Goal: Task Accomplishment & Management: Contribute content

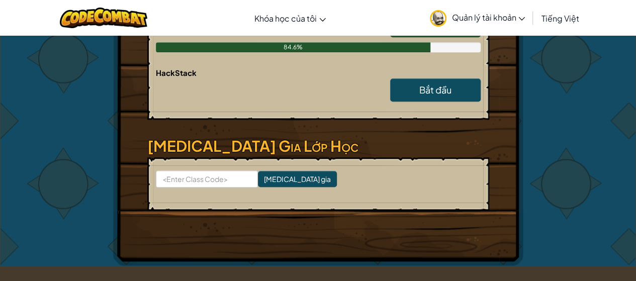
scroll to position [403, 0]
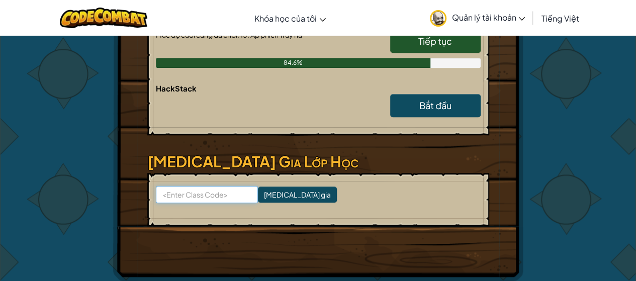
click at [221, 196] on input at bounding box center [207, 194] width 102 height 17
click at [364, 156] on h3 "[MEDICAL_DATA] Gia Lớp Học" at bounding box center [318, 161] width 342 height 23
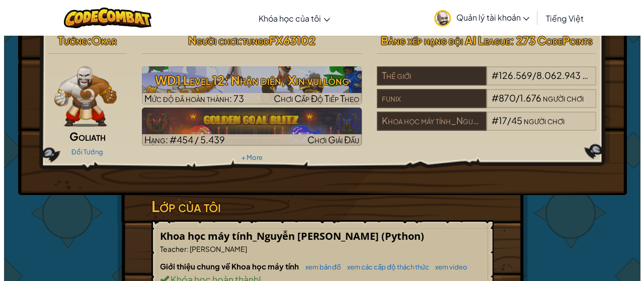
scroll to position [0, 0]
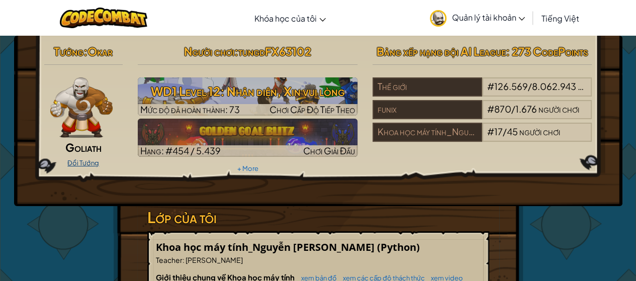
click at [90, 160] on link "Đổi Tướng" at bounding box center [83, 163] width 32 height 8
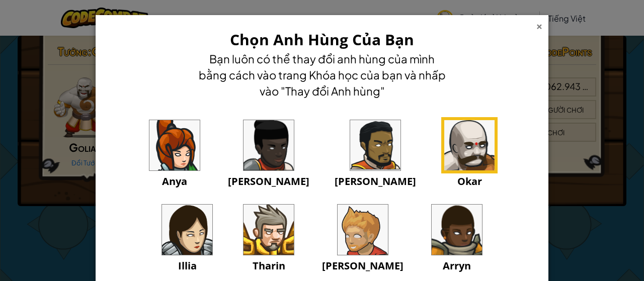
click at [536, 25] on div "×" at bounding box center [539, 25] width 7 height 11
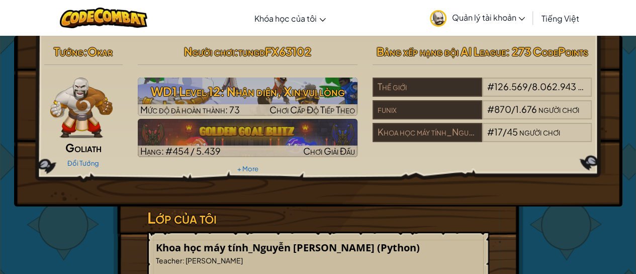
click at [100, 162] on div "Đổi Tướng" at bounding box center [83, 162] width 79 height 16
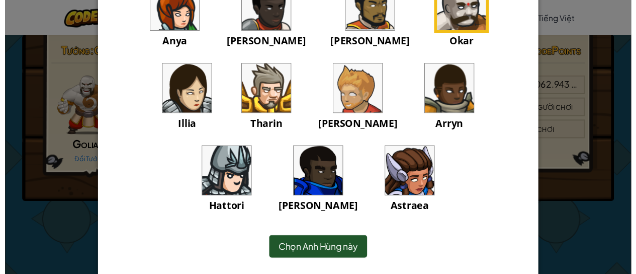
scroll to position [117, 0]
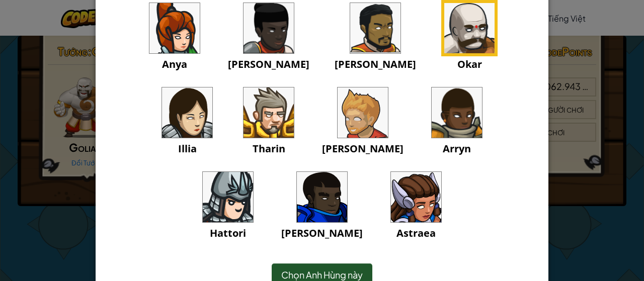
click at [253, 172] on img at bounding box center [228, 197] width 50 height 50
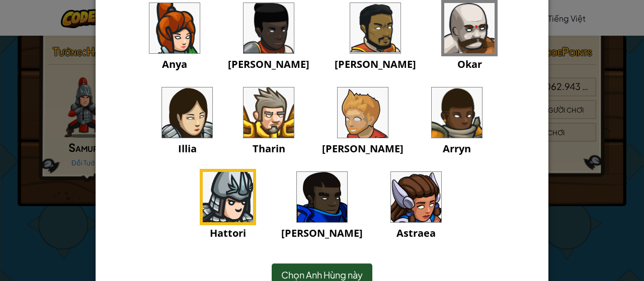
click at [335, 269] on span "Chọn Anh Hùng này" at bounding box center [322, 275] width 82 height 12
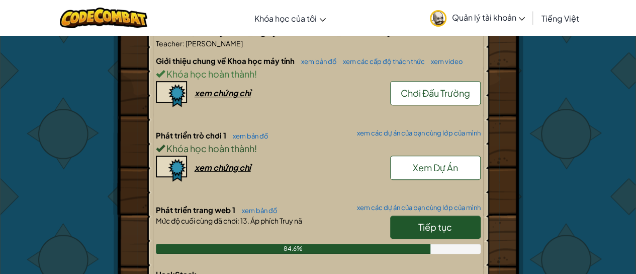
scroll to position [201, 0]
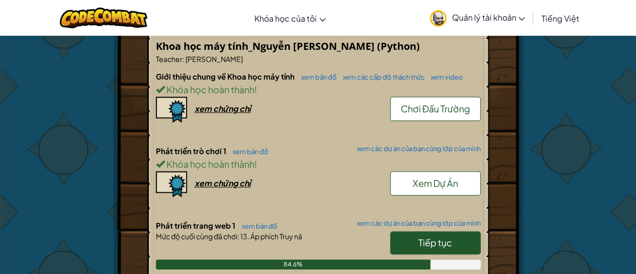
click at [450, 106] on span "Chơi Đấu Trường" at bounding box center [435, 109] width 69 height 12
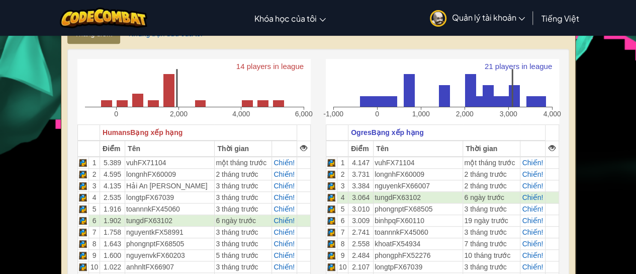
scroll to position [302, 0]
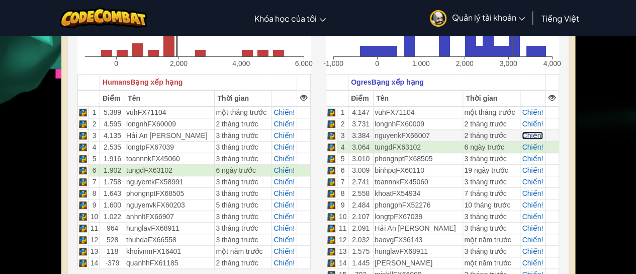
click at [532, 133] on span "Chiến!" at bounding box center [532, 135] width 21 height 8
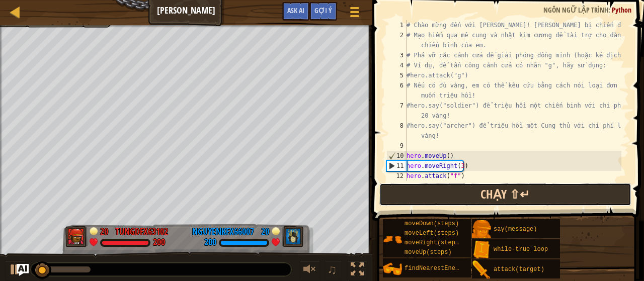
click at [473, 194] on button "Chạy ⇧↵" at bounding box center [505, 194] width 252 height 23
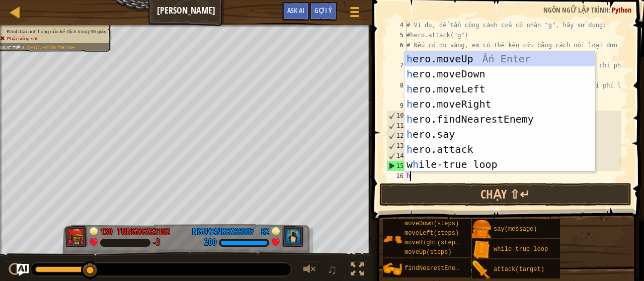
scroll to position [5, 0]
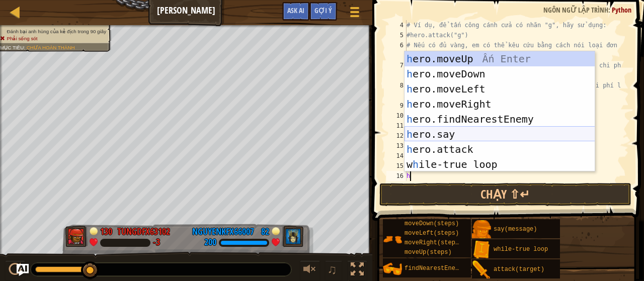
click at [450, 136] on div "h ero.moveUp Ấn Enter h ero.moveDown Ấn Enter h ero.moveLeft Ấn Enter h ero.mov…" at bounding box center [500, 126] width 191 height 151
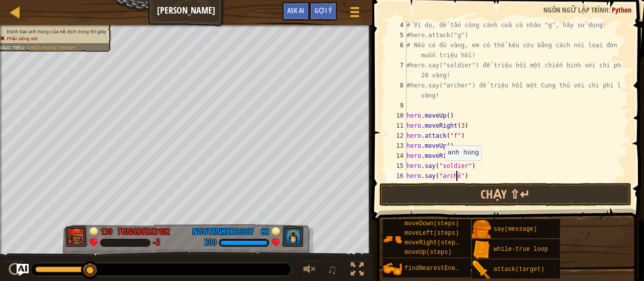
scroll to position [5, 4]
type textarea "hero.say("archer")"
click at [482, 177] on div "# Ví dụ, để tấn công cánh cửa có nhãn "g", hãy sử dụng: #hero.attack("g") # Nếu…" at bounding box center [513, 110] width 217 height 181
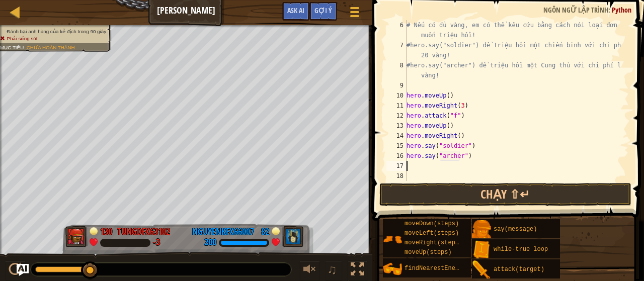
scroll to position [60, 0]
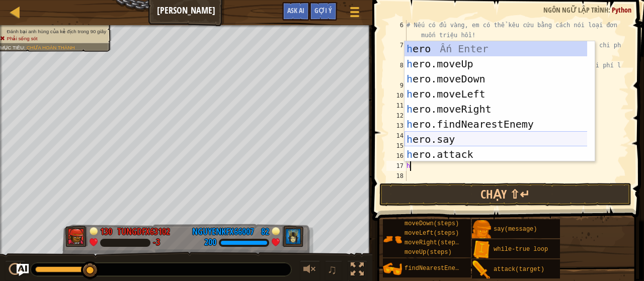
click at [447, 134] on div "h ero Ấn Enter h ero.moveUp Ấn Enter h ero.moveDown Ấn Enter h ero.moveLeft Ấn …" at bounding box center [496, 116] width 183 height 151
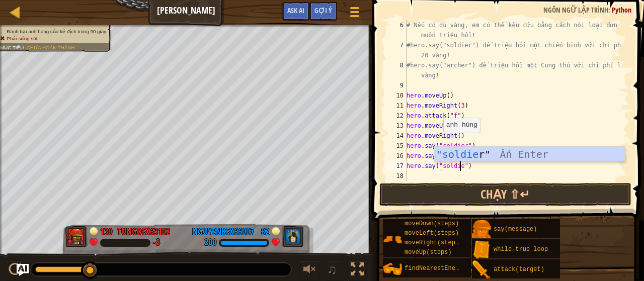
type textarea "hero.say("soldier")"
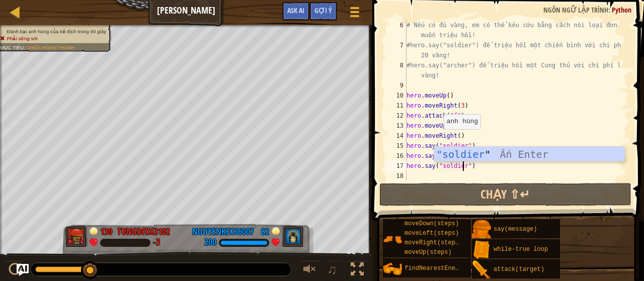
scroll to position [5, 5]
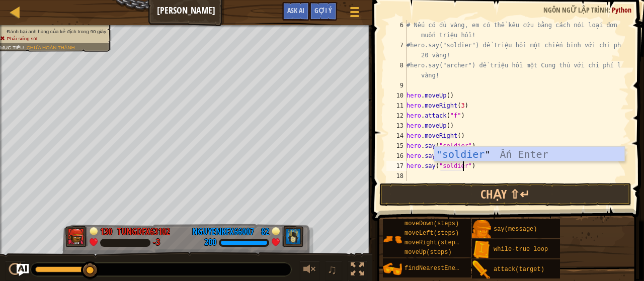
click at [493, 176] on div "# Nếu có đủ vàng, em có thể kêu cứu bằng cách nói loại đơn vị em muốn triệu hồi…" at bounding box center [513, 115] width 217 height 191
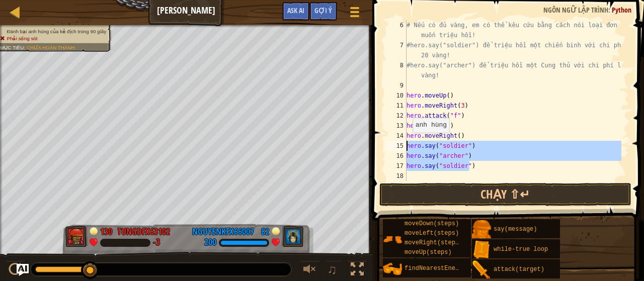
drag, startPoint x: 469, startPoint y: 166, endPoint x: 404, endPoint y: 142, distance: 69.9
click at [404, 142] on div "6 7 8 9 10 11 12 13 14 15 16 17 18 # Nếu có đủ vàng, em có thể kêu cứu bằng các…" at bounding box center [506, 100] width 245 height 161
type textarea "hero.say("soldier") hero.say("archer")"
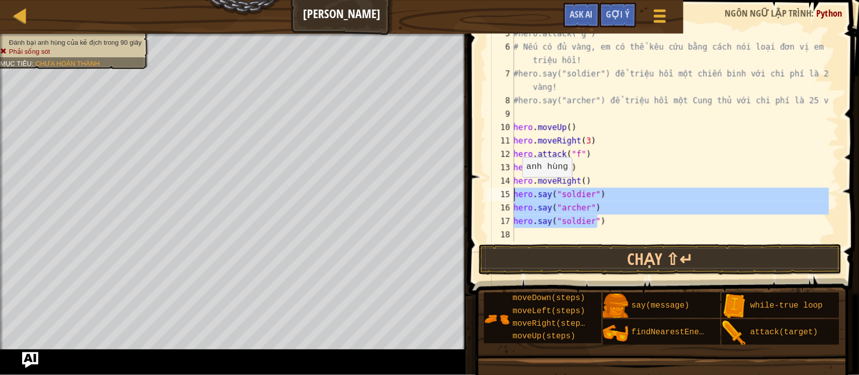
scroll to position [40, 0]
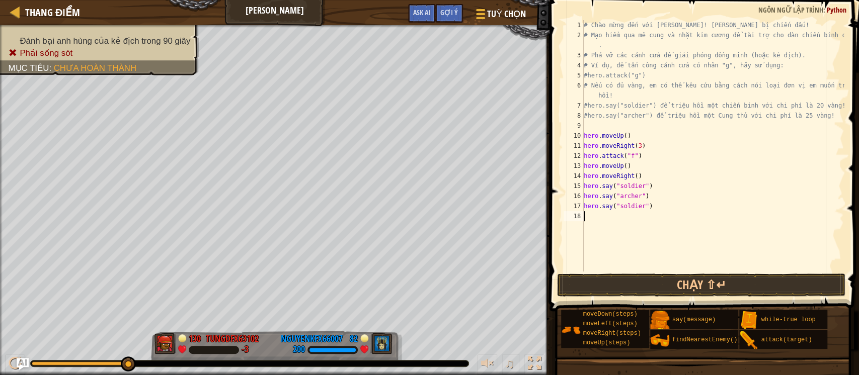
click at [590, 220] on div "# Chào mừng đến với Wakka Maul! Chuẩn bị chiến đấu! # Mạo hiểm qua mê cung và n…" at bounding box center [713, 156] width 262 height 272
paste textarea "hero.say("soldier")"
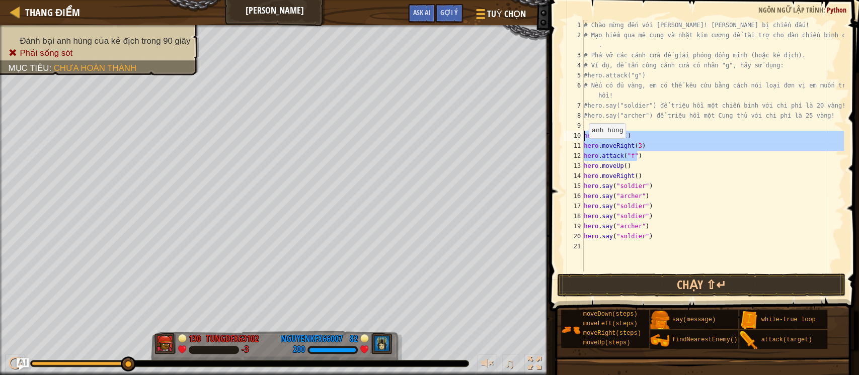
drag, startPoint x: 643, startPoint y: 160, endPoint x: 577, endPoint y: 139, distance: 69.2
click at [577, 139] on div "hero.say("soldier") 1 2 3 4 5 6 7 8 9 10 11 12 13 14 15 16 17 18 19 20 21 # Chà…" at bounding box center [702, 146] width 282 height 252
type textarea "hero.moveUp() hero.moveRight(3)"
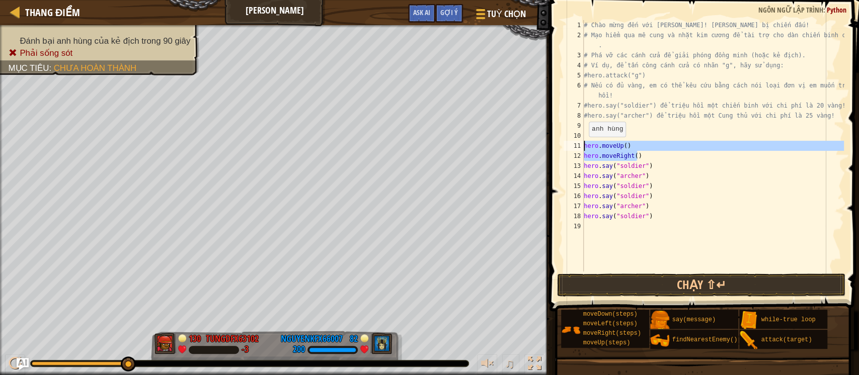
drag, startPoint x: 637, startPoint y: 156, endPoint x: 579, endPoint y: 145, distance: 59.4
click at [579, 145] on div "1 2 3 4 5 6 7 8 9 10 11 12 13 14 15 16 17 18 19 # Chào mừng đến với Wakka Maul!…" at bounding box center [702, 146] width 282 height 252
type textarea "hero.moveUp() hero.moveRight()"
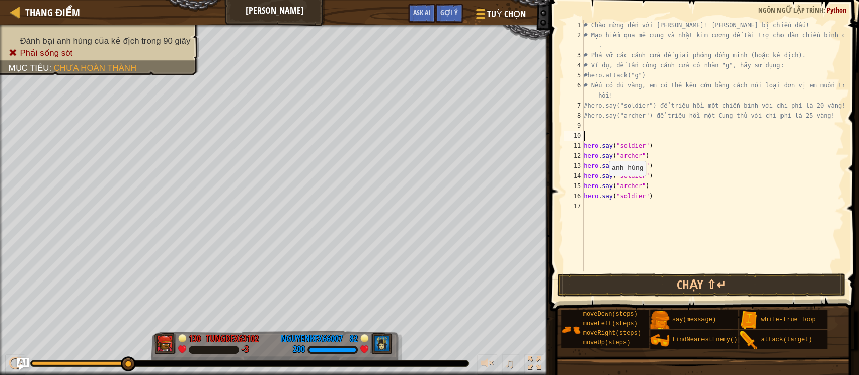
type textarea "h"
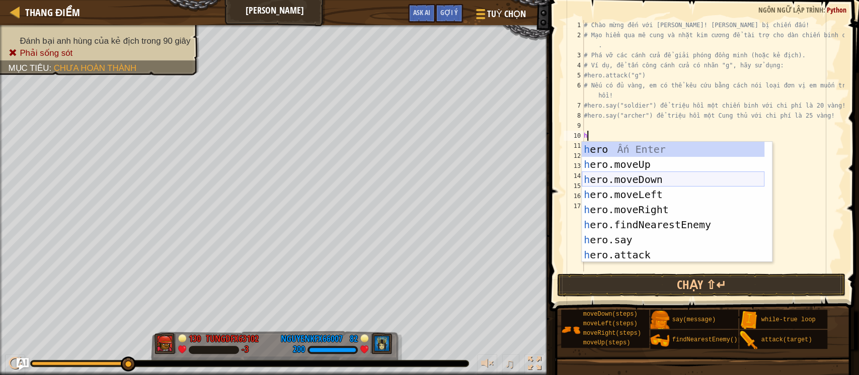
click at [612, 178] on div "h ero Ấn Enter h ero.moveUp Ấn Enter h ero.moveDown Ấn Enter h ero.moveLeft Ấn …" at bounding box center [673, 217] width 183 height 151
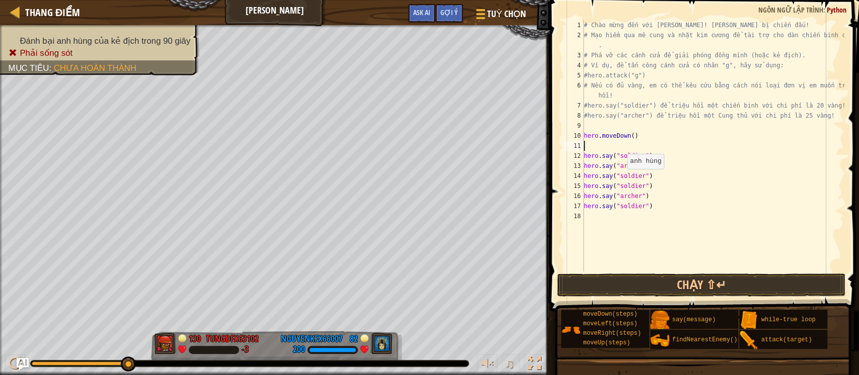
type textarea "h"
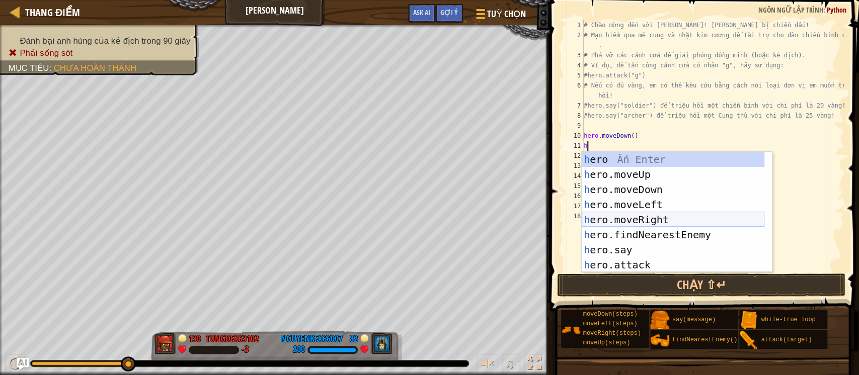
click at [636, 215] on div "h ero Ấn Enter h ero.moveUp Ấn Enter h ero.moveDown Ấn Enter h ero.moveLeft Ấn …" at bounding box center [673, 227] width 183 height 151
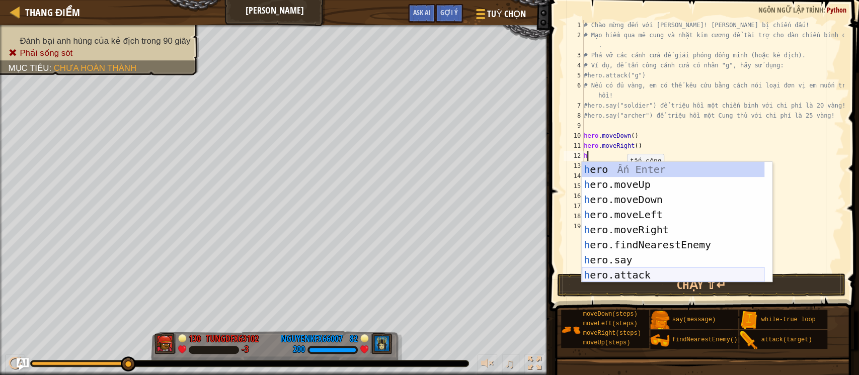
click at [636, 272] on div "h ero Ấn Enter h ero.moveUp Ấn Enter h ero.moveDown Ấn Enter h ero.moveLeft Ấn …" at bounding box center [673, 237] width 183 height 151
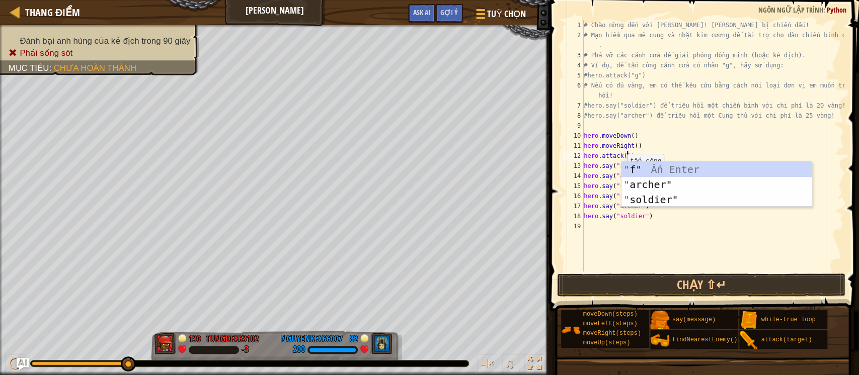
scroll to position [4, 4]
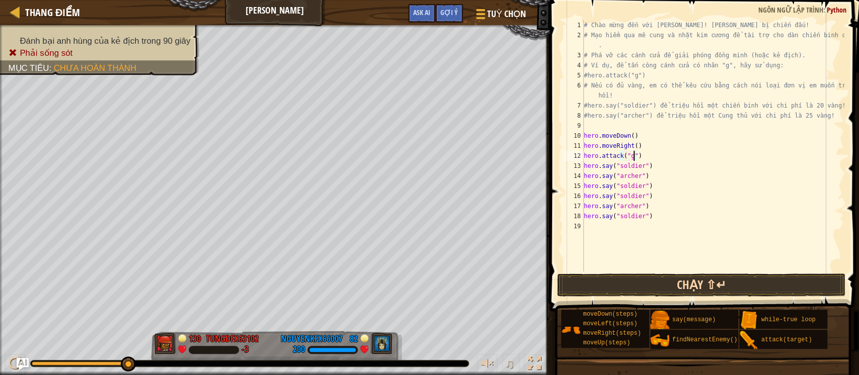
type textarea "hero.attack("g")"
click at [634, 281] on button "Chạy ⇧↵" at bounding box center [701, 285] width 288 height 23
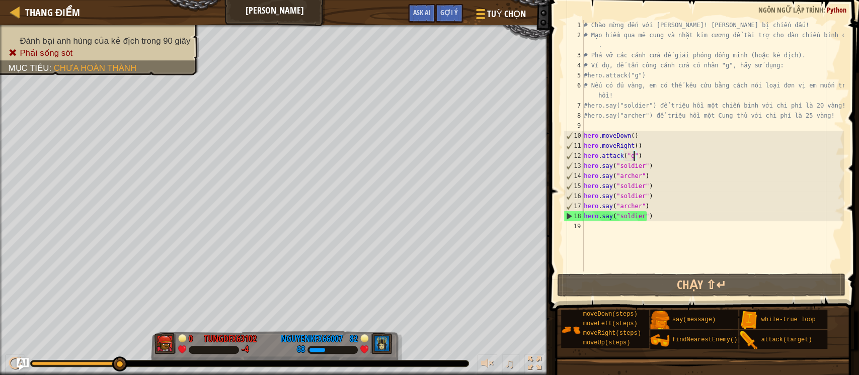
click at [597, 232] on div "# Chào mừng đến với Wakka Maul! Chuẩn bị chiến đấu! # Mạo hiểm qua mê cung và n…" at bounding box center [713, 156] width 262 height 272
click at [636, 158] on div "# Chào mừng đến với Wakka Maul! Chuẩn bị chiến đấu! # Mạo hiểm qua mê cung và n…" at bounding box center [713, 156] width 262 height 272
type textarea "hero.attack("g")"
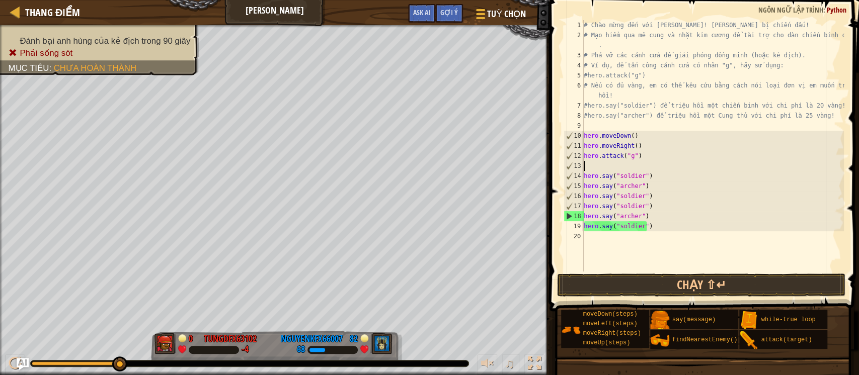
type textarea "h"
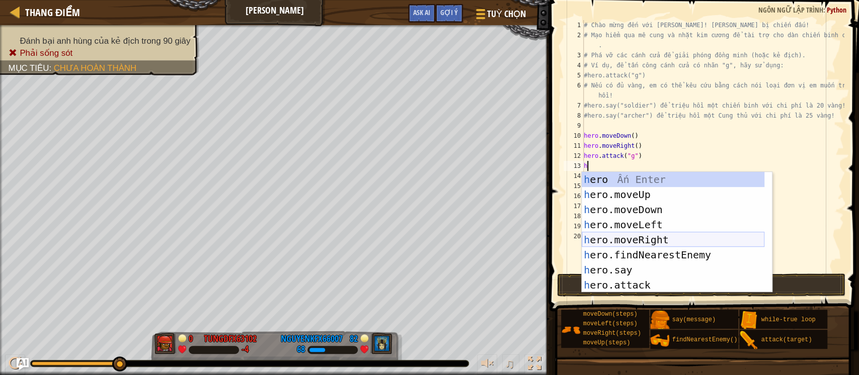
click at [636, 237] on div "h ero Ấn Enter h ero.moveUp Ấn Enter h ero.moveDown Ấn Enter h ero.moveLeft Ấn …" at bounding box center [673, 247] width 183 height 151
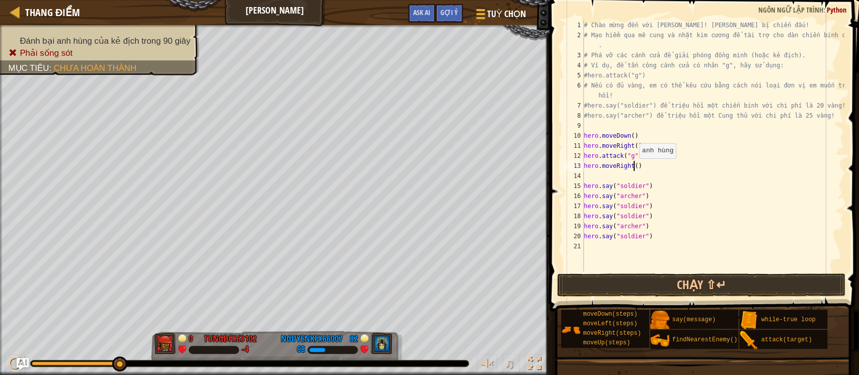
click at [633, 169] on div "# Chào mừng đến với Wakka Maul! Chuẩn bị chiến đấu! # Mạo hiểm qua mê cung và n…" at bounding box center [713, 156] width 262 height 272
click at [603, 184] on div "# Chào mừng đến với Wakka Maul! Chuẩn bị chiến đấu! # Mạo hiểm qua mê cung và n…" at bounding box center [713, 156] width 262 height 272
type textarea "hero.say("soldier")"
click at [601, 179] on div "# Chào mừng đến với Wakka Maul! Chuẩn bị chiến đấu! # Mạo hiểm qua mê cung và n…" at bounding box center [713, 156] width 262 height 272
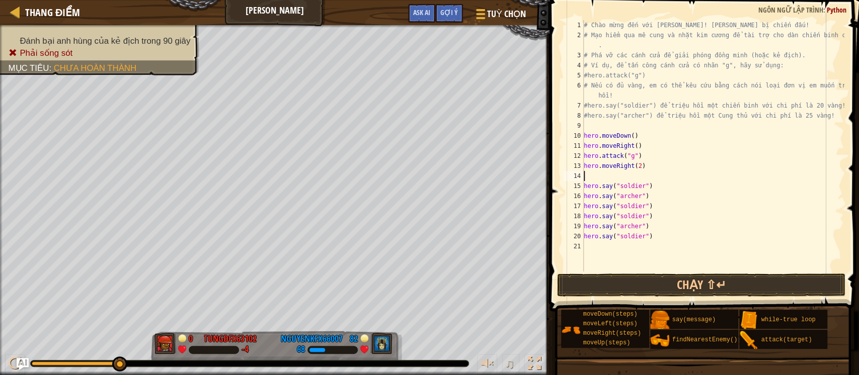
scroll to position [4, 0]
type textarea "h"
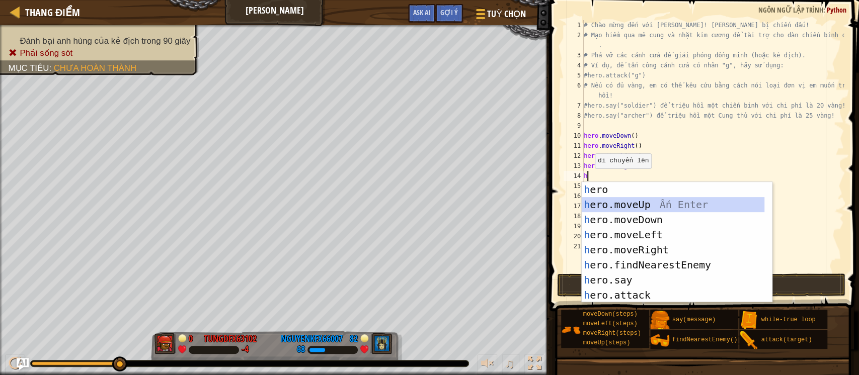
click at [636, 205] on div "h ero Ấn Enter h ero.moveUp Ấn Enter h ero.moveDown Ấn Enter h ero.moveLeft Ấn …" at bounding box center [673, 257] width 183 height 151
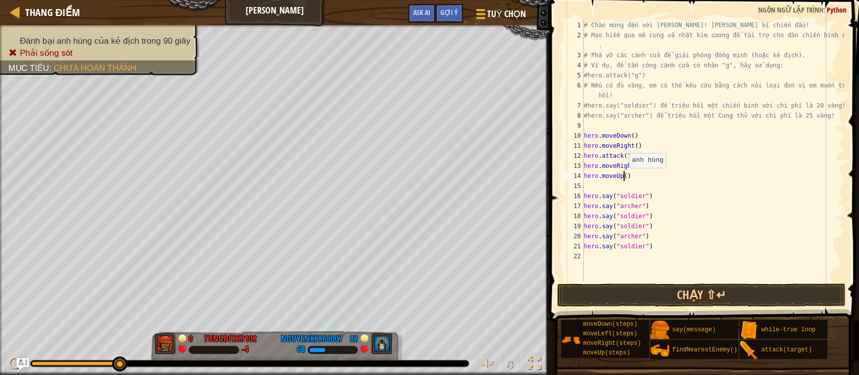
click at [623, 178] on div "# Chào mừng đến với Wakka Maul! Chuẩn bị chiến đấu! # Mạo hiểm qua mê cung và n…" at bounding box center [713, 161] width 262 height 282
type textarea "hero.moveUp(2)"
click at [622, 183] on div "# Chào mừng đến với Wakka Maul! Chuẩn bị chiến đấu! # Mạo hiểm qua mê cung và n…" at bounding box center [713, 161] width 262 height 282
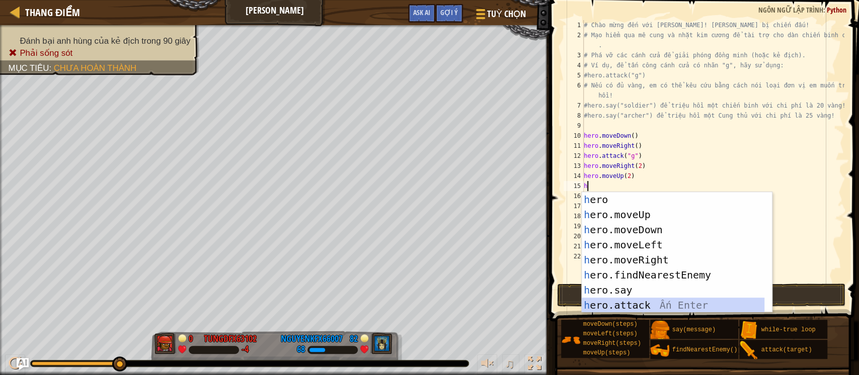
click at [636, 281] on div "h ero Ấn Enter h ero.moveUp Ấn Enter h ero.moveDown Ấn Enter h ero.moveLeft Ấn …" at bounding box center [673, 267] width 183 height 151
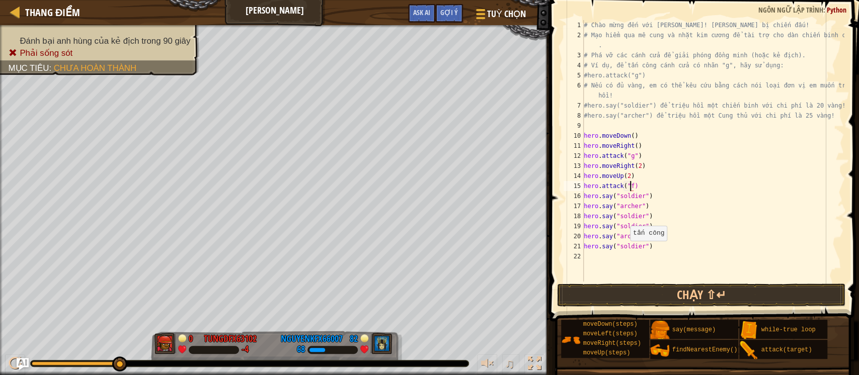
scroll to position [4, 4]
type textarea "hero.attack("f")"
click at [636, 184] on div "# Chào mừng đến với Wakka Maul! Chuẩn bị chiến đấu! # Mạo hiểm qua mê cung và n…" at bounding box center [713, 161] width 262 height 282
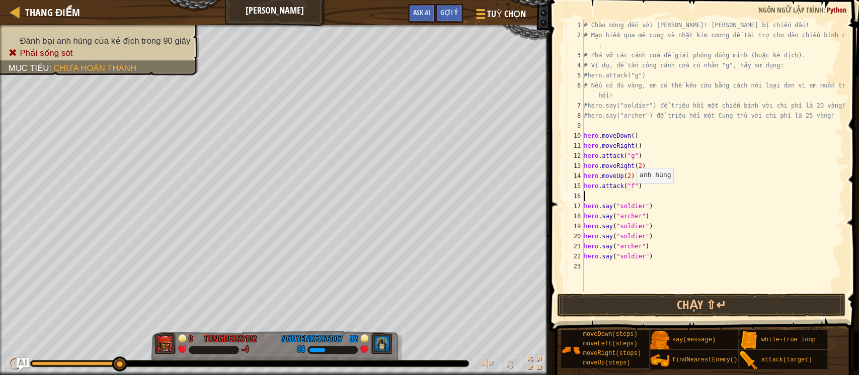
type textarea "h"
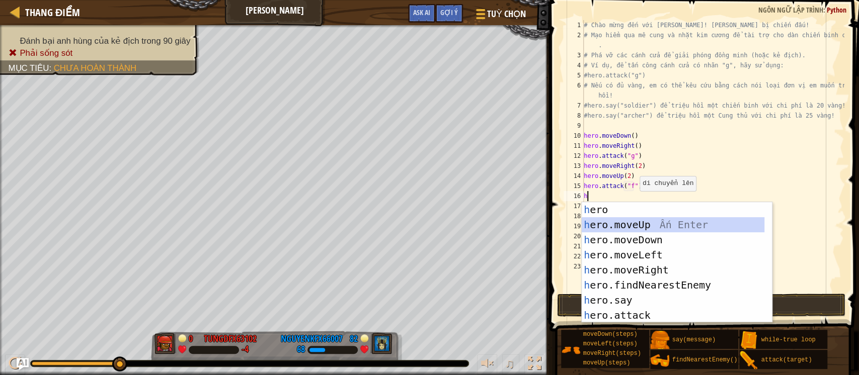
click at [629, 220] on div "h ero Ấn Enter h ero.moveUp Ấn Enter h ero.moveDown Ấn Enter h ero.moveLeft Ấn …" at bounding box center [673, 277] width 183 height 151
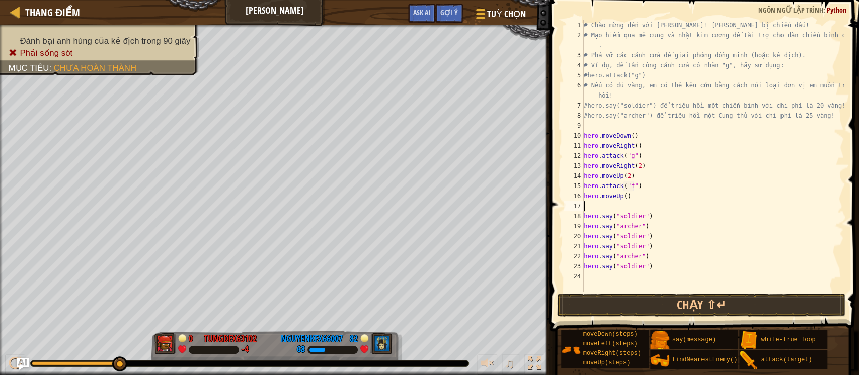
type textarea "h"
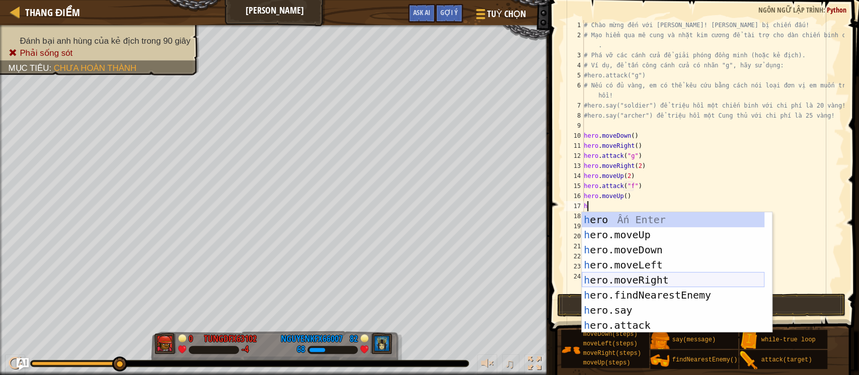
click at [633, 278] on div "h ero Ấn Enter h ero.moveUp Ấn Enter h ero.moveDown Ấn Enter h ero.moveLeft Ấn …" at bounding box center [673, 287] width 183 height 151
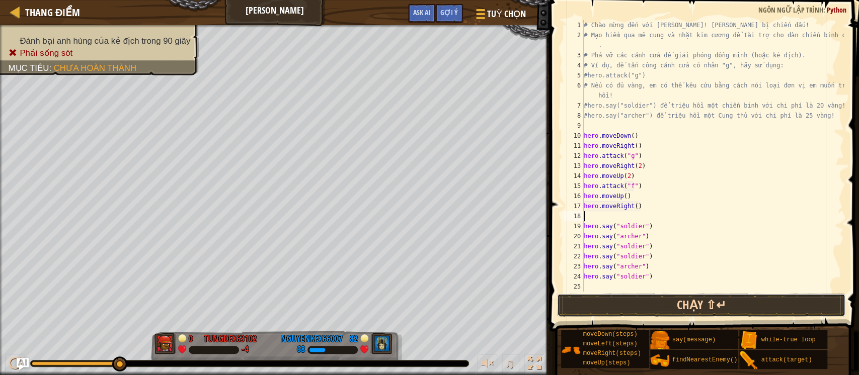
click at [623, 281] on button "Chạy ⇧↵" at bounding box center [701, 305] width 288 height 23
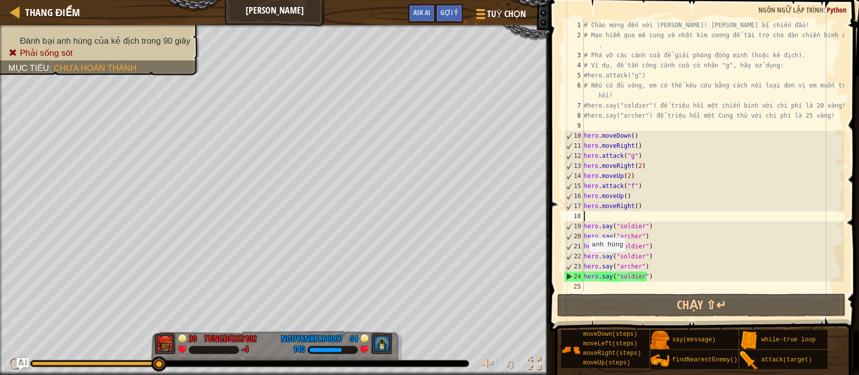
type textarea "h"
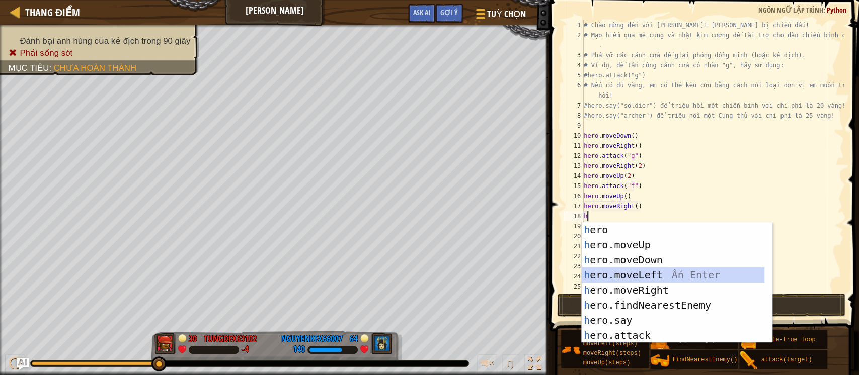
click at [636, 279] on div "h ero Ấn Enter h ero.moveUp Ấn Enter h ero.moveDown Ấn Enter h ero.moveLeft Ấn …" at bounding box center [673, 297] width 183 height 151
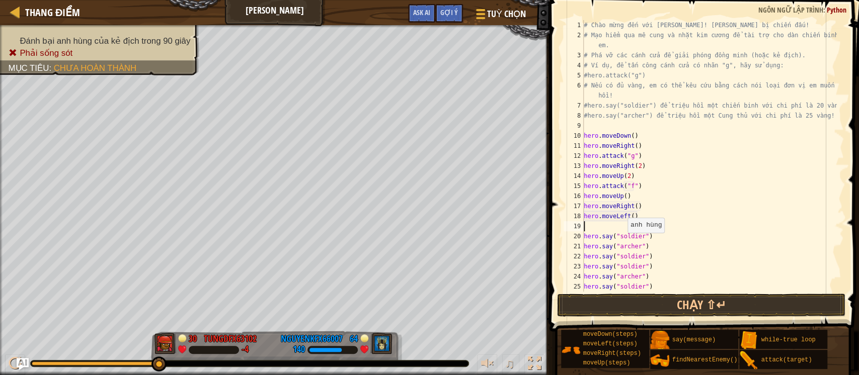
type textarea "h"
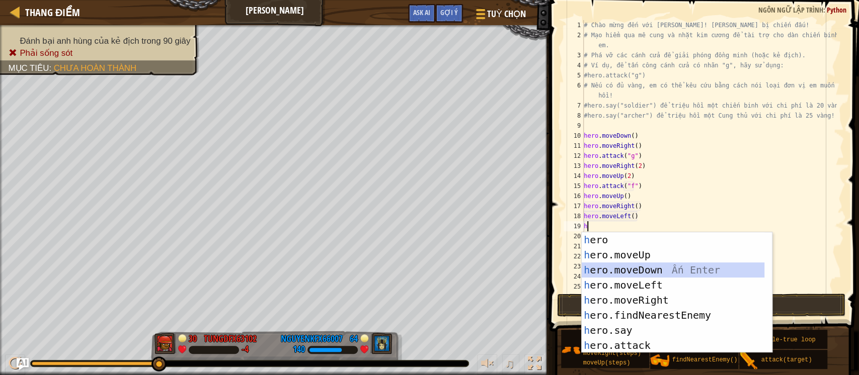
click at [636, 264] on div "h ero Ấn Enter h ero.moveUp Ấn Enter h ero.moveDown Ấn Enter h ero.moveLeft Ấn …" at bounding box center [673, 307] width 183 height 151
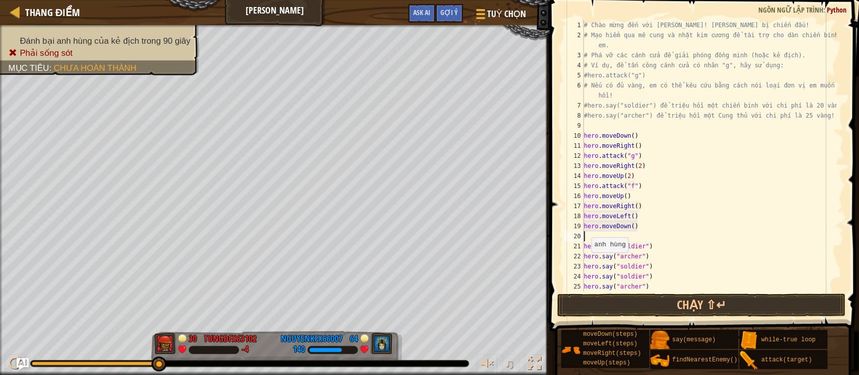
type textarea "h"
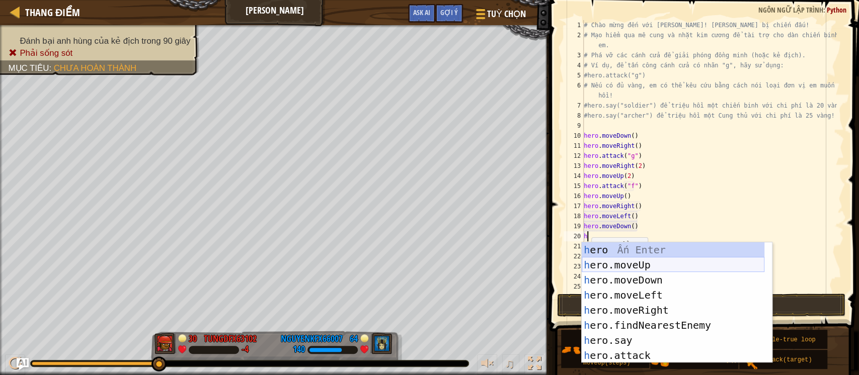
click at [636, 270] on div "h ero Ấn Enter h ero.moveUp Ấn Enter h ero.moveDown Ấn Enter h ero.moveLeft Ấn …" at bounding box center [673, 318] width 183 height 151
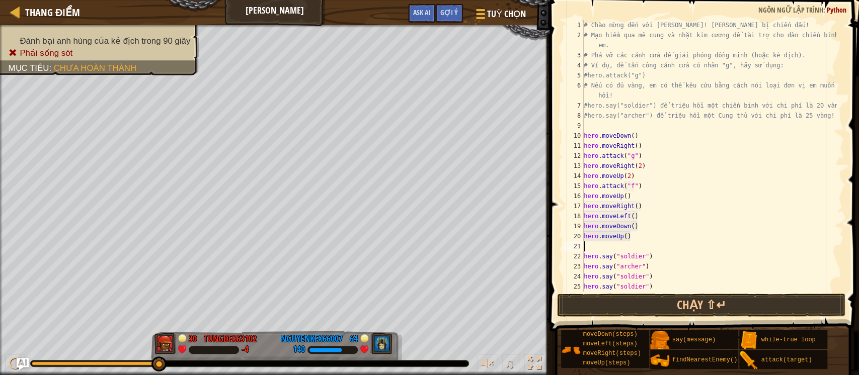
scroll to position [30, 0]
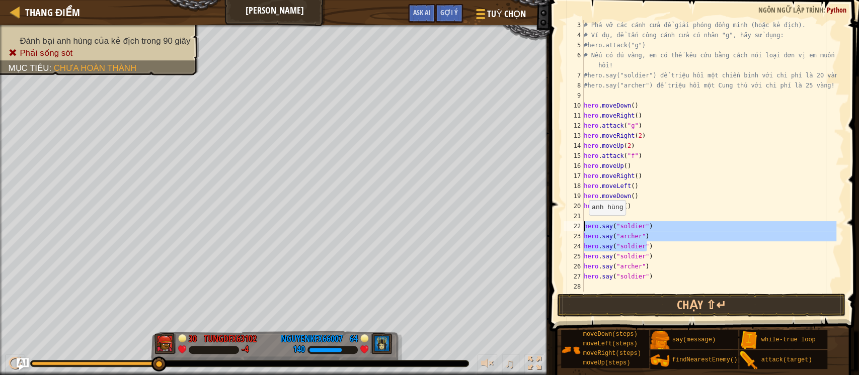
drag, startPoint x: 647, startPoint y: 250, endPoint x: 584, endPoint y: 225, distance: 67.4
click at [584, 225] on div "# Phá vỡ các cánh cửa để giải phóng đồng minh (hoặc kẻ địch). # Ví dụ, để tấn c…" at bounding box center [709, 166] width 255 height 292
click at [636, 159] on div "# Phá vỡ các cánh cửa để giải phóng đồng minh (hoặc kẻ địch). # Ví dụ, để tấn c…" at bounding box center [709, 166] width 255 height 292
type textarea "hero.attack("f")"
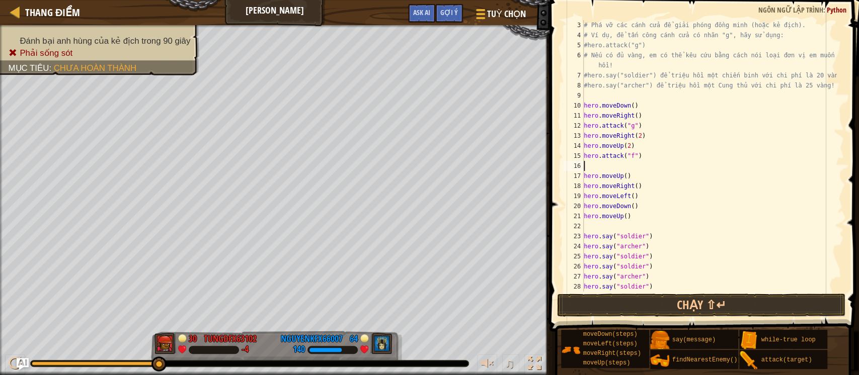
scroll to position [30, 0]
paste textarea "hero.say("soldier")"
type textarea "hero.say("soldier")"
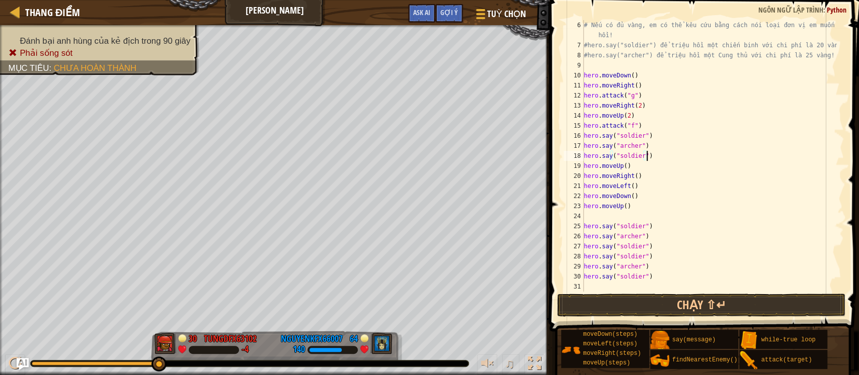
scroll to position [60, 0]
click at [605, 215] on div "# Nếu có đủ vàng, em có thể kêu cứu bằng cách nói loại đơn vị em muốn triệu hồi…" at bounding box center [709, 171] width 255 height 302
click at [626, 207] on div "# Nếu có đủ vàng, em có thể kêu cứu bằng cách nói loại đơn vị em muốn triệu hồi…" at bounding box center [709, 171] width 255 height 302
click at [623, 207] on div "# Nếu có đủ vàng, em có thể kêu cứu bằng cách nói loại đơn vị em muốn triệu hồi…" at bounding box center [709, 171] width 255 height 302
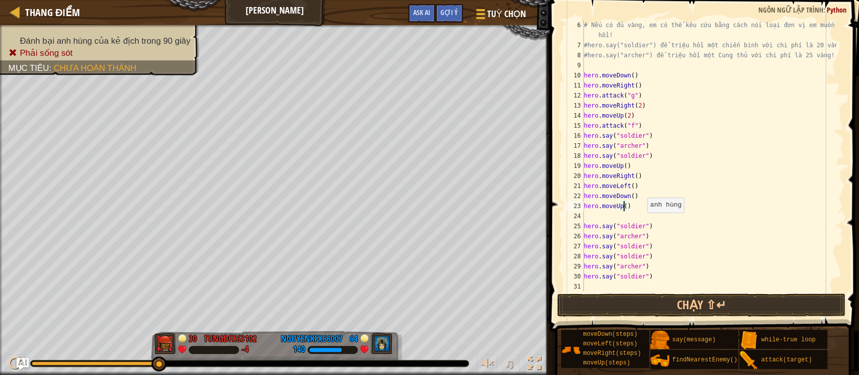
type textarea "hero.moveUp(2)"
click at [621, 214] on div "# Nếu có đủ vàng, em có thể kêu cứu bằng cách nói loại đơn vị em muốn triệu hồi…" at bounding box center [709, 171] width 255 height 302
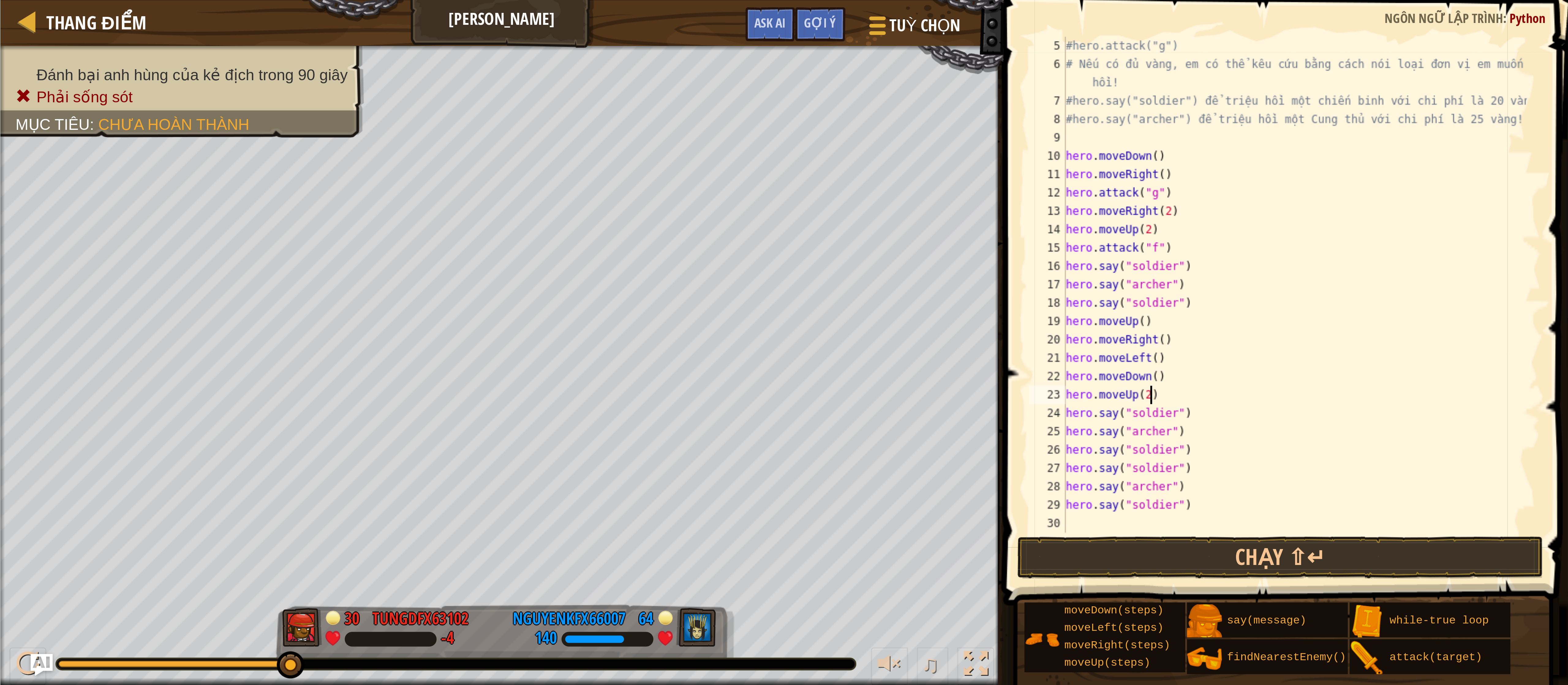
scroll to position [30, 0]
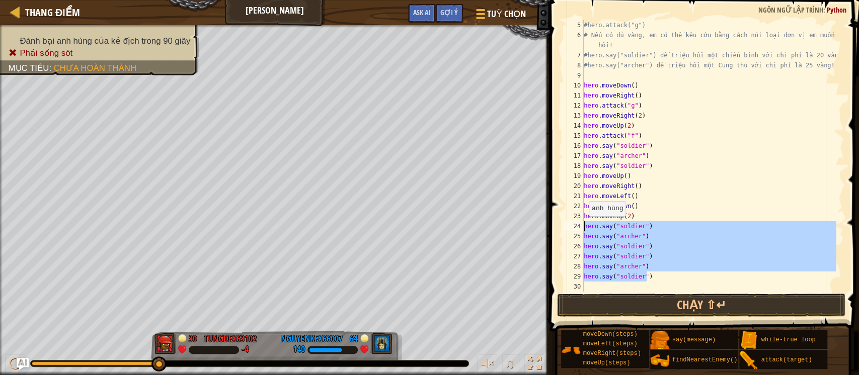
drag, startPoint x: 646, startPoint y: 279, endPoint x: 583, endPoint y: 226, distance: 82.1
click at [583, 226] on div "#hero.attack("g") # Nếu có đủ vàng, em có thể kêu cứu bằng cách nói loại đơn vị…" at bounding box center [709, 166] width 255 height 292
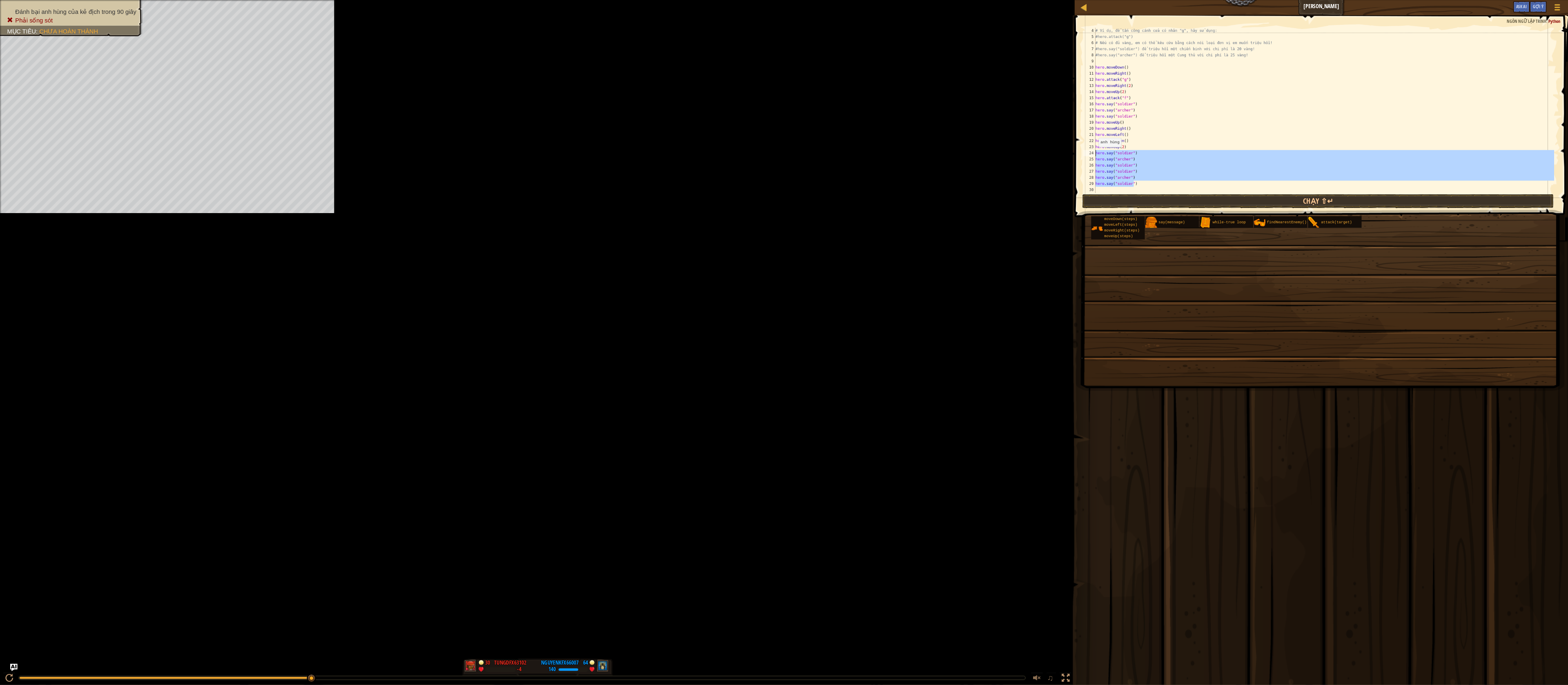
scroll to position [24, 0]
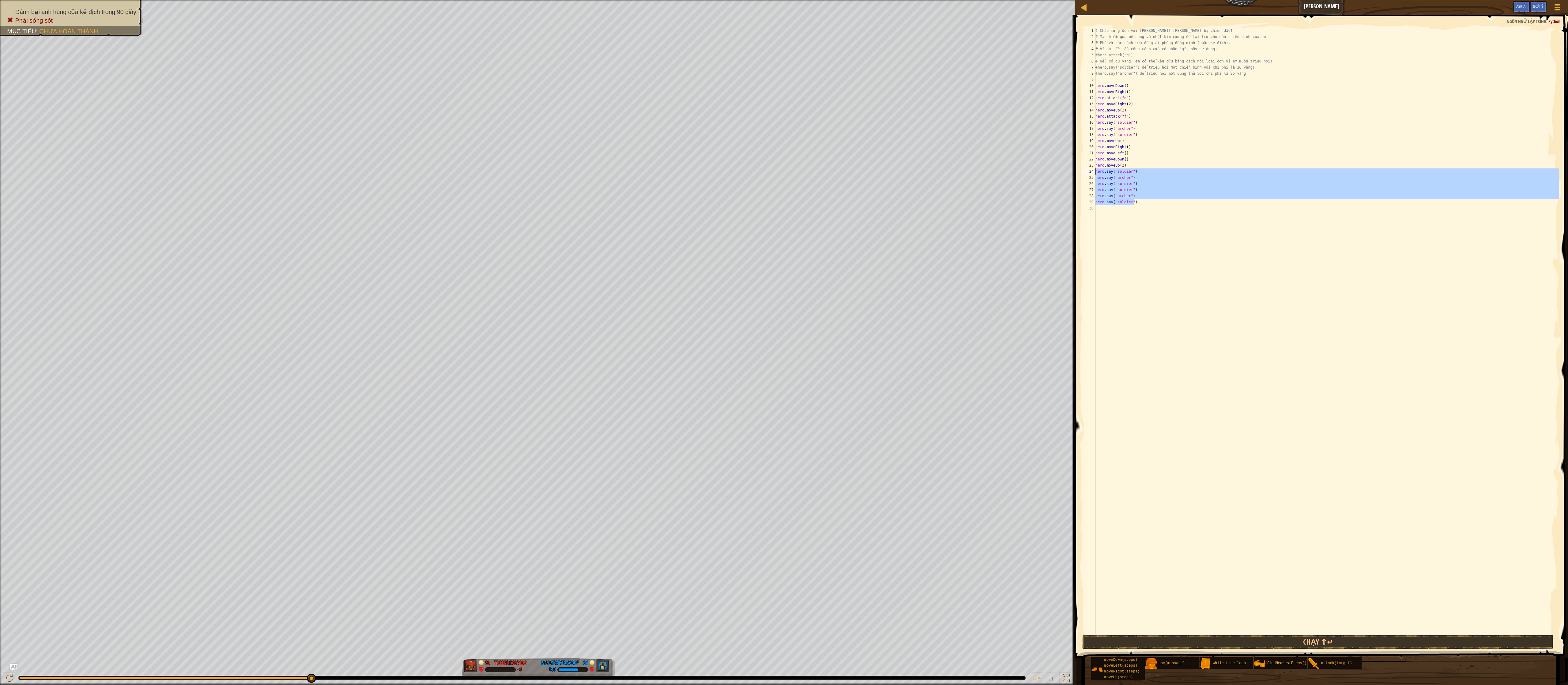
type textarea "hero.say("soldier") hero.say("archer")"
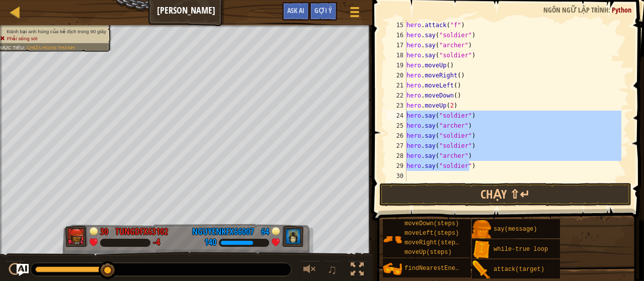
scroll to position [181, 0]
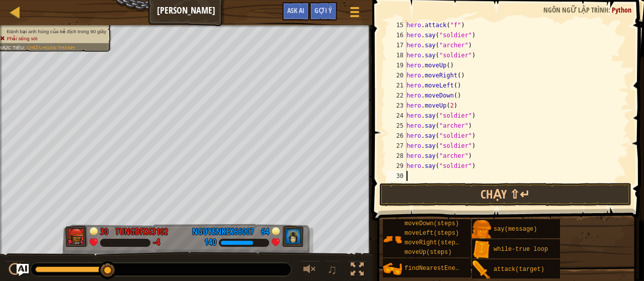
click at [435, 175] on div "hero . attack ( "f" ) hero . say ( "soldier" ) hero . say ( "archer" ) hero . s…" at bounding box center [513, 110] width 217 height 181
paste textarea "hero.say("soldier")"
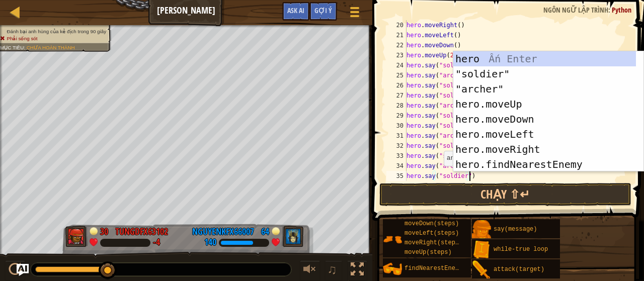
scroll to position [231, 0]
click at [472, 196] on button "Chạy ⇧↵" at bounding box center [505, 194] width 252 height 23
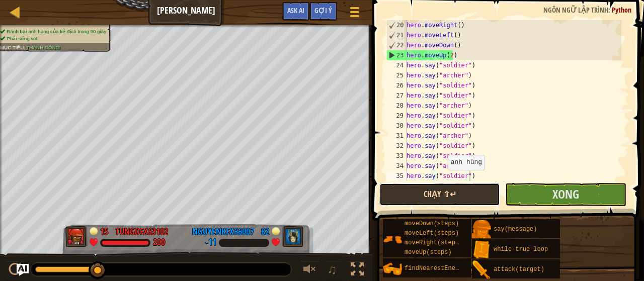
click at [443, 202] on button "Chạy ⇧↵" at bounding box center [439, 194] width 121 height 23
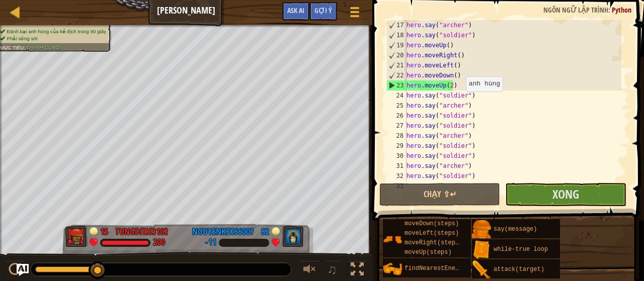
scroll to position [201, 0]
click at [457, 86] on div "hero . say ( "archer" ) hero . say ( "soldier" ) hero . moveUp ( ) hero . moveR…" at bounding box center [513, 110] width 217 height 181
click at [464, 76] on div "hero . say ( "archer" ) hero . say ( "soldier" ) hero . moveUp ( ) hero . moveR…" at bounding box center [513, 110] width 217 height 181
type textarea "hero.moveDown()"
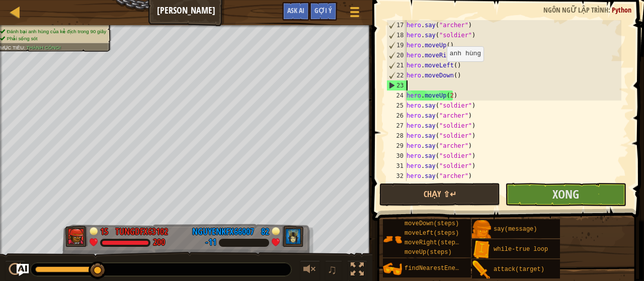
type textarea "h"
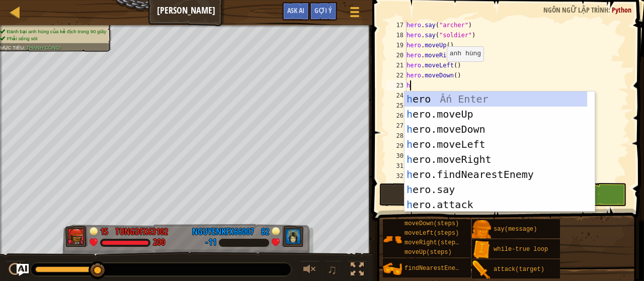
scroll to position [5, 0]
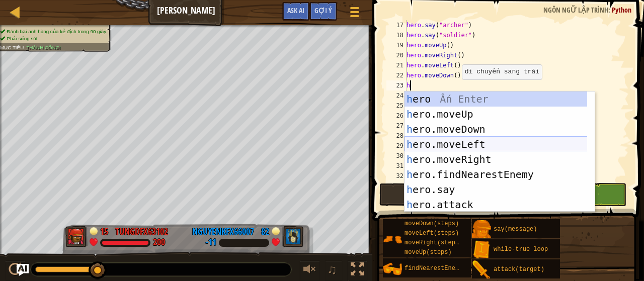
click at [475, 146] on div "h ero Ấn Enter h ero.moveUp Ấn Enter h ero.moveDown Ấn Enter h ero.moveLeft Ấn …" at bounding box center [496, 167] width 183 height 151
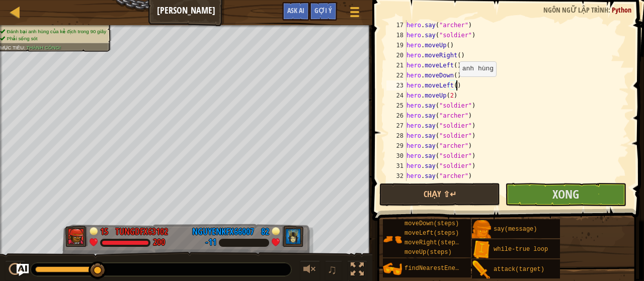
click at [454, 87] on div "hero . say ( "archer" ) hero . say ( "soldier" ) hero . moveUp ( ) hero . moveR…" at bounding box center [513, 110] width 217 height 181
type textarea "hero.moveLeft(2)"
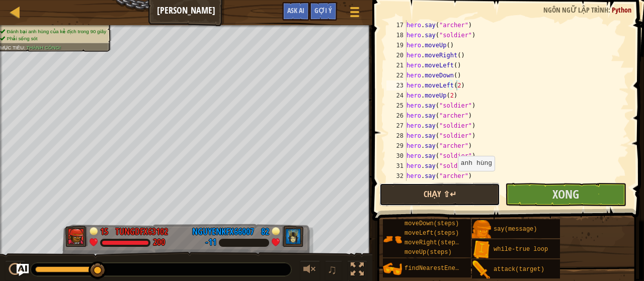
click at [454, 192] on button "Chạy ⇧↵" at bounding box center [439, 194] width 121 height 23
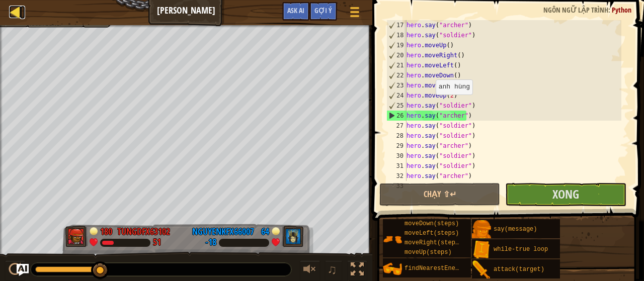
click at [13, 13] on div at bounding box center [15, 12] width 13 height 13
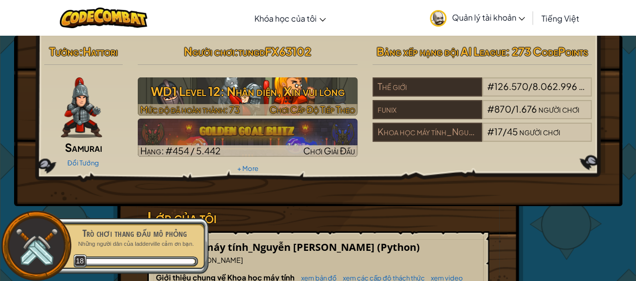
click at [292, 107] on span "Chơi Cấp Độ Tiếp Theo" at bounding box center [313, 110] width 86 height 12
select select "vi"
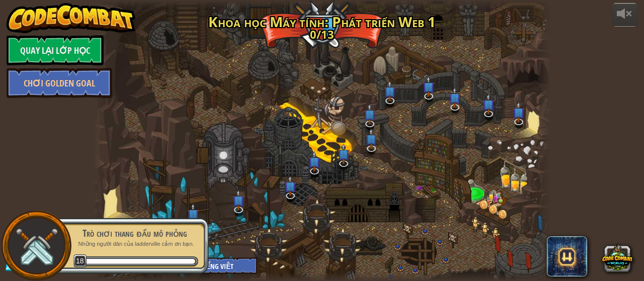
select select "vi"
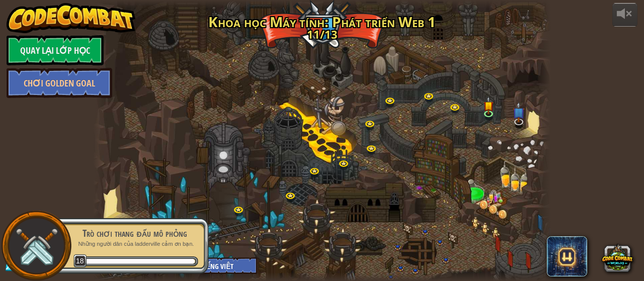
select select "vi"
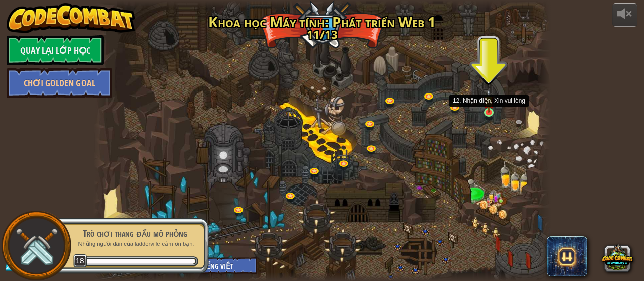
click at [493, 111] on img at bounding box center [489, 101] width 11 height 24
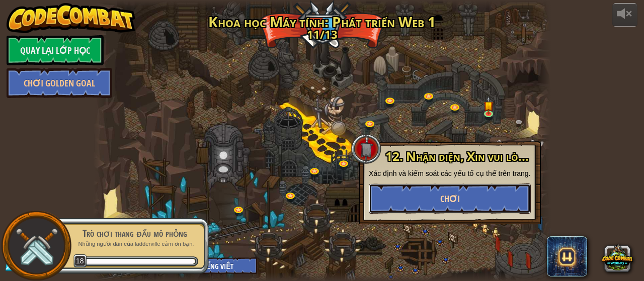
click at [460, 196] on button "Chơi" at bounding box center [450, 199] width 162 height 30
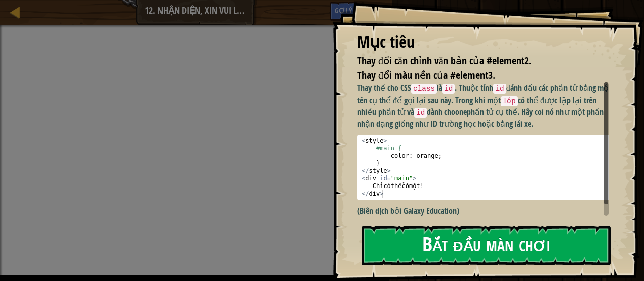
click at [391, 251] on button "Bắt đầu màn chơi" at bounding box center [486, 246] width 249 height 40
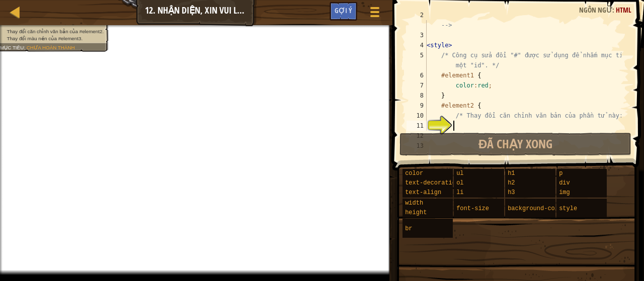
scroll to position [75, 0]
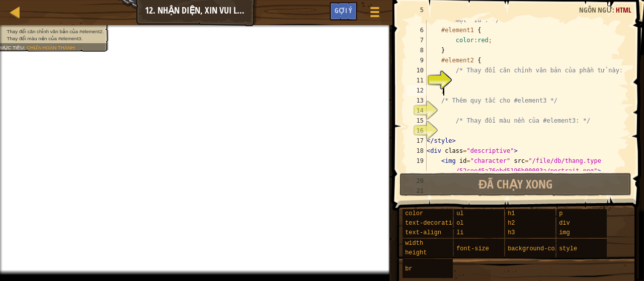
click at [509, 90] on div "/* Công cụ sửa đổi "#" được sử dụng để nhắm mục tiêu một "id". */ #element1 { c…" at bounding box center [523, 100] width 197 height 191
type textarea "}"
click at [501, 75] on div "/* Công cụ sửa đổi "#" được sử dụng để nhắm mục tiêu một "id". */ #element1 { c…" at bounding box center [523, 100] width 197 height 191
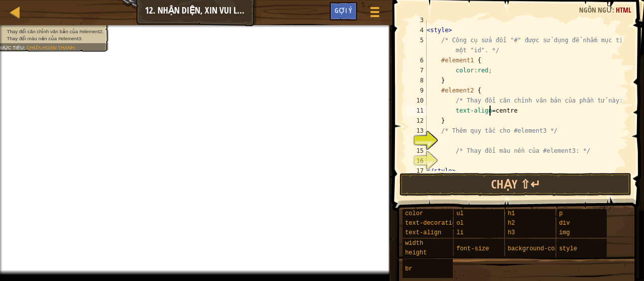
scroll to position [5, 6]
type textarea "text-align=centre;"
click at [458, 138] on div "< style > /* Công cụ sửa đổi "#" được sử dụng để nhắm mục tiêu một "id". */ #el…" at bounding box center [523, 100] width 197 height 171
click at [480, 142] on div "< style > /* Công cụ sửa đổi "#" được sử dụng để nhắm mục tiêu một "id". */ #el…" at bounding box center [523, 100] width 197 height 171
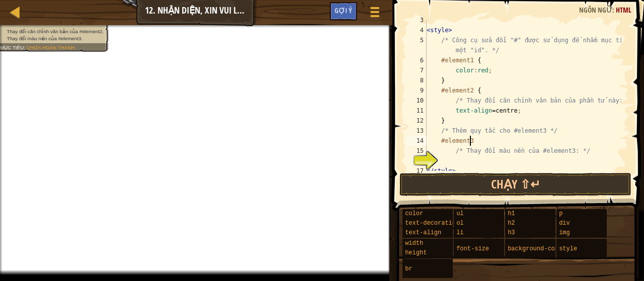
scroll to position [5, 3]
type textarea "/* Thay đổi màu nền của #element3: */"
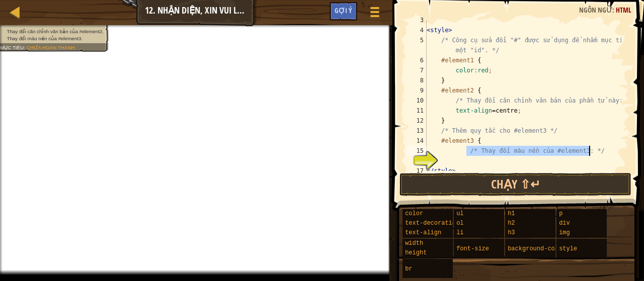
drag, startPoint x: 466, startPoint y: 148, endPoint x: 593, endPoint y: 154, distance: 127.0
click at [593, 154] on div "< style > /* Công cụ sửa đổi "#" được sử dụng để nhắm mục tiêu một "id". */ #el…" at bounding box center [523, 100] width 197 height 171
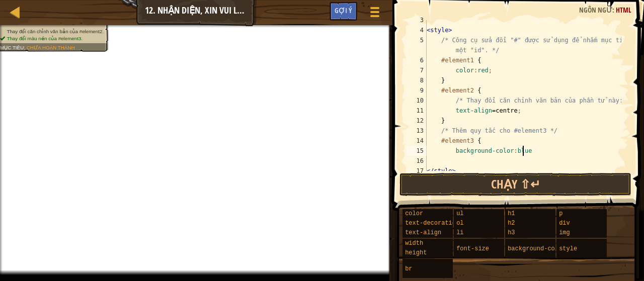
scroll to position [5, 8]
click at [490, 148] on div "< style > /* Công cụ sửa đổi "#" được sử dụng để nhắm mục tiêu một "id". */ #el…" at bounding box center [523, 100] width 197 height 171
click at [520, 145] on div "< style > /* Công cụ sửa đổi "#" được sử dụng để nhắm mục tiêu một "id". */ #el…" at bounding box center [523, 100] width 197 height 171
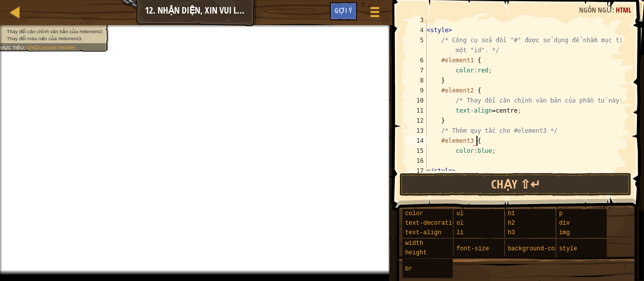
click at [509, 150] on div "< style > /* Công cụ sửa đổi "#" được sử dụng để nhắm mục tiêu một "id". */ #el…" at bounding box center [523, 100] width 197 height 171
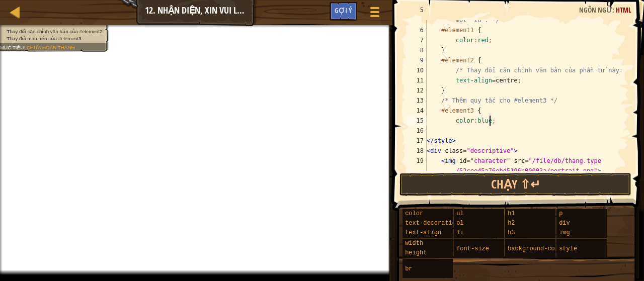
click at [454, 85] on div "/* Công cụ sửa đổi "#" được sử dụng để nhắm mục tiêu một "id". */ #element1 { c…" at bounding box center [523, 100] width 197 height 191
click at [455, 87] on div "/* Công cụ sửa đổi "#" được sử dụng để nhắm mục tiêu một "id". */ #element1 { c…" at bounding box center [523, 100] width 197 height 191
click at [518, 83] on div "/* Công cụ sửa đổi "#" được sử dụng để nhắm mục tiêu một "id". */ #element1 { c…" at bounding box center [523, 100] width 197 height 191
type textarea "text-align=centre;"
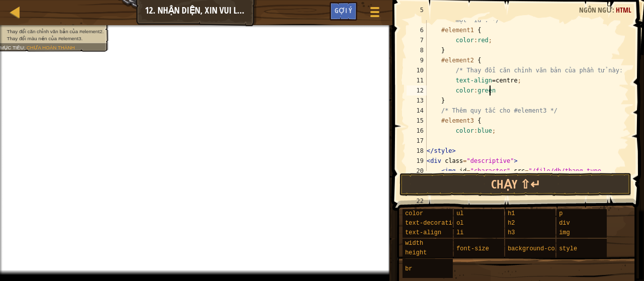
scroll to position [5, 5]
type textarea "color:green;"
click at [475, 139] on div "/* Công cụ sửa đổi "#" được sử dụng để nhắm mục tiêu một "id". */ #element1 { c…" at bounding box center [523, 100] width 197 height 191
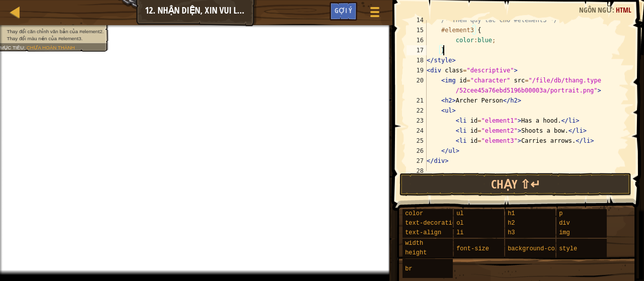
scroll to position [171, 0]
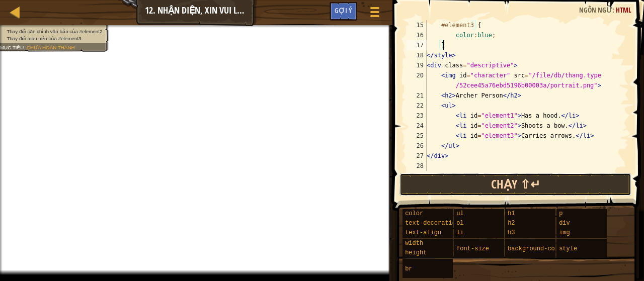
click at [447, 184] on button "Chạy ⇧↵" at bounding box center [515, 184] width 232 height 23
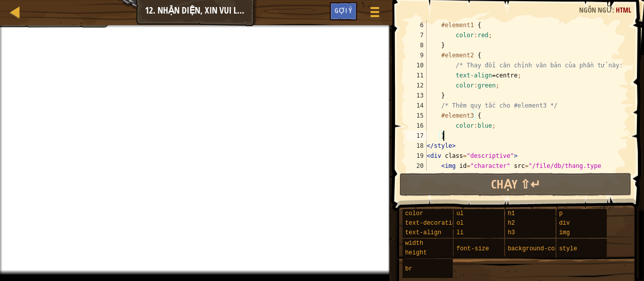
scroll to position [80, 0]
click at [510, 74] on div "#element1 { color : red ; } #element2 { /* Thay đổi căn chỉnh văn bản của phần …" at bounding box center [523, 110] width 197 height 181
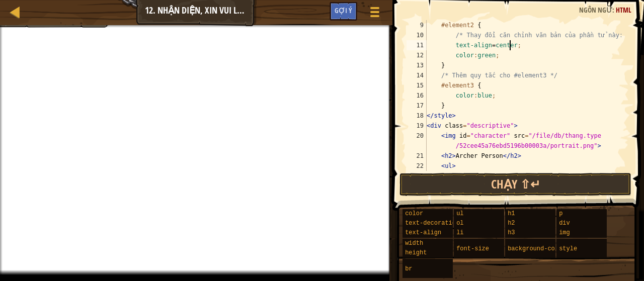
scroll to position [141, 0]
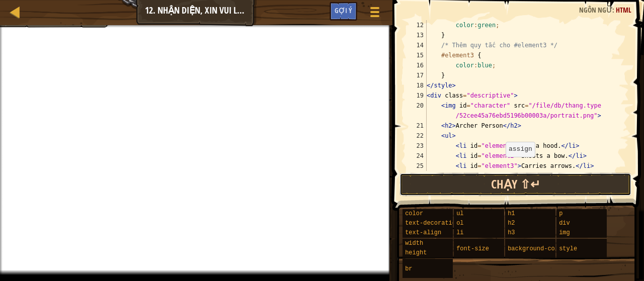
click at [491, 184] on button "Chạy ⇧↵" at bounding box center [515, 184] width 232 height 23
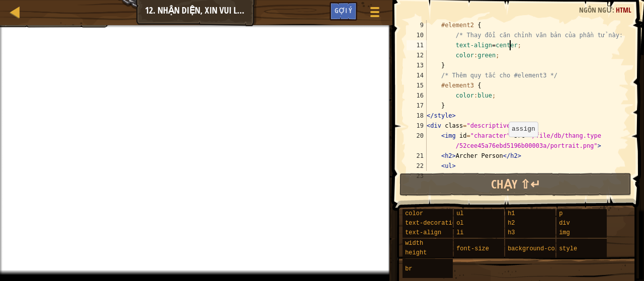
scroll to position [111, 0]
click at [490, 48] on div "#element2 { /* Thay đổi căn chỉnh văn bản của phần tử này: */ text-align = cent…" at bounding box center [523, 105] width 197 height 171
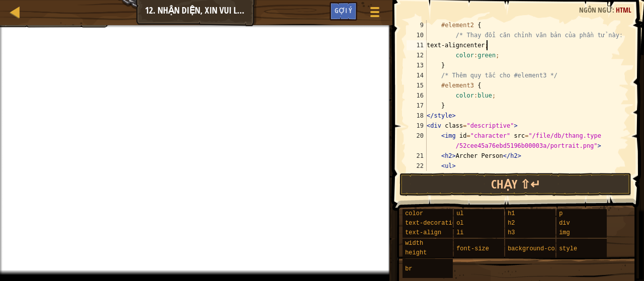
scroll to position [5, 5]
click at [510, 46] on div "#element2 { /* Thay đổi căn chỉnh văn bản của phần tử này: */ text-align : cent…" at bounding box center [523, 105] width 197 height 171
click at [487, 79] on div "#element2 { /* Thay đổi căn chỉnh văn bản của phần tử này: */ text-align : left…" at bounding box center [523, 105] width 197 height 171
click at [495, 93] on div "#element2 { /* Thay đổi căn chỉnh văn bản của phần tử này: */ text-align : left…" at bounding box center [523, 105] width 197 height 171
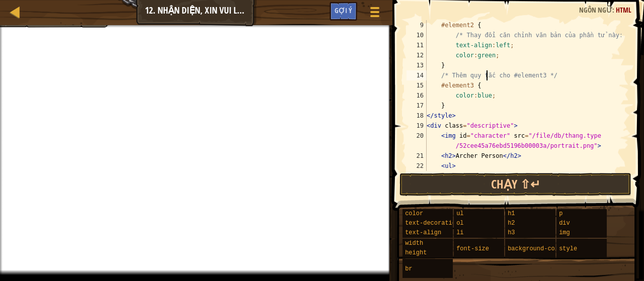
type textarea "color:blue;"
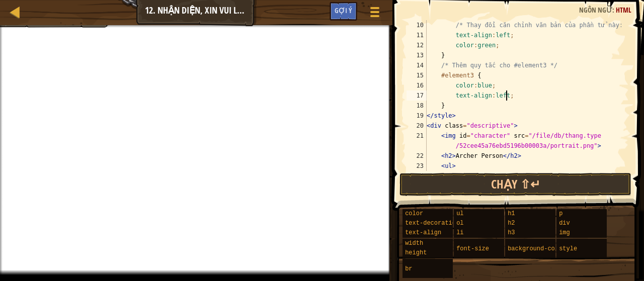
scroll to position [121, 0]
click at [513, 121] on div "/* Thay đổi căn chỉnh văn bản của phần tử này: */ text-align : left ; color : g…" at bounding box center [523, 105] width 197 height 171
click at [78, 26] on div at bounding box center [196, 26] width 392 height 3
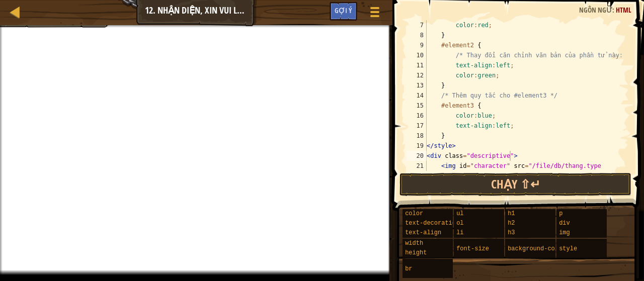
scroll to position [60, 0]
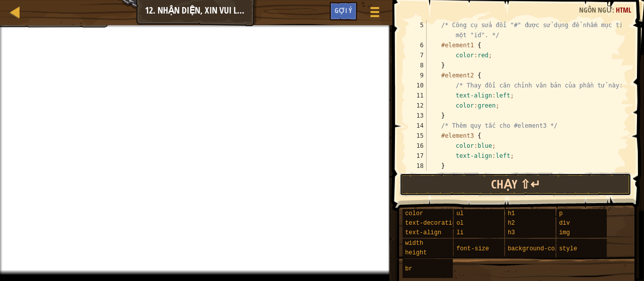
click at [537, 189] on button "Chạy ⇧↵" at bounding box center [515, 184] width 232 height 23
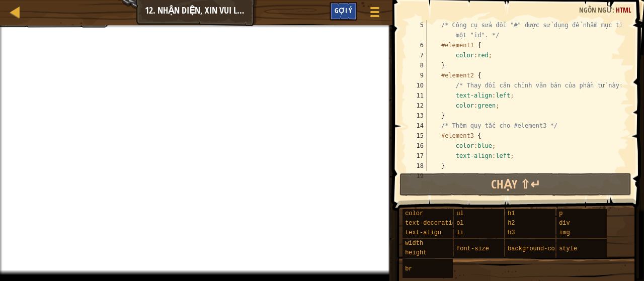
click at [351, 16] on div "Gợi ý" at bounding box center [344, 11] width 28 height 19
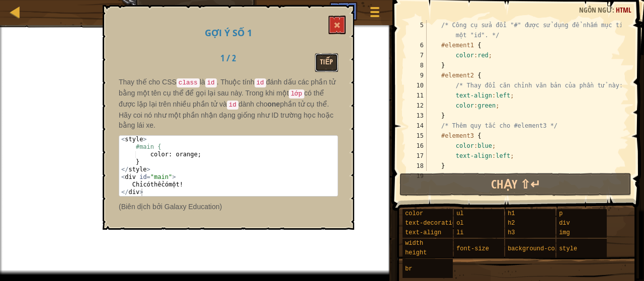
click at [331, 65] on button "Tiếp" at bounding box center [326, 62] width 23 height 19
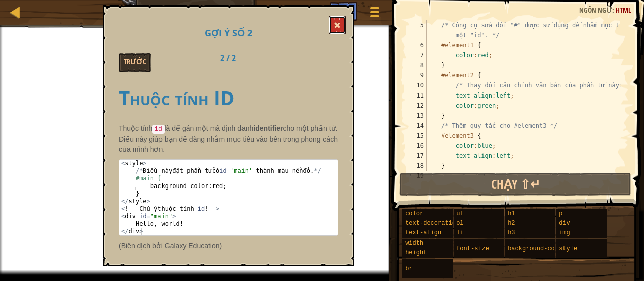
click at [341, 24] on button at bounding box center [337, 25] width 17 height 19
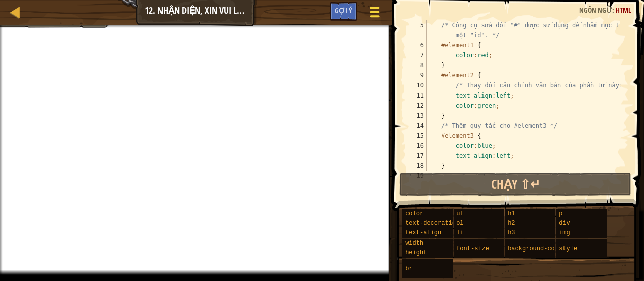
click at [369, 10] on div at bounding box center [375, 12] width 14 height 15
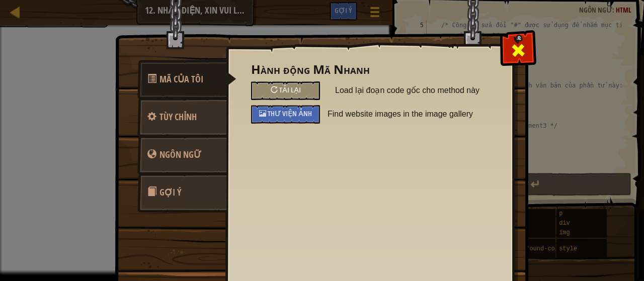
click at [510, 42] on span at bounding box center [518, 50] width 16 height 16
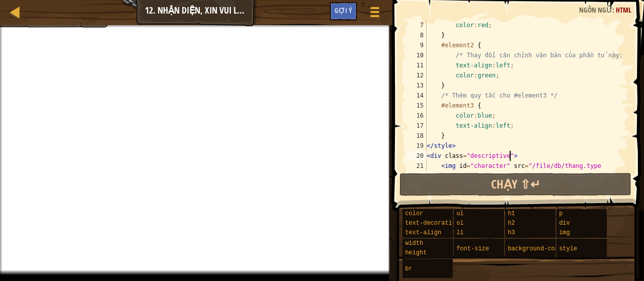
scroll to position [91, 0]
click at [504, 129] on div "color : red ; } #element2 { /* Thay đổi căn chỉnh văn bản của phần tử này: */ t…" at bounding box center [523, 110] width 197 height 181
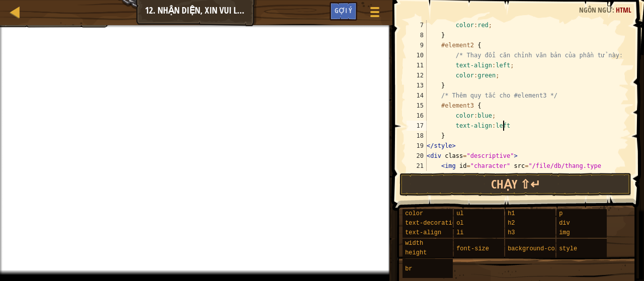
scroll to position [5, 6]
type textarea "text"
type textarea "color"
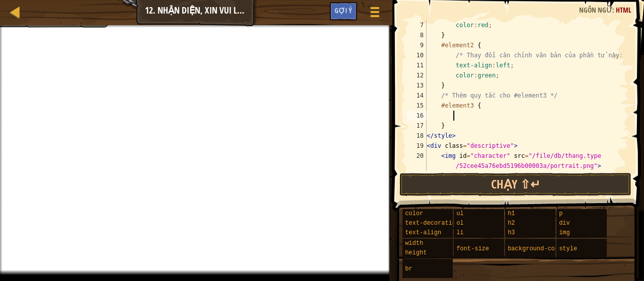
type textarea "color"
click at [513, 64] on div "color : red ; } #element2 { /* Thay đổi căn chỉnh văn bản của phần tử này: */ t…" at bounding box center [523, 105] width 197 height 171
click at [504, 63] on div "color : red ; } #element2 { /* Thay đổi căn chỉnh văn bản của phần tử này: */ t…" at bounding box center [523, 105] width 197 height 171
drag, startPoint x: 507, startPoint y: 65, endPoint x: 452, endPoint y: 63, distance: 54.9
click at [452, 63] on div "color : red ; } #element2 { /* Thay đổi căn chỉnh văn bản của phần tử này: */ t…" at bounding box center [523, 105] width 197 height 171
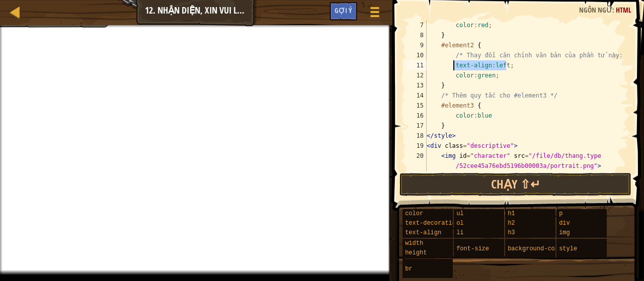
click at [504, 66] on div "color : red ; } #element2 { /* Thay đổi căn chỉnh văn bản của phần tử này: */ t…" at bounding box center [523, 95] width 197 height 151
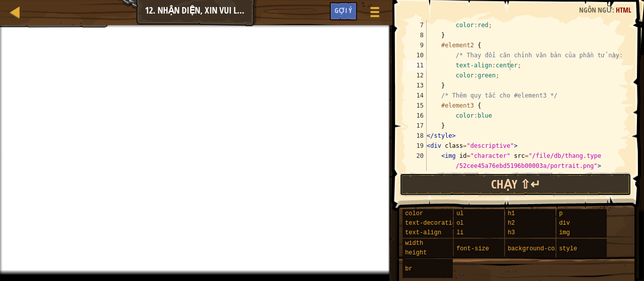
click at [416, 179] on button "Chạy ⇧↵" at bounding box center [515, 184] width 232 height 23
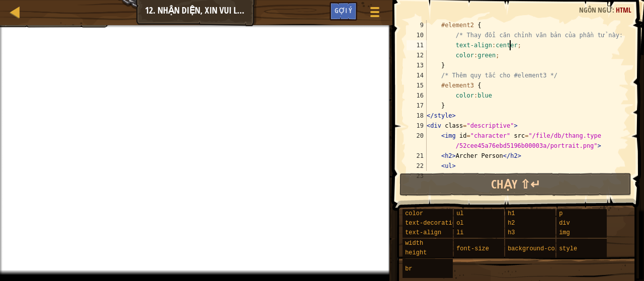
scroll to position [141, 0]
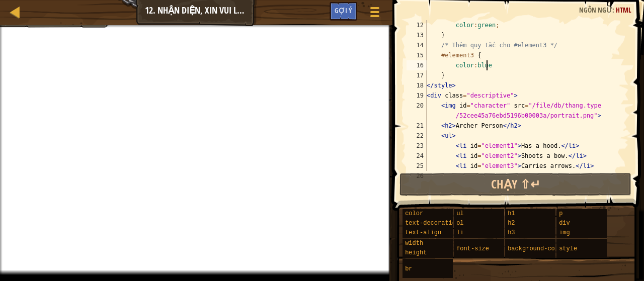
click at [490, 65] on div "color : green ; } /* Thêm quy tắc cho #element3 */ #element3 { color : blue } <…" at bounding box center [523, 105] width 197 height 171
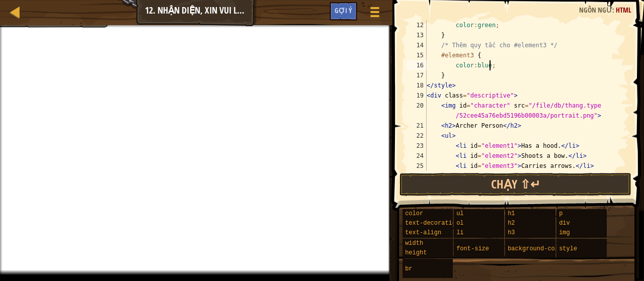
scroll to position [5, 5]
click at [476, 188] on button "Chạy ⇧↵" at bounding box center [515, 184] width 232 height 23
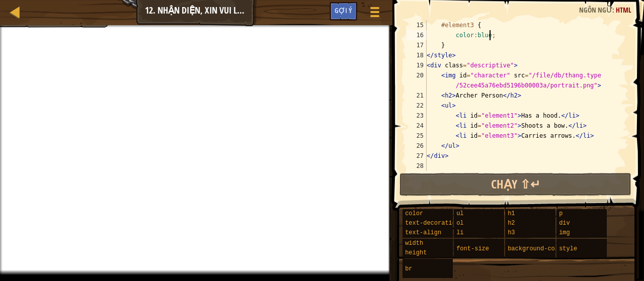
scroll to position [171, 0]
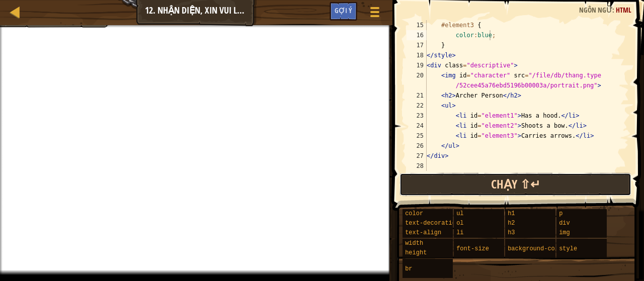
click at [476, 192] on button "Chạy ⇧↵" at bounding box center [515, 184] width 232 height 23
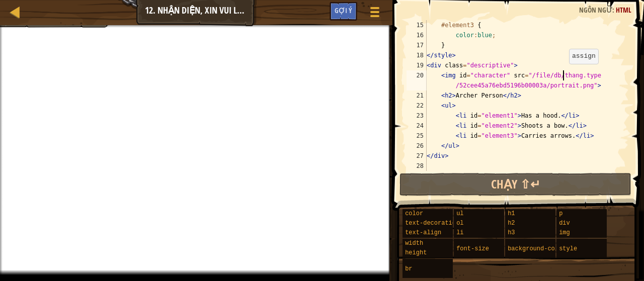
click at [564, 74] on div "#element3 { color : blue ; } </ style > < div class = "descriptive" > < img id …" at bounding box center [523, 105] width 197 height 171
type textarea "<img id="character" src="/file/db/thang.type/52cee45a76ebd5196b00003a/portrait.…"
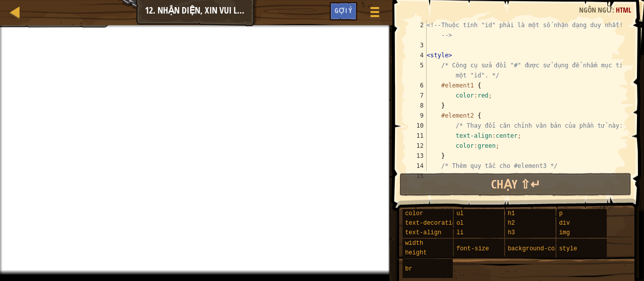
scroll to position [20, 0]
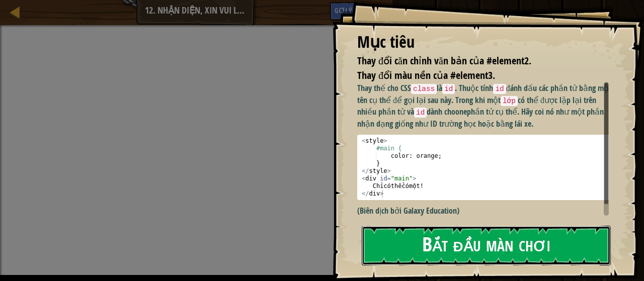
click at [417, 228] on button "Bắt đầu màn chơi" at bounding box center [486, 246] width 249 height 40
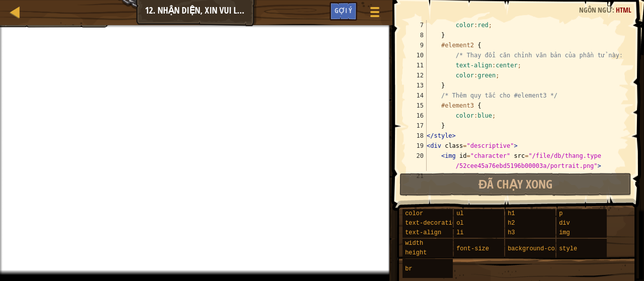
scroll to position [151, 0]
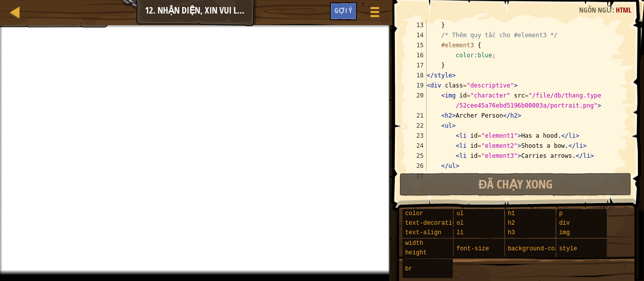
click at [454, 57] on div "} /* Thêm quy tắc cho #element3 */ #element3 { color : blue ; } </ style > < di…" at bounding box center [523, 105] width 197 height 171
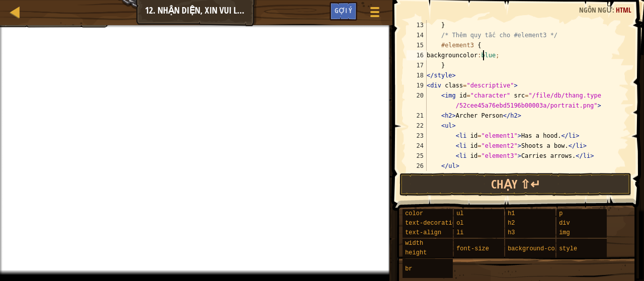
scroll to position [5, 5]
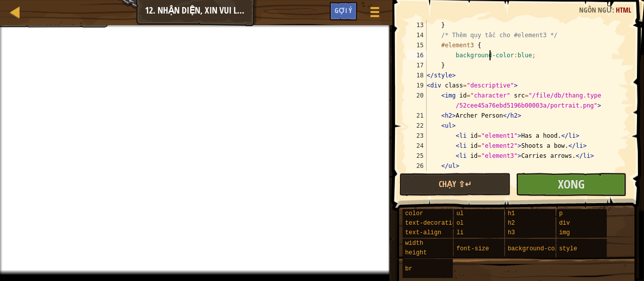
click at [523, 60] on div "} /* Thêm quy tắc cho #element3 */ #element3 { background-color : blue ; } </ s…" at bounding box center [523, 105] width 197 height 171
click at [520, 54] on div "} /* Thêm quy tắc cho #element3 */ #element3 { background-color : blue ; } </ s…" at bounding box center [523, 105] width 197 height 171
click at [523, 56] on div "} /* Thêm quy tắc cho #element3 */ #element3 { background-color : blue ; } </ s…" at bounding box center [523, 105] width 197 height 171
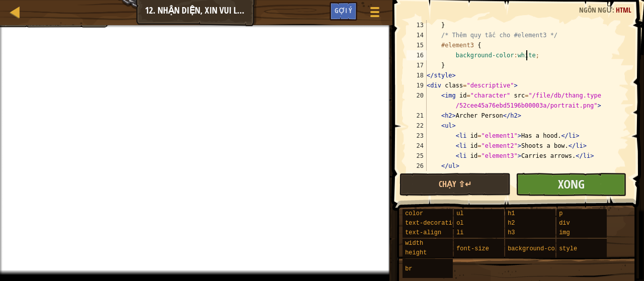
type textarea "background-color:white;"
click at [534, 189] on button "Xong" at bounding box center [571, 184] width 111 height 23
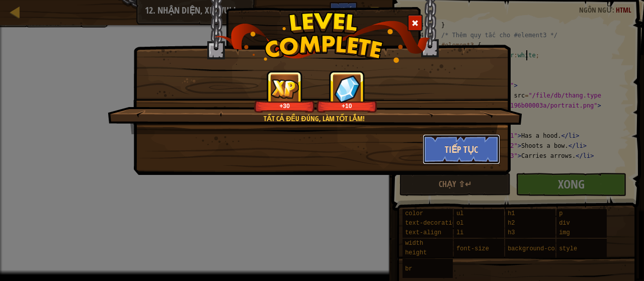
click at [446, 147] on button "Tiếp tục" at bounding box center [462, 149] width 78 height 30
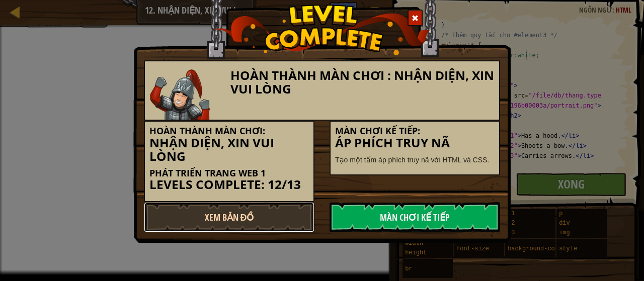
click at [295, 214] on link "Xem Bản Đồ" at bounding box center [229, 217] width 171 height 30
select select "vi"
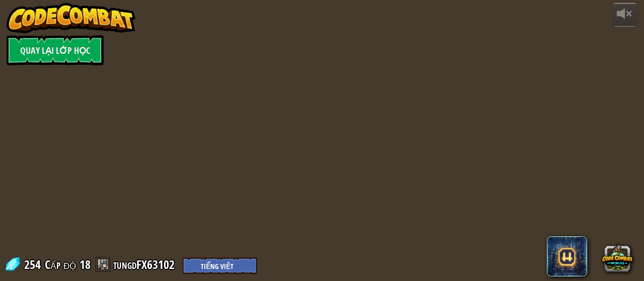
select select "vi"
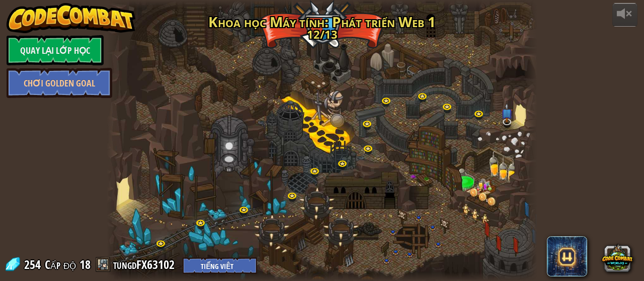
select select "vi"
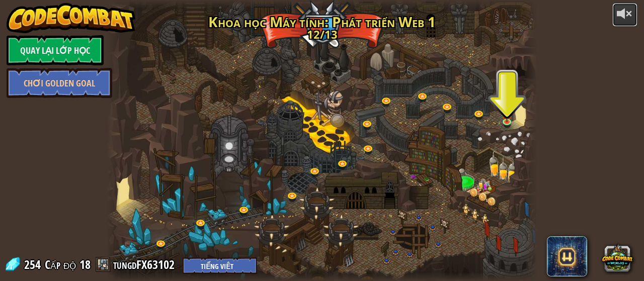
click at [625, 18] on div at bounding box center [625, 14] width 16 height 16
click at [625, 19] on div at bounding box center [625, 14] width 16 height 16
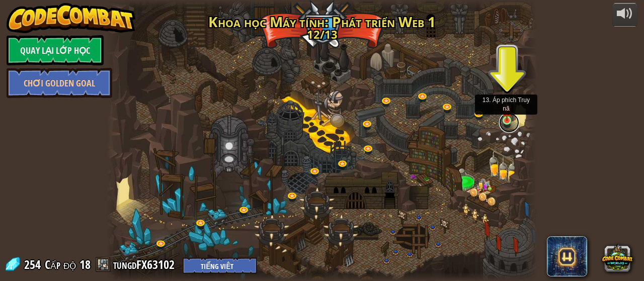
click at [509, 122] on link at bounding box center [509, 123] width 20 height 20
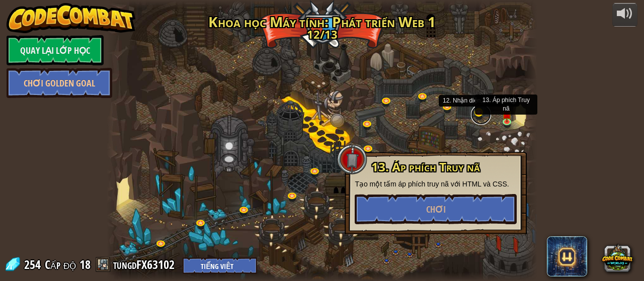
click at [473, 118] on link at bounding box center [481, 115] width 20 height 20
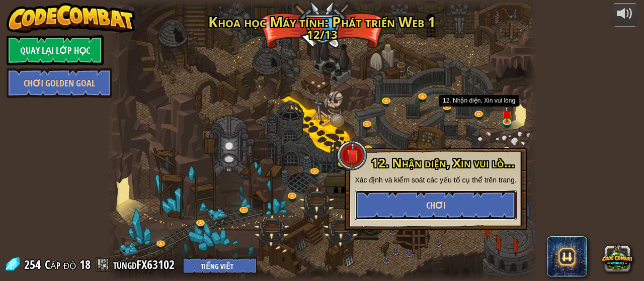
click at [439, 208] on span "Chơi" at bounding box center [436, 205] width 20 height 13
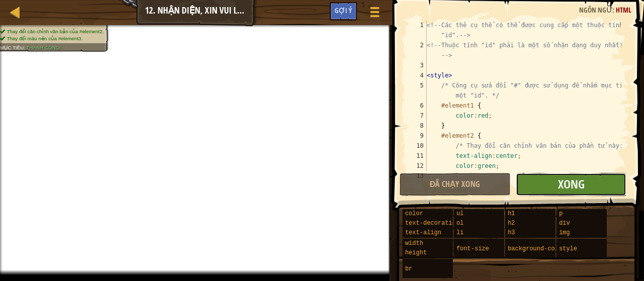
click at [557, 187] on button "Xong" at bounding box center [571, 184] width 111 height 23
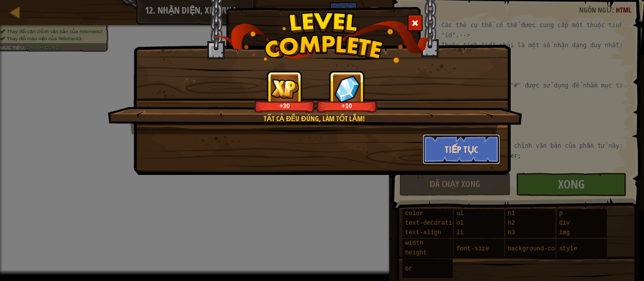
click at [476, 163] on button "Tiếp tục" at bounding box center [462, 149] width 78 height 30
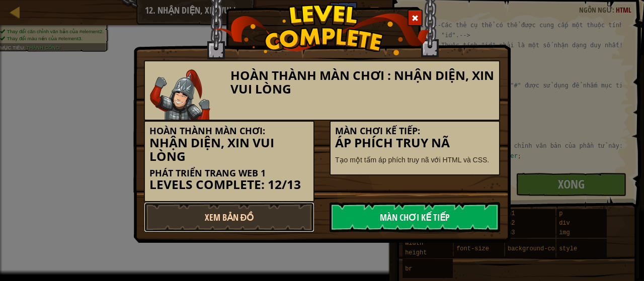
click at [268, 210] on link "Xem Bản Đồ" at bounding box center [229, 217] width 171 height 30
select select "vi"
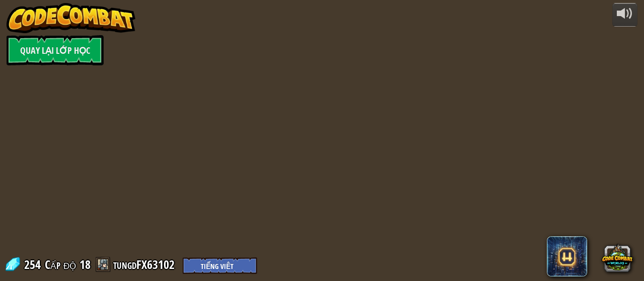
select select "vi"
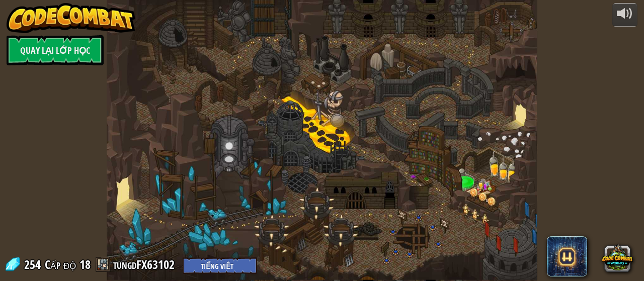
select select "vi"
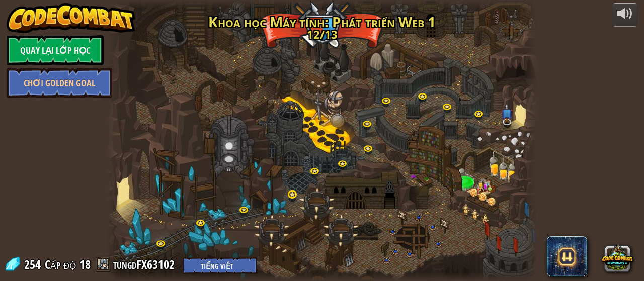
select select "vi"
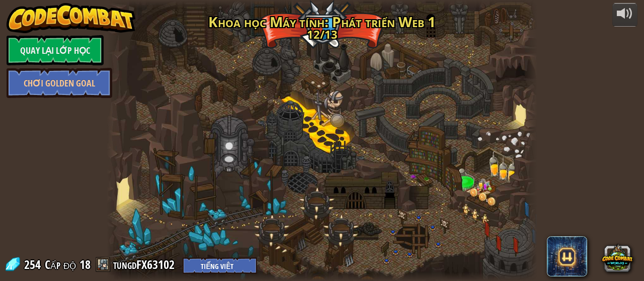
select select "vi"
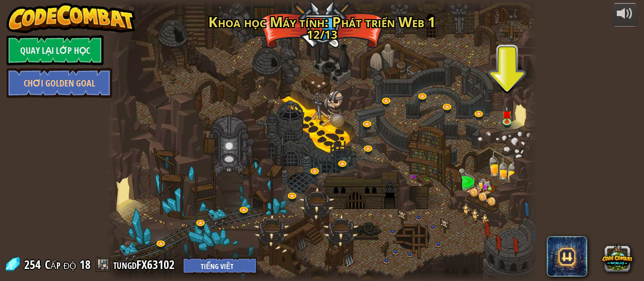
click at [480, 185] on div at bounding box center [322, 140] width 430 height 281
drag, startPoint x: 478, startPoint y: 213, endPoint x: 470, endPoint y: 193, distance: 22.1
click at [470, 193] on div at bounding box center [322, 140] width 430 height 281
drag, startPoint x: 471, startPoint y: 190, endPoint x: 512, endPoint y: 199, distance: 41.7
click at [512, 199] on div at bounding box center [322, 140] width 430 height 281
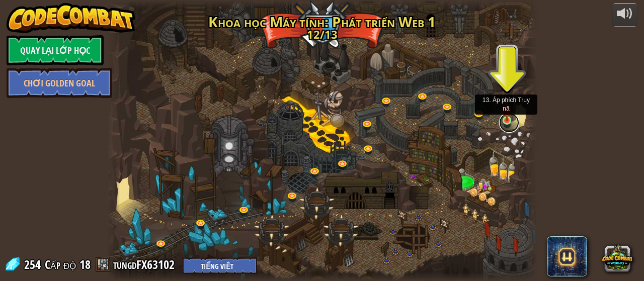
click at [507, 122] on link at bounding box center [509, 123] width 20 height 20
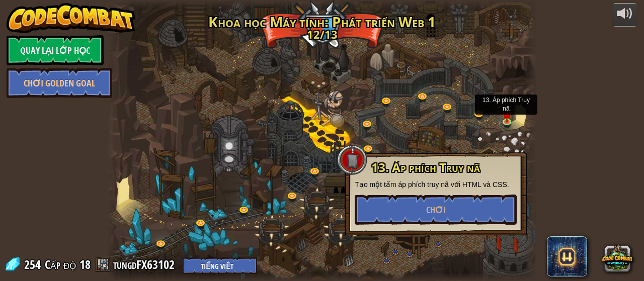
click at [459, 118] on div at bounding box center [322, 140] width 430 height 281
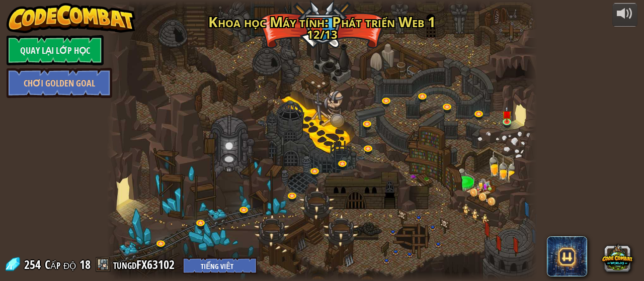
click at [358, 226] on div at bounding box center [322, 140] width 430 height 281
click at [392, 231] on div at bounding box center [322, 140] width 430 height 281
click at [201, 228] on link at bounding box center [203, 224] width 20 height 20
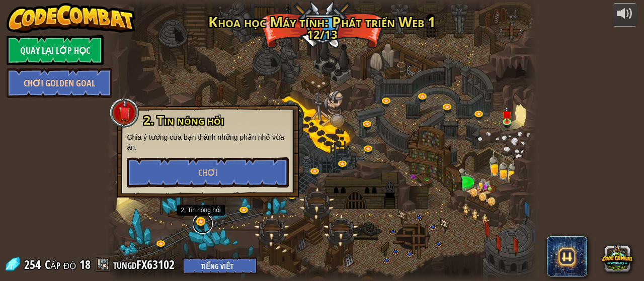
click at [201, 228] on link at bounding box center [203, 224] width 20 height 20
click at [202, 252] on div at bounding box center [322, 140] width 430 height 281
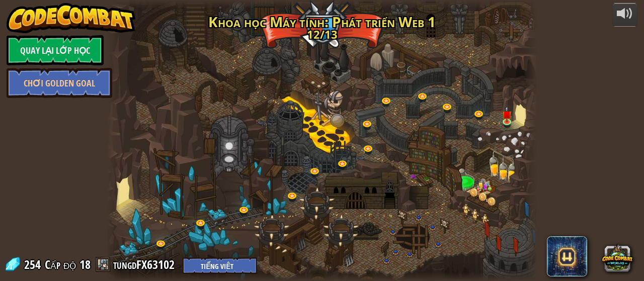
click at [275, 64] on div at bounding box center [322, 140] width 430 height 281
drag, startPoint x: 58, startPoint y: 16, endPoint x: 279, endPoint y: 145, distance: 255.9
click at [278, 145] on div at bounding box center [322, 140] width 430 height 281
drag, startPoint x: 70, startPoint y: 53, endPoint x: 325, endPoint y: 213, distance: 300.9
click at [325, 213] on div at bounding box center [322, 140] width 430 height 281
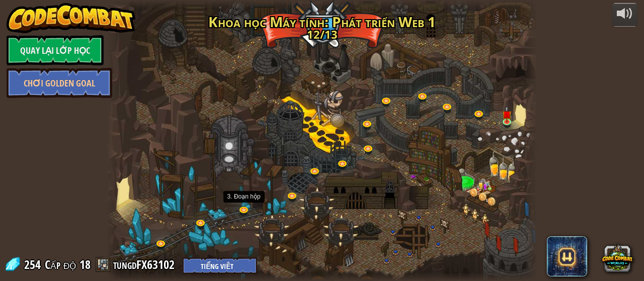
drag, startPoint x: 244, startPoint y: 207, endPoint x: 346, endPoint y: 250, distance: 111.0
click at [346, 250] on div at bounding box center [322, 140] width 430 height 281
drag, startPoint x: 393, startPoint y: 234, endPoint x: 373, endPoint y: 226, distance: 21.7
click at [373, 226] on div at bounding box center [322, 140] width 430 height 281
drag, startPoint x: 333, startPoint y: 99, endPoint x: 311, endPoint y: 144, distance: 50.2
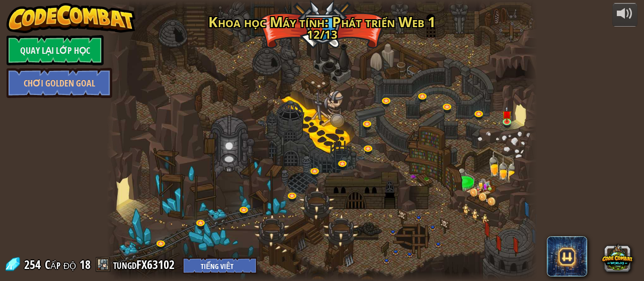
click at [311, 144] on div at bounding box center [322, 140] width 430 height 281
drag, startPoint x: 180, startPoint y: 36, endPoint x: 166, endPoint y: 114, distance: 78.8
click at [166, 114] on div at bounding box center [322, 140] width 430 height 281
click at [65, 266] on span "Cấp độ" at bounding box center [60, 265] width 31 height 17
drag, startPoint x: 299, startPoint y: 129, endPoint x: 335, endPoint y: 145, distance: 39.4
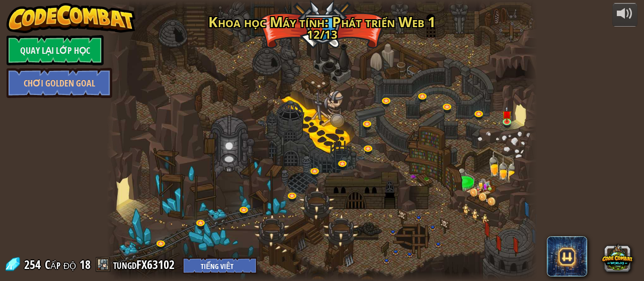
click at [299, 129] on div at bounding box center [322, 140] width 430 height 281
drag, startPoint x: 353, startPoint y: 109, endPoint x: 287, endPoint y: 151, distance: 78.7
click at [287, 151] on div at bounding box center [322, 140] width 430 height 281
click at [329, 123] on div at bounding box center [322, 140] width 430 height 281
click at [336, 129] on div at bounding box center [322, 140] width 430 height 281
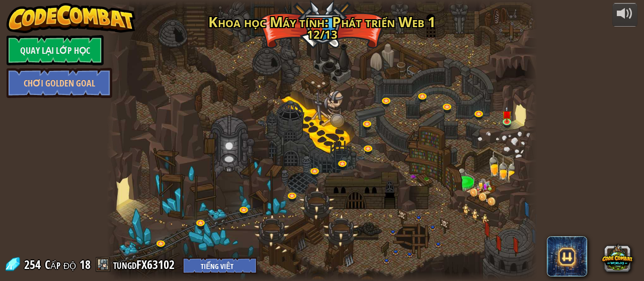
drag, startPoint x: 336, startPoint y: 129, endPoint x: 366, endPoint y: 68, distance: 68.4
click at [366, 68] on div at bounding box center [322, 140] width 430 height 281
drag, startPoint x: 308, startPoint y: 107, endPoint x: 318, endPoint y: 115, distance: 13.0
click at [314, 113] on div at bounding box center [322, 140] width 430 height 281
click at [508, 123] on link at bounding box center [509, 123] width 20 height 20
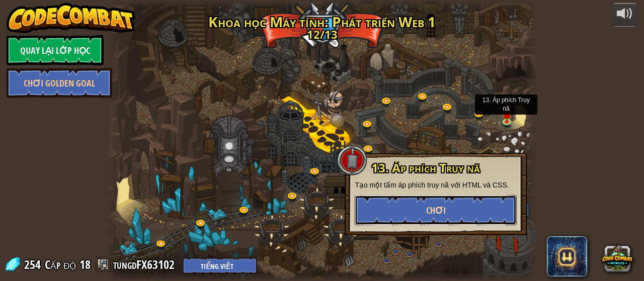
click at [480, 217] on button "Chơi" at bounding box center [436, 210] width 162 height 30
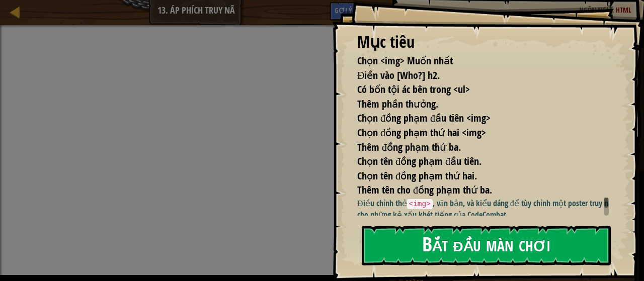
click at [507, 237] on button "Bắt đầu màn chơi" at bounding box center [486, 246] width 249 height 40
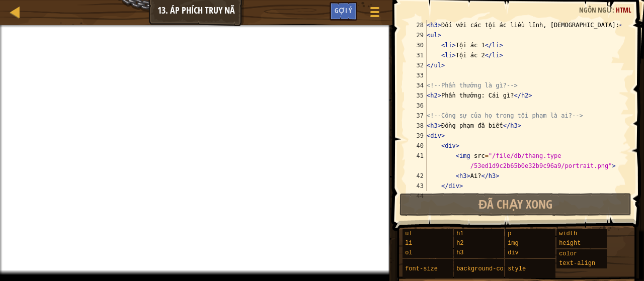
scroll to position [272, 0]
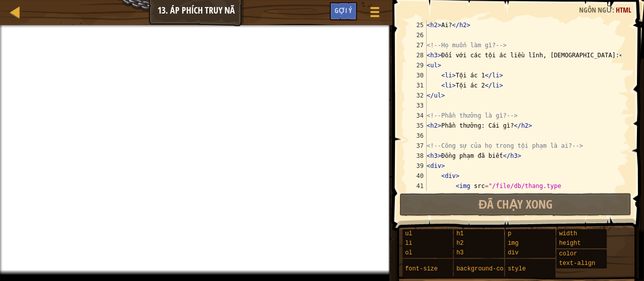
click at [479, 74] on div "< h2 > Ai? </ h2 > <!-- Họ muốn làm gì? --> < h3 > Đối với các tội ác liều lĩnh…" at bounding box center [523, 120] width 197 height 201
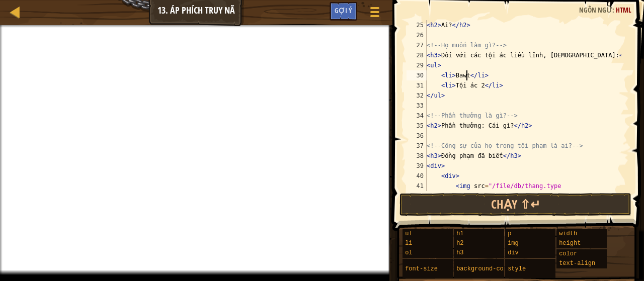
scroll to position [5, 3]
click at [465, 77] on div "< h2 > Ai? </ h2 > <!-- Họ muốn làm gì? --> < h3 > Đối với các tội ác liều lĩnh…" at bounding box center [523, 120] width 197 height 201
click at [478, 89] on div "< h2 > Ai? </ h2 > <!-- Họ muốn làm gì? --> < h3 > Đối với các tội ác liều lĩnh…" at bounding box center [523, 120] width 197 height 201
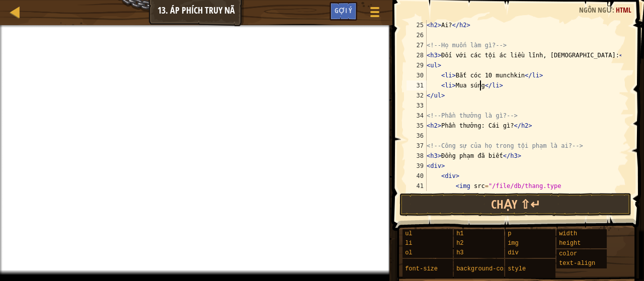
click at [509, 91] on div "< h2 > Ai? </ h2 > <!-- Họ muốn làm gì? --> < h3 > Đối với các tội ác liều lĩnh…" at bounding box center [523, 120] width 197 height 201
click at [511, 87] on div "< h2 > Ai? </ h2 > <!-- Họ muốn làm gì? --> < h3 > Đối với các tội ác liều lĩnh…" at bounding box center [523, 120] width 197 height 201
type textarea "<li>Mua súng</li>"
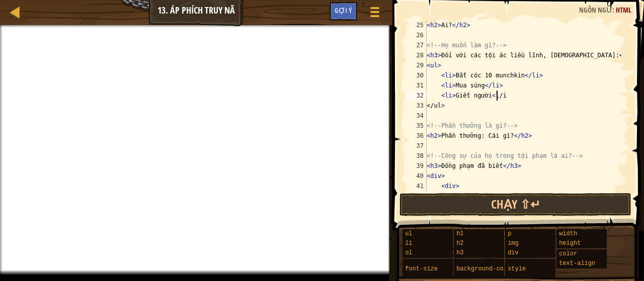
scroll to position [5, 6]
type textarea "<li>Giết người</li>"
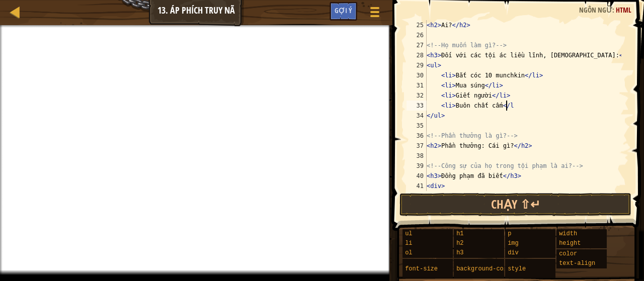
scroll to position [5, 6]
type textarea "<li>Buôn chất cấm</li>"
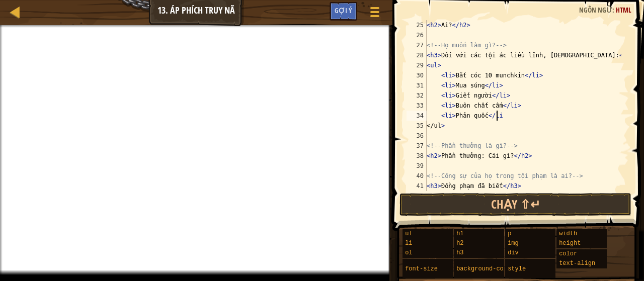
scroll to position [5, 5]
type textarea "<li>Phản quốc</li>"
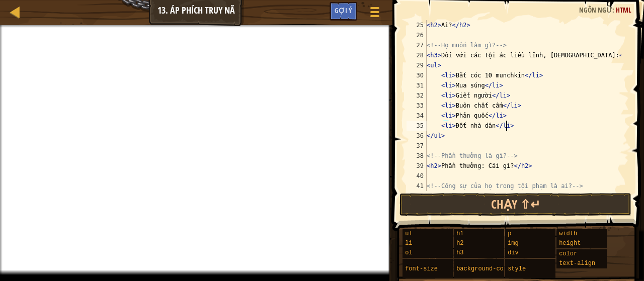
scroll to position [5, 6]
click at [354, 11] on div "Gợi ý" at bounding box center [344, 11] width 28 height 19
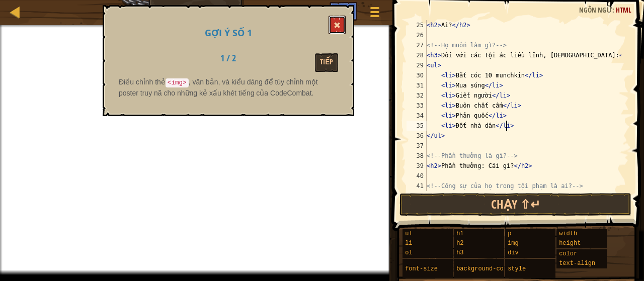
click at [341, 22] on button at bounding box center [337, 25] width 17 height 19
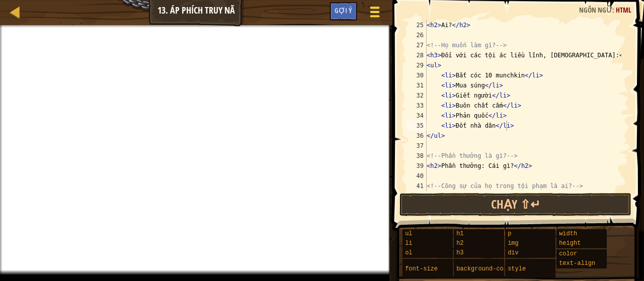
click at [371, 15] on span at bounding box center [375, 16] width 10 height 2
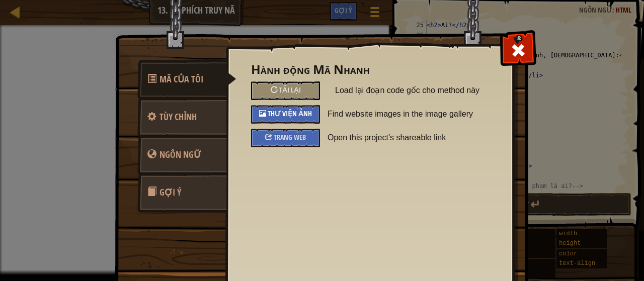
click at [310, 108] on div "Thư viện ảnh" at bounding box center [285, 114] width 69 height 19
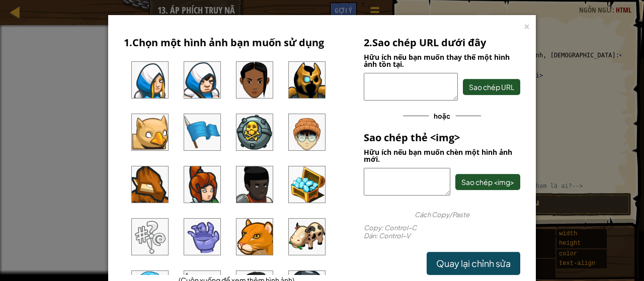
click at [203, 78] on img at bounding box center [202, 80] width 36 height 36
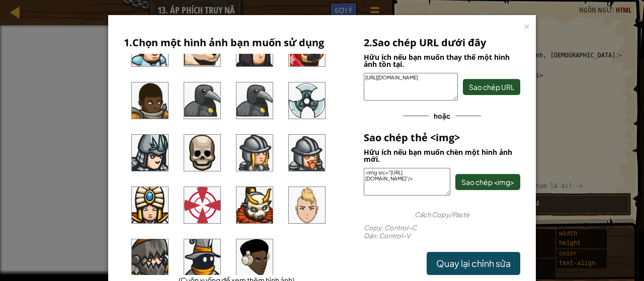
scroll to position [773, 0]
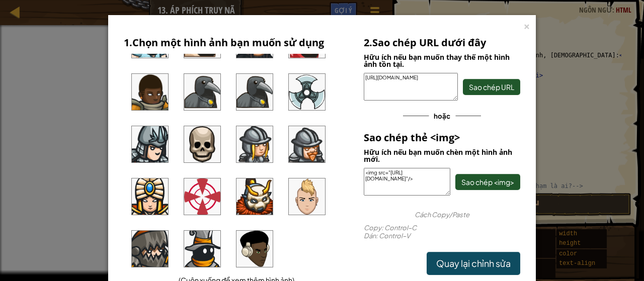
click at [138, 252] on img at bounding box center [150, 249] width 36 height 36
click at [474, 187] on button "Sao chép <img>" at bounding box center [487, 182] width 65 height 16
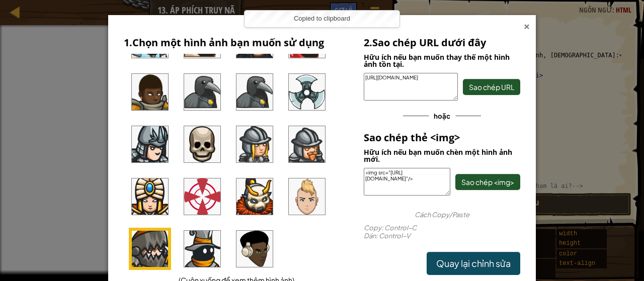
click at [523, 26] on div "×" at bounding box center [526, 25] width 7 height 11
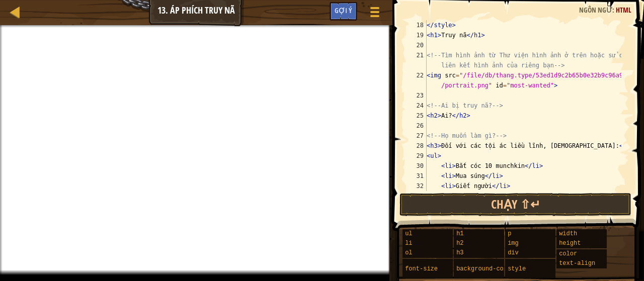
scroll to position [151, 0]
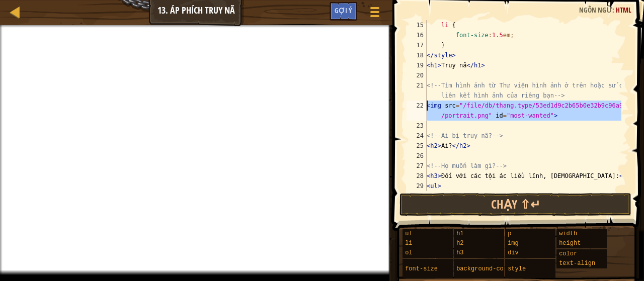
drag, startPoint x: 558, startPoint y: 125, endPoint x: 390, endPoint y: 105, distance: 169.7
click at [390, 105] on div "<li>Đốt nhà dân</li> 15 16 17 18 19 20 21 22 23 24 25 26 27 28 29 30 li { font-…" at bounding box center [516, 135] width 255 height 261
type textarea "<img src="/file/db/thang.type/53ed1d9c2b65b0e32b9c96a9/portrait.png" id="most-w…"
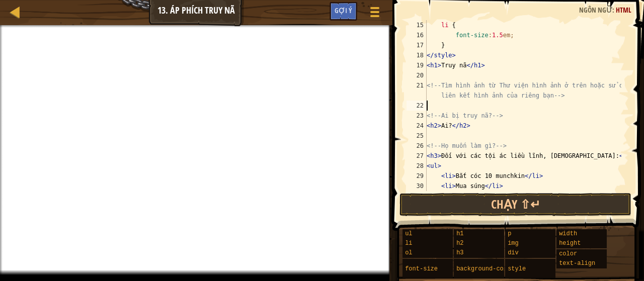
scroll to position [5, 0]
paste textarea "<img src="[URL][DOMAIN_NAME]"/>"
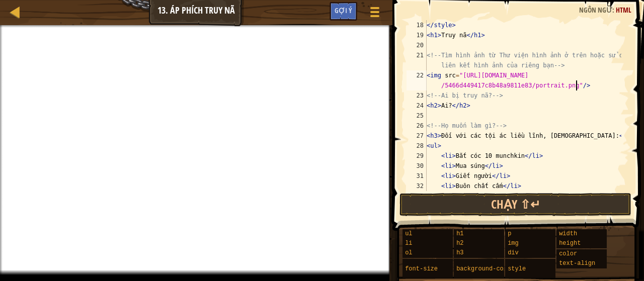
scroll to position [181, 0]
click at [447, 106] on div "</ style > < h1 > Truy nã </ h1 > <!-- Tìm hình ảnh từ Thư viện hình ảnh ở trên…" at bounding box center [523, 115] width 197 height 191
click at [450, 108] on div "</ style > < h1 > Truy nã </ h1 > <!-- Tìm hình ảnh từ Thư viện hình ảnh ở trên…" at bounding box center [523, 115] width 197 height 191
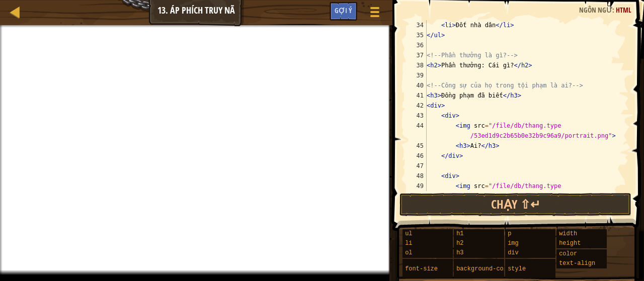
scroll to position [362, 0]
click at [505, 65] on div "< li > Đốt nhà dân </ li > </ ul > <!-- Phần thưởng là gì? --> < h2 > Phần thưở…" at bounding box center [523, 120] width 197 height 201
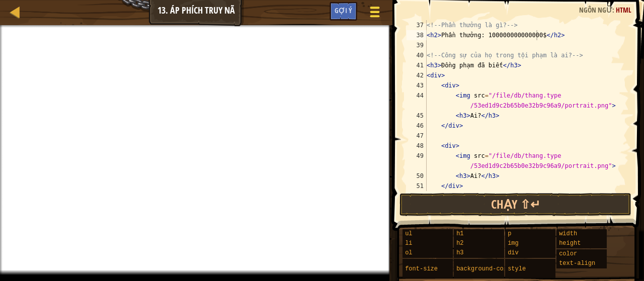
click at [378, 15] on div at bounding box center [375, 12] width 14 height 15
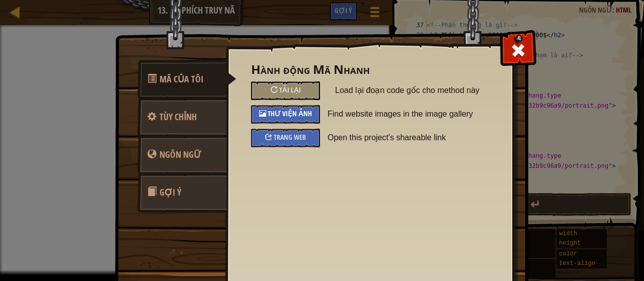
click at [297, 112] on span "Thư viện ảnh" at bounding box center [290, 114] width 44 height 10
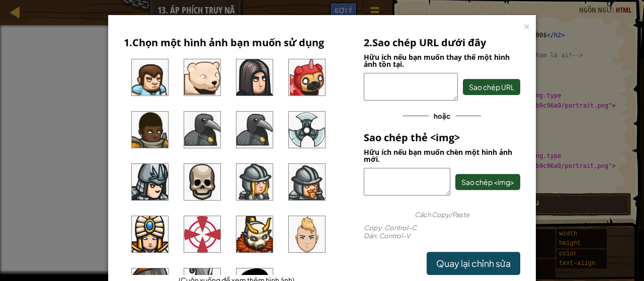
scroll to position [755, 0]
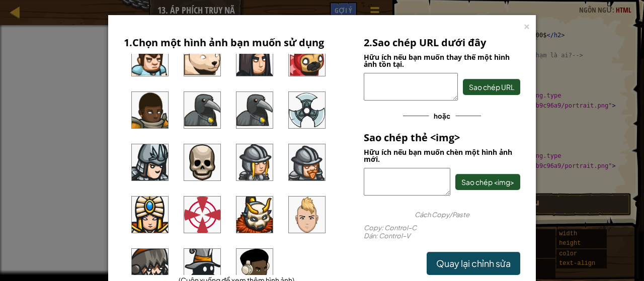
click at [247, 178] on img at bounding box center [254, 162] width 36 height 36
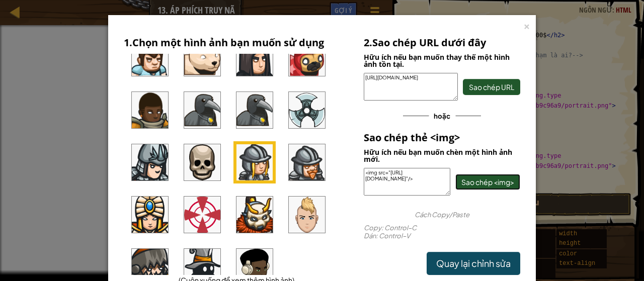
click at [500, 181] on span "Sao chép <img>" at bounding box center [487, 182] width 53 height 9
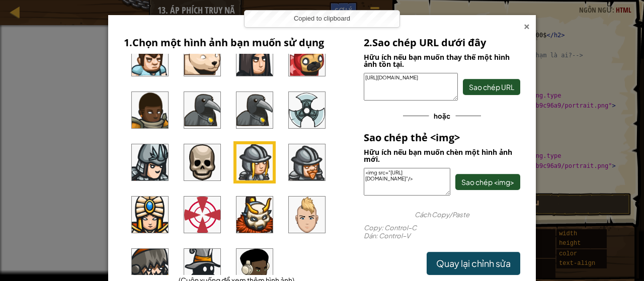
click at [523, 29] on div "×" at bounding box center [526, 25] width 7 height 11
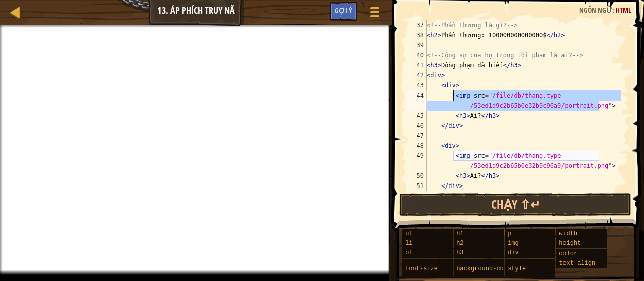
drag, startPoint x: 600, startPoint y: 105, endPoint x: 455, endPoint y: 95, distance: 145.2
click at [455, 95] on div "<!-- Phần thưởng là gì? --> < h2 > Phần thưởng: 100000000000000$ </ h2 > <!-- C…" at bounding box center [523, 115] width 197 height 191
click at [576, 120] on div "<!-- Phần thưởng là gì? --> < h2 > Phần thưởng: 100000000000000$ </ h2 > <!-- C…" at bounding box center [523, 115] width 197 height 191
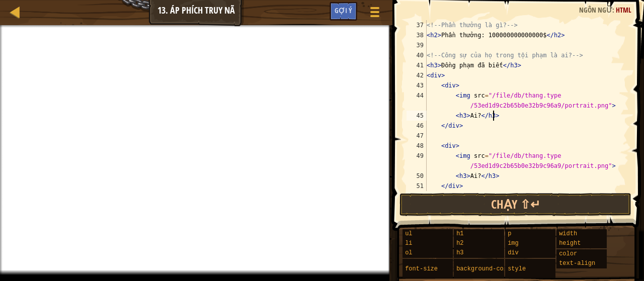
scroll to position [5, 5]
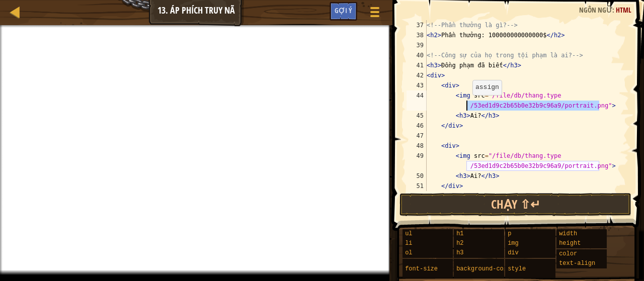
drag, startPoint x: 606, startPoint y: 106, endPoint x: 467, endPoint y: 105, distance: 138.4
click at [467, 105] on div "<!-- Phần thưởng là gì? --> < h2 > Phần thưởng: 100000000000000$ </ h2 > <!-- C…" at bounding box center [523, 115] width 197 height 191
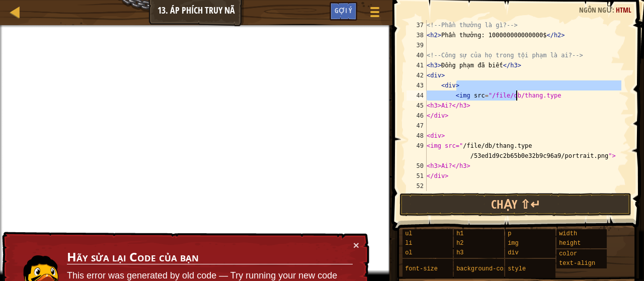
drag, startPoint x: 556, startPoint y: 90, endPoint x: 522, endPoint y: 93, distance: 34.3
click at [522, 93] on div "<!-- Phần thưởng là gì? --> < h2 > Phần thưởng: 100000000000000$ </ h2 > <!-- C…" at bounding box center [523, 120] width 197 height 201
click at [549, 96] on div "<!-- Phần thưởng là gì? --> < h2 > Phần thưởng: 100000000000000$ </ h2 > <!-- C…" at bounding box center [523, 120] width 197 height 201
type textarea "<img src="/file/db/thang.type"
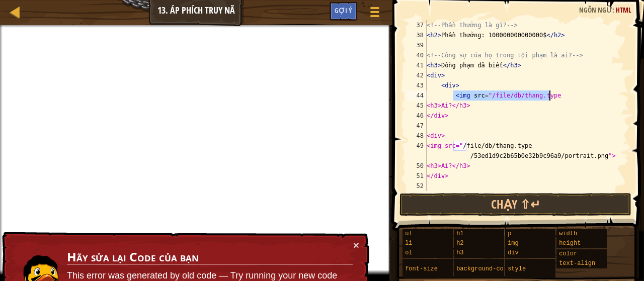
drag, startPoint x: 452, startPoint y: 97, endPoint x: 551, endPoint y: 97, distance: 99.6
click at [551, 97] on div "<!-- Phần thưởng là gì? --> < h2 > Phần thưởng: 100000000000000$ </ h2 > <!-- C…" at bounding box center [523, 120] width 197 height 201
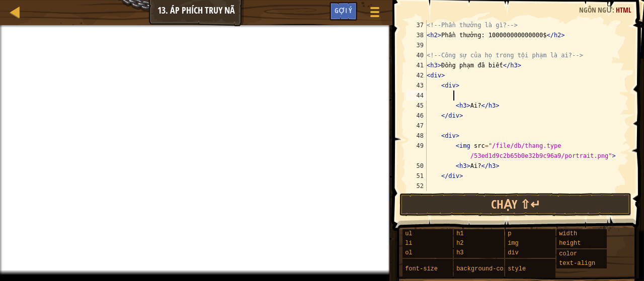
paste textarea "<img src="[URL][DOMAIN_NAME]"/>"
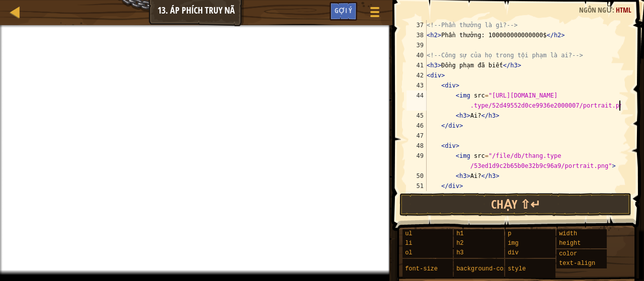
click at [475, 116] on div "<!-- Phần thưởng là gì? --> < h2 > Phần thưởng: 100000000000000$ </ h2 > <!-- C…" at bounding box center [523, 115] width 197 height 191
click at [467, 117] on div "<!-- Phần thưởng là gì? --> < h2 > Phần thưởng: 100000000000000$ </ h2 > <!-- C…" at bounding box center [523, 115] width 197 height 191
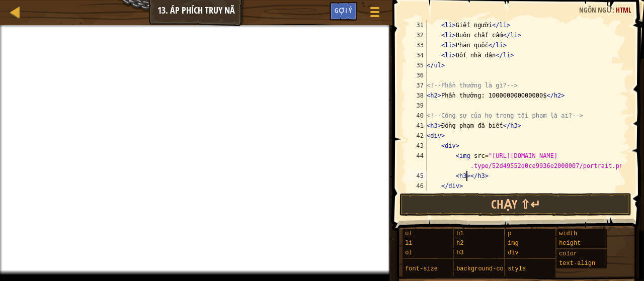
scroll to position [392, 0]
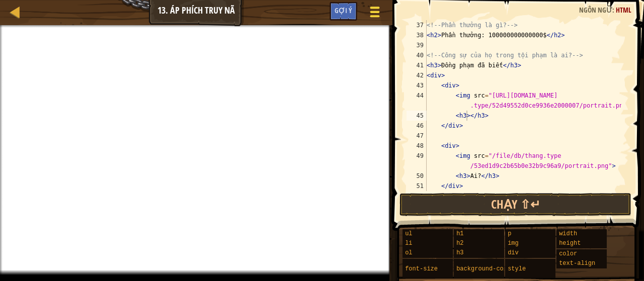
click at [378, 10] on div at bounding box center [375, 12] width 14 height 15
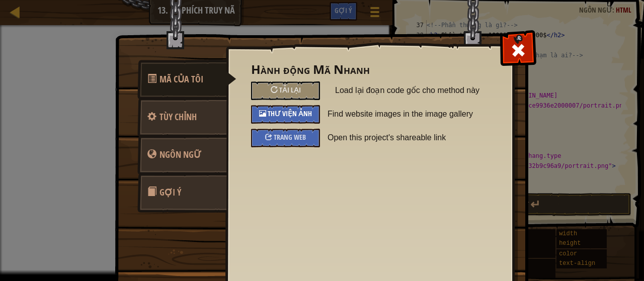
click at [310, 113] on div "Thư viện ảnh" at bounding box center [285, 114] width 69 height 19
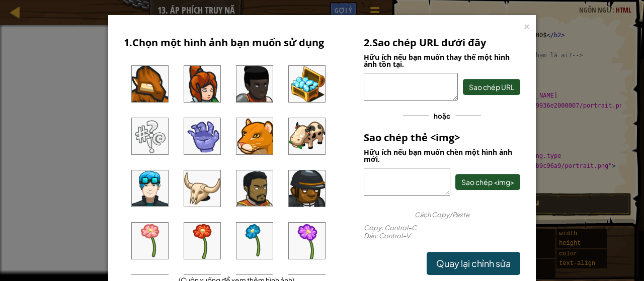
scroll to position [0, 0]
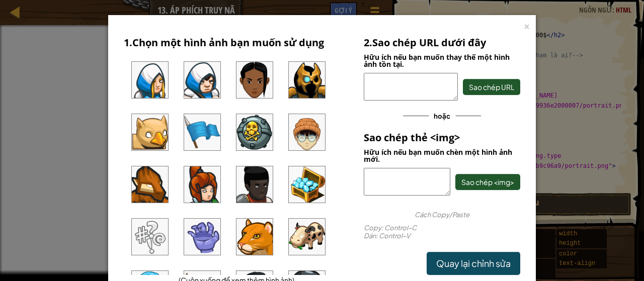
click at [528, 25] on div "× 1. Chọn một hình ảnh bạn muốn sử dụng (Cuộn xuống để xem thêm hình ảnh) 2. Sa…" at bounding box center [322, 153] width 428 height 276
click at [524, 29] on div "×" at bounding box center [526, 25] width 7 height 11
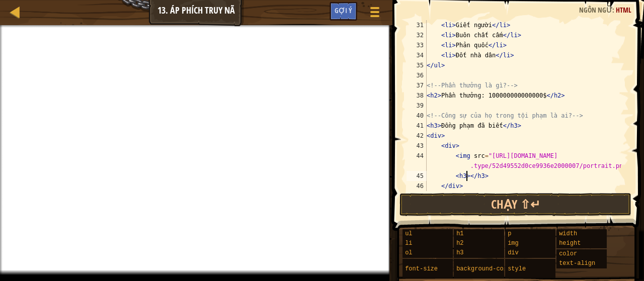
scroll to position [272, 0]
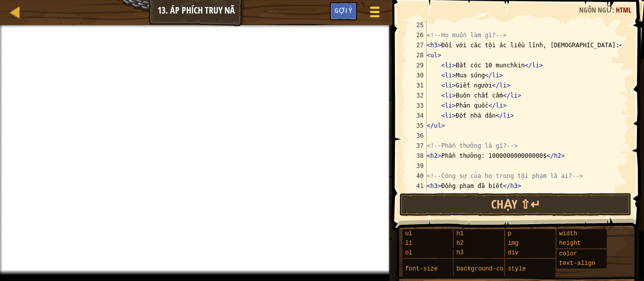
click at [377, 9] on div at bounding box center [375, 12] width 14 height 15
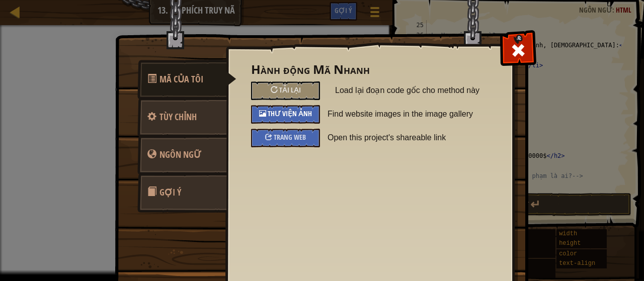
click at [293, 114] on span "Thư viện ảnh" at bounding box center [290, 114] width 44 height 10
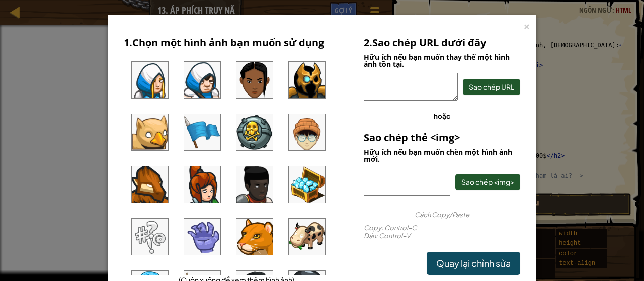
click at [309, 91] on img at bounding box center [307, 80] width 36 height 36
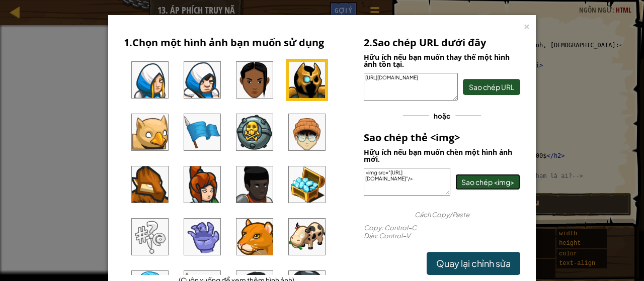
click at [461, 183] on span "Sao chép <img>" at bounding box center [487, 182] width 53 height 9
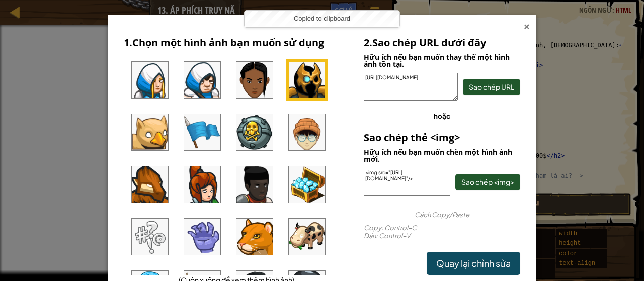
click at [523, 23] on div "×" at bounding box center [526, 25] width 7 height 11
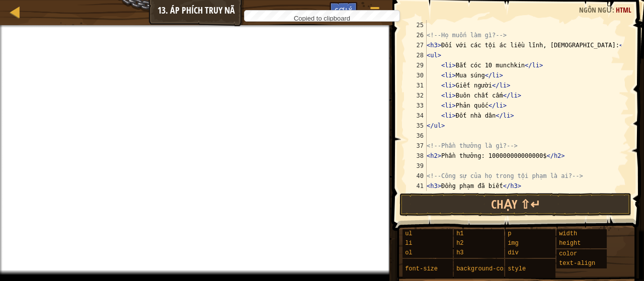
scroll to position [181, 0]
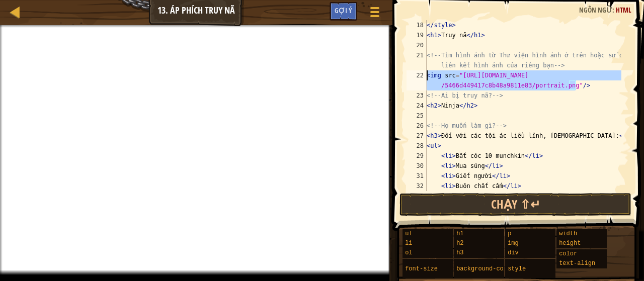
drag, startPoint x: 575, startPoint y: 88, endPoint x: 424, endPoint y: 78, distance: 151.8
click at [424, 78] on div "<h3></h3> 18 19 20 21 22 23 24 25 26 27 28 29 30 31 32 33 </ style > < h1 > Tru…" at bounding box center [517, 105] width 224 height 171
type textarea "<img src="[URL][DOMAIN_NAME]"/>"
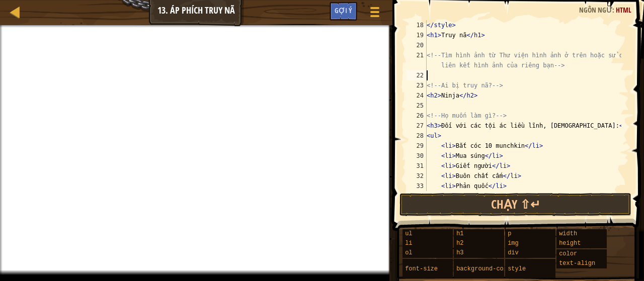
scroll to position [5, 0]
paste textarea "<img src="[URL][DOMAIN_NAME]"/>"
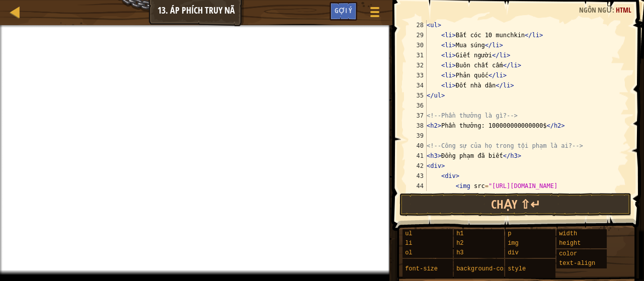
scroll to position [392, 0]
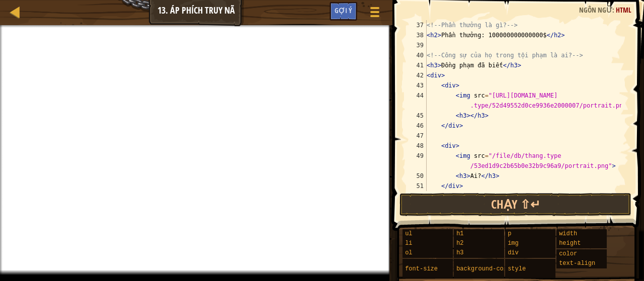
click at [468, 115] on div "<!-- Phần thưởng là gì? --> < h2 > Phần thưởng: 100000000000000$ </ h2 > <!-- C…" at bounding box center [523, 115] width 197 height 191
type textarea "<h3>piko</h3>"
click at [483, 136] on div "<!-- Phần thưởng là gì? --> < h2 > Phần thưởng: 100000000000000$ </ h2 > <!-- C…" at bounding box center [523, 115] width 197 height 191
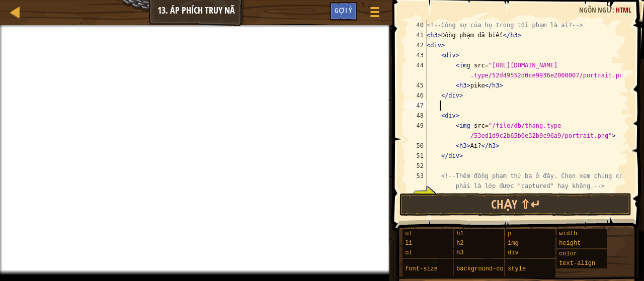
scroll to position [423, 0]
click at [370, 10] on div at bounding box center [375, 12] width 14 height 15
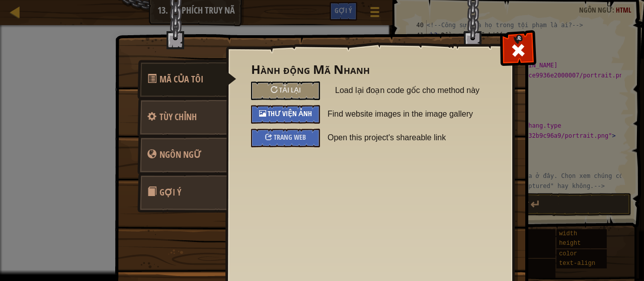
click at [292, 114] on span "Thư viện ảnh" at bounding box center [290, 114] width 44 height 10
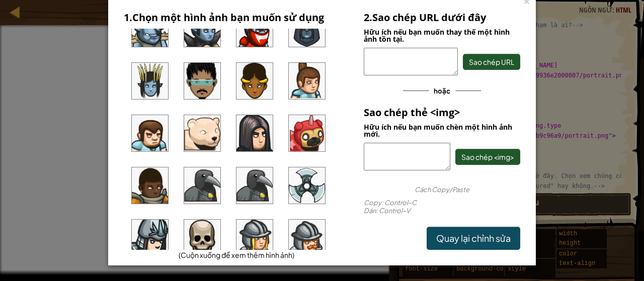
scroll to position [773, 0]
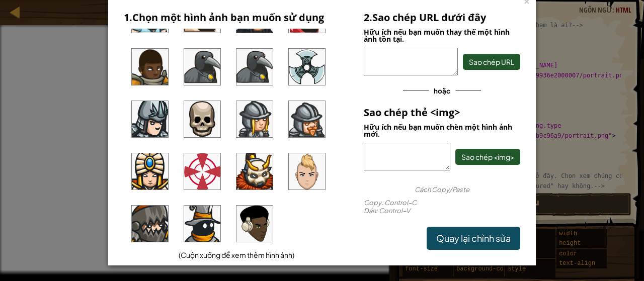
click at [140, 225] on img at bounding box center [150, 224] width 36 height 36
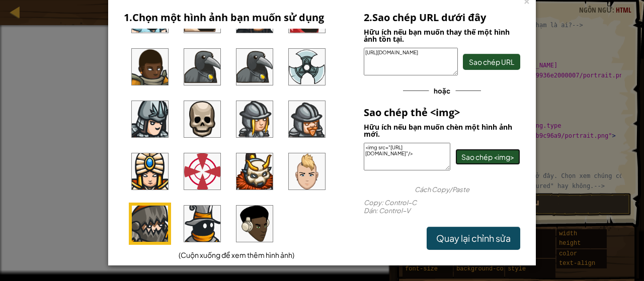
click at [484, 152] on span "Sao chép <img>" at bounding box center [487, 156] width 53 height 9
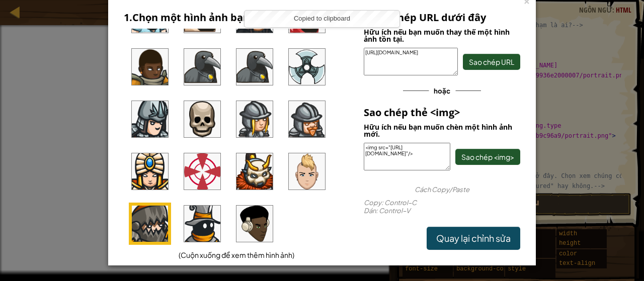
scroll to position [0, 0]
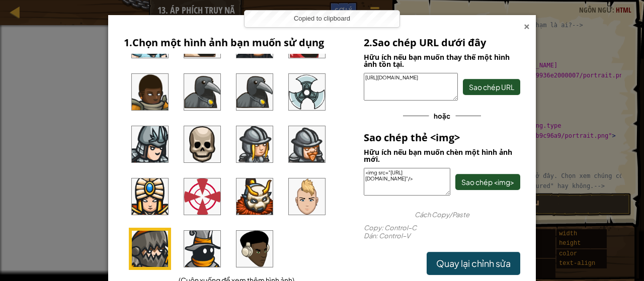
click at [523, 28] on div "×" at bounding box center [526, 25] width 7 height 11
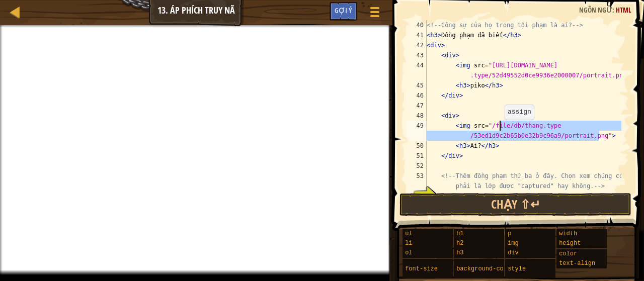
drag, startPoint x: 602, startPoint y: 136, endPoint x: 499, endPoint y: 129, distance: 103.4
click at [499, 129] on div "<!-- Công sự của họ trong tội phạm là ai? --> < h3 > Đồng phạm đã biết </ h3 > …" at bounding box center [523, 115] width 197 height 191
click at [447, 122] on div "<!-- Công sự của họ trong tội phạm là ai? --> < h3 > Đồng phạm đã biết </ h3 > …" at bounding box center [523, 115] width 197 height 191
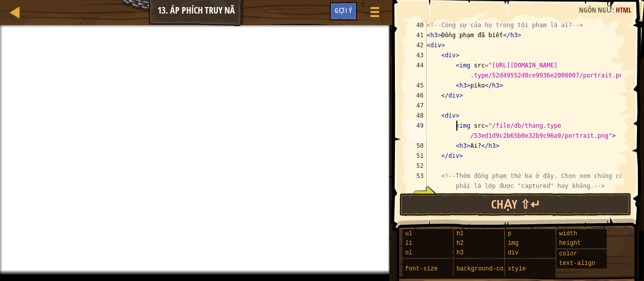
click at [456, 124] on div "<!-- Công sự của họ trong tội phạm là ai? --> < h3 > Đồng phạm đã biết </ h3 > …" at bounding box center [523, 115] width 197 height 191
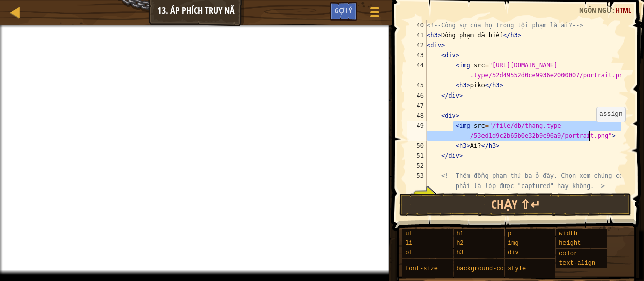
drag, startPoint x: 453, startPoint y: 123, endPoint x: 583, endPoint y: 135, distance: 129.8
click at [583, 135] on div "<!-- Công sự của họ trong tội phạm là ai? --> < h3 > Đồng phạm đã biết </ h3 > …" at bounding box center [523, 115] width 197 height 191
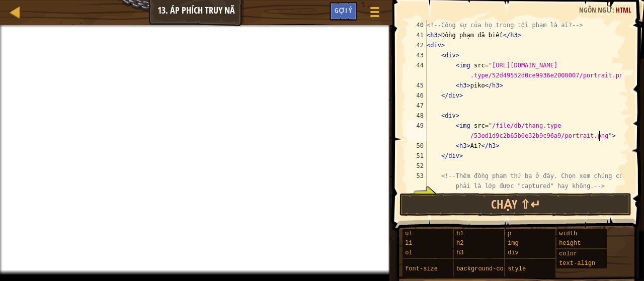
click at [601, 135] on div "<!-- Công sự của họ trong tội phạm là ai? --> < h3 > Đồng phạm đã biết </ h3 > …" at bounding box center [523, 115] width 197 height 191
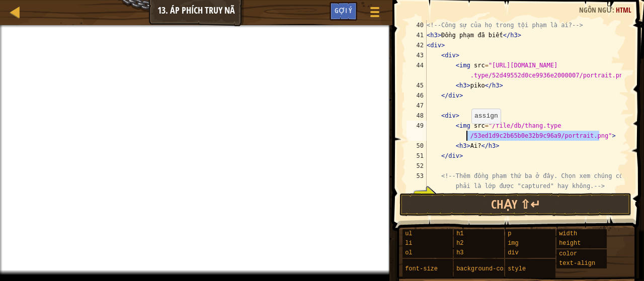
drag, startPoint x: 601, startPoint y: 135, endPoint x: 466, endPoint y: 134, distance: 134.8
click at [466, 134] on div "<!-- Công sự của họ trong tội phạm là ai? --> < h3 > Đồng phạm đã biết </ h3 > …" at bounding box center [523, 115] width 197 height 191
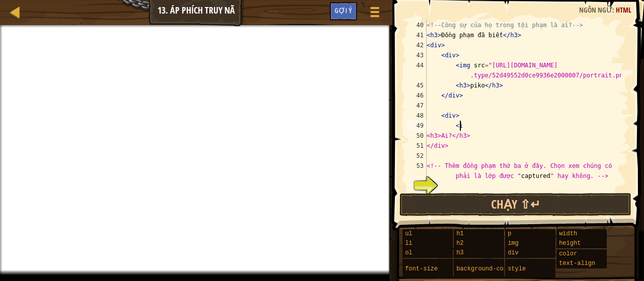
type textarea "<"
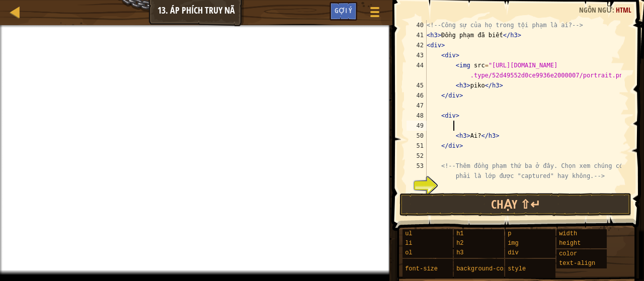
paste textarea "<img src="[URL][DOMAIN_NAME]"/>"
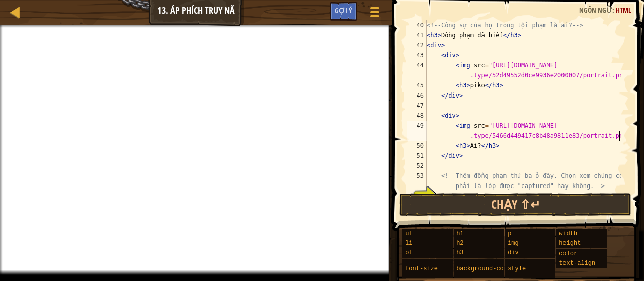
click at [474, 142] on div "<!-- Công sự của họ trong tội phạm là ai? --> < h3 > Đồng phạm đã biết </ h3 > …" at bounding box center [523, 115] width 197 height 191
click at [475, 142] on div "<!-- Công sự của họ trong tội phạm là ai? --> < h3 > Đồng phạm đã biết </ h3 > …" at bounding box center [523, 115] width 197 height 191
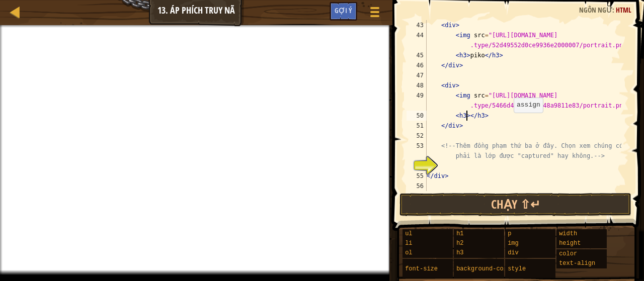
scroll to position [483, 0]
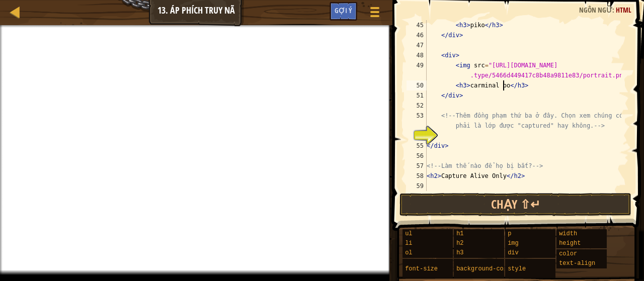
type textarea "<h3>carminal boy</h3>"
click at [445, 153] on div "< h3 > piko </ h3 > </ div > < div > < img src = "[URL][DOMAIN_NAME] .type/5466…" at bounding box center [523, 115] width 197 height 191
click at [463, 137] on div "< h3 > piko </ h3 > </ div > < div > < img src = "[URL][DOMAIN_NAME] .type/5466…" at bounding box center [523, 115] width 197 height 191
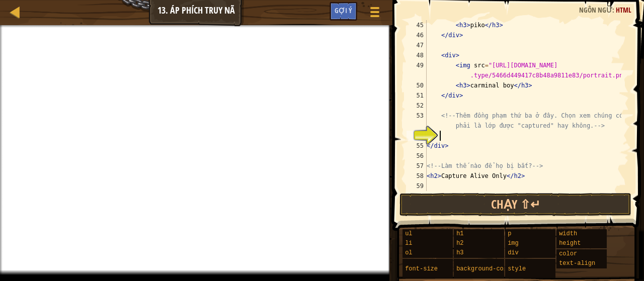
click at [461, 131] on div "< h3 > piko </ h3 > </ div > < div > < img src = "[URL][DOMAIN_NAME] .type/5466…" at bounding box center [523, 115] width 197 height 191
click at [354, 13] on div "Gợi ý" at bounding box center [344, 11] width 28 height 19
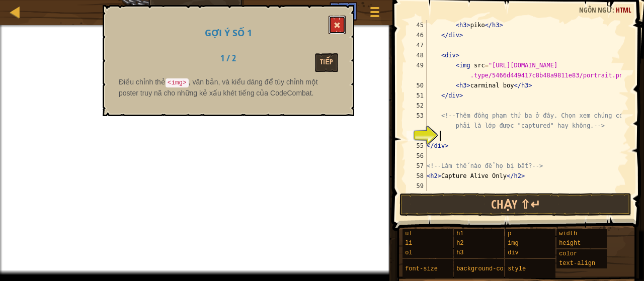
click at [340, 29] on span at bounding box center [337, 25] width 7 height 7
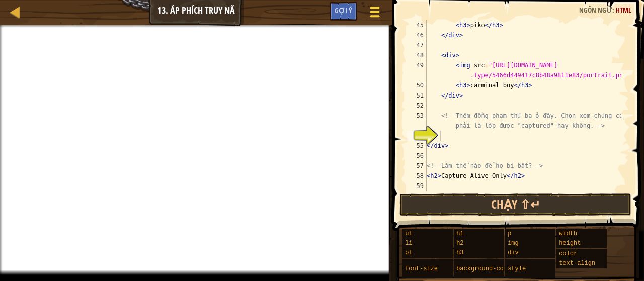
click at [373, 18] on div at bounding box center [375, 12] width 14 height 15
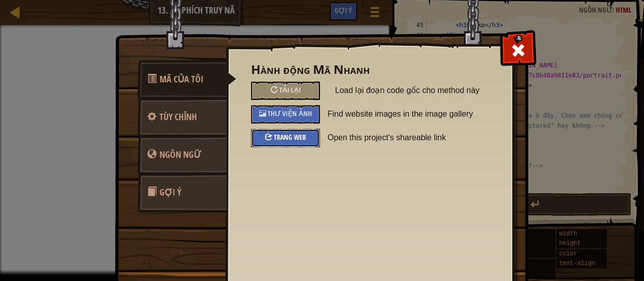
click at [265, 133] on div at bounding box center [268, 136] width 7 height 7
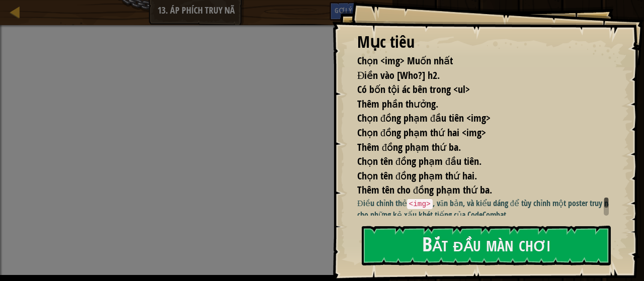
click at [433, 225] on div "Mục tiêu Chọn <img> Muốn nhất Điền vào [Who?] h2. Có bốn tội ác bên trong <ul> …" at bounding box center [488, 140] width 312 height 281
click at [436, 236] on button "Bắt đầu màn chơi" at bounding box center [486, 246] width 249 height 40
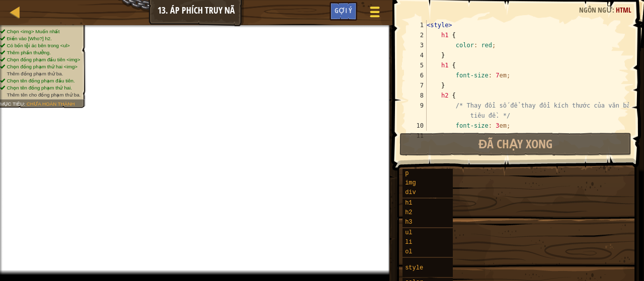
click at [370, 13] on div at bounding box center [375, 12] width 14 height 15
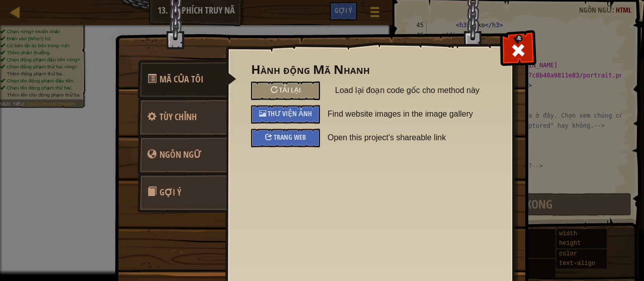
scroll to position [483, 0]
click at [293, 112] on span "Thư viện ảnh" at bounding box center [290, 114] width 44 height 10
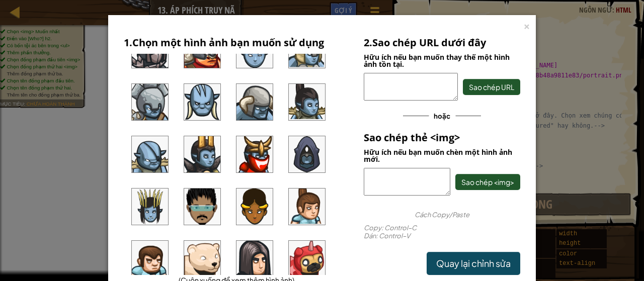
scroll to position [773, 0]
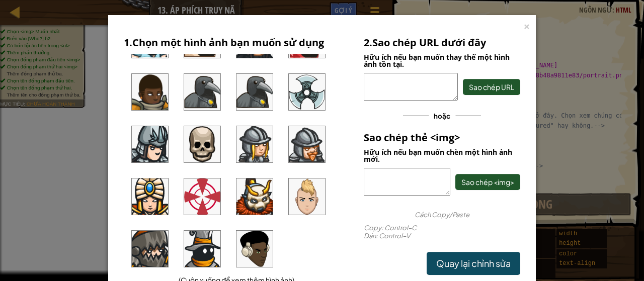
click at [255, 193] on img at bounding box center [254, 197] width 36 height 36
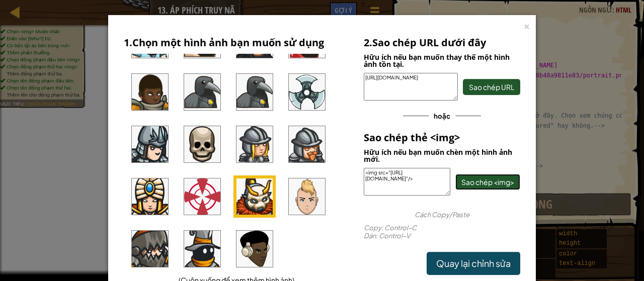
click at [497, 176] on button "Sao chép <img>" at bounding box center [487, 182] width 65 height 16
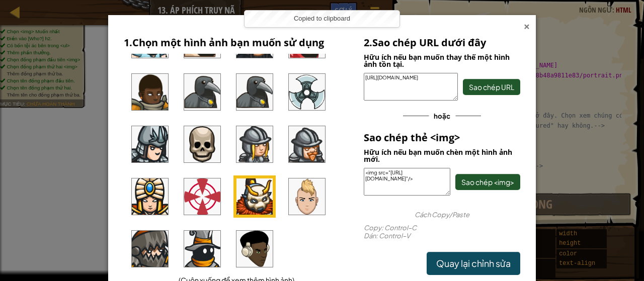
click at [523, 22] on div "×" at bounding box center [526, 25] width 7 height 11
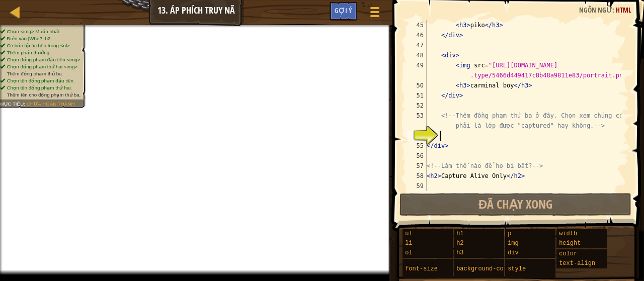
scroll to position [483, 0]
paste textarea "<img src="[URL][DOMAIN_NAME]"/>"
type textarea "<img src="[URL][DOMAIN_NAME]"/>"
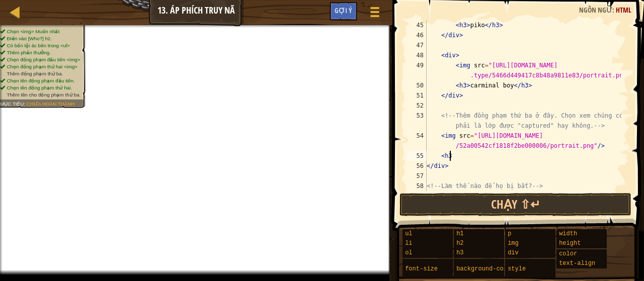
scroll to position [5, 2]
type textarea "<h3>người lai bò</h3>"
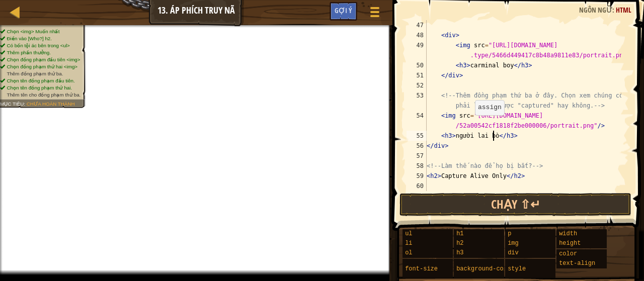
click at [495, 158] on div "< div > < img src = "[URL][DOMAIN_NAME] .type/5466d449417c8b48a9811e83/portrait…" at bounding box center [523, 115] width 197 height 191
drag, startPoint x: 493, startPoint y: 67, endPoint x: 466, endPoint y: 66, distance: 26.2
click at [466, 66] on div "< div > < img src = "[URL][DOMAIN_NAME] .type/5466d449417c8b48a9811e83/portrait…" at bounding box center [523, 115] width 197 height 191
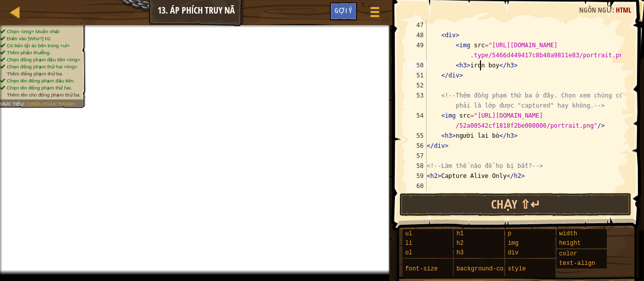
click at [480, 105] on div "< div > < img src = "[URL][DOMAIN_NAME] .type/5466d449417c8b48a9811e83/portrait…" at bounding box center [523, 115] width 197 height 191
drag, startPoint x: 495, startPoint y: 134, endPoint x: 455, endPoint y: 138, distance: 40.0
click at [455, 138] on div "< div > < img src = "[URL][DOMAIN_NAME] .type/5466d449417c8b48a9811e83/portrait…" at bounding box center [523, 115] width 197 height 191
type textarea "<h3>người bò</h3>"
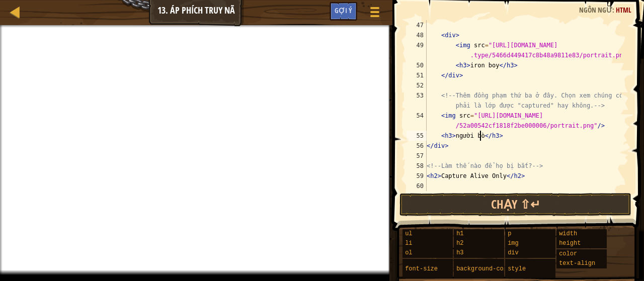
click at [455, 160] on div "< div > < img src = "[URL][DOMAIN_NAME] .type/5466d449417c8b48a9811e83/portrait…" at bounding box center [523, 115] width 197 height 191
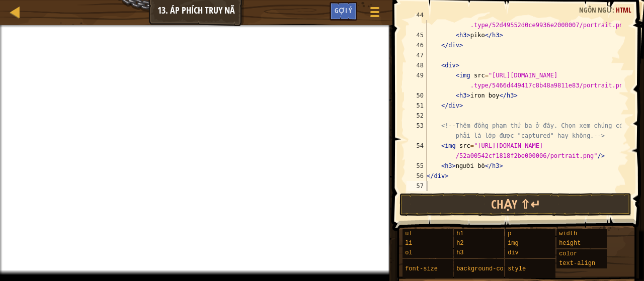
scroll to position [503, 0]
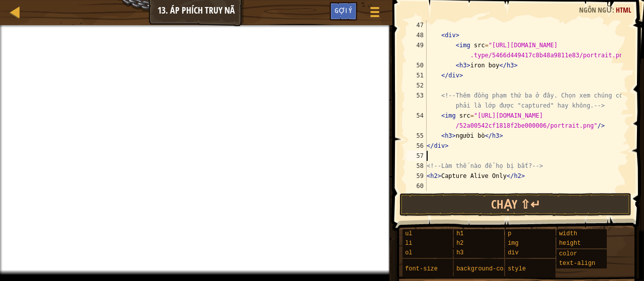
click at [476, 152] on div "< div > < img src = "[URL][DOMAIN_NAME] .type/5466d449417c8b48a9811e83/portrait…" at bounding box center [523, 115] width 197 height 191
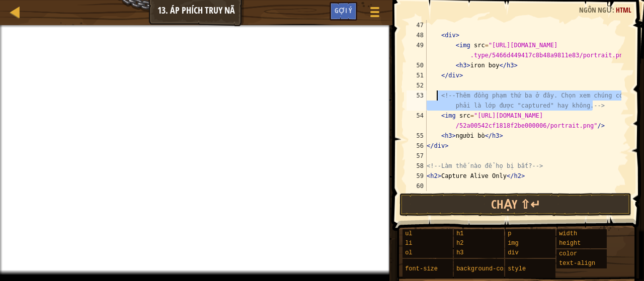
drag, startPoint x: 604, startPoint y: 106, endPoint x: 437, endPoint y: 98, distance: 166.7
click at [437, 98] on div "< div > < img src = "[URL][DOMAIN_NAME] .type/5466d449417c8b48a9811e83/portrait…" at bounding box center [523, 115] width 197 height 191
type textarea "<!-- Thêm đồng phạm thứ ba ở đây. Chọn xem chúng có phải là lớp được "captured"…"
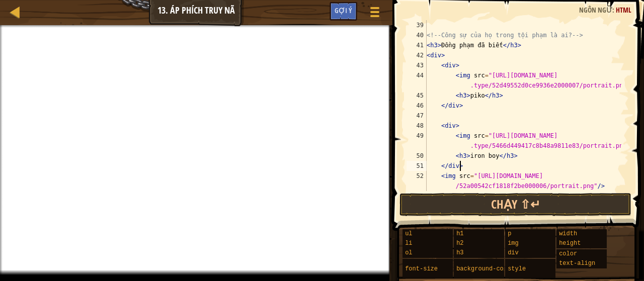
scroll to position [473, 0]
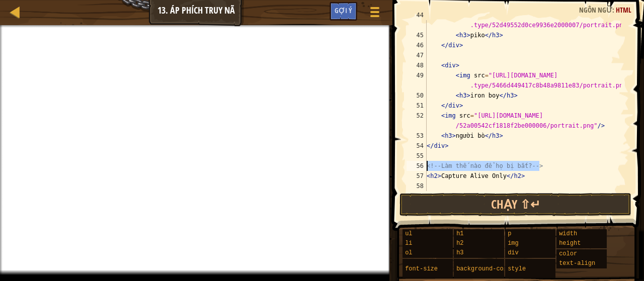
drag, startPoint x: 544, startPoint y: 162, endPoint x: 400, endPoint y: 167, distance: 144.0
click at [400, 167] on div "</div> 44 45 46 47 48 49 50 51 52 53 54 55 56 57 58 < img src = "[URL][DOMAIN_N…" at bounding box center [516, 135] width 255 height 261
type textarea "<!-- Làm thế nào để họ bị bắt? -->"
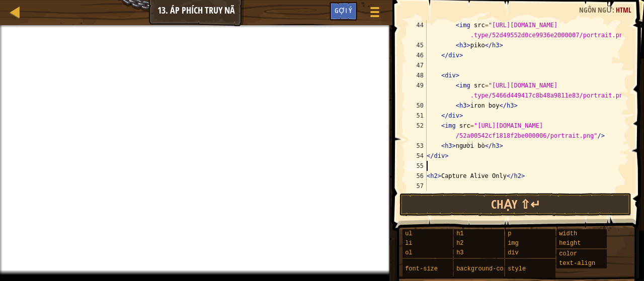
scroll to position [463, 0]
click at [475, 119] on div "< img src = "[URL][DOMAIN_NAME] .type/52d49552d0ce9936e2000007/portrait.png" />…" at bounding box center [523, 120] width 197 height 201
type textarea "</div>"
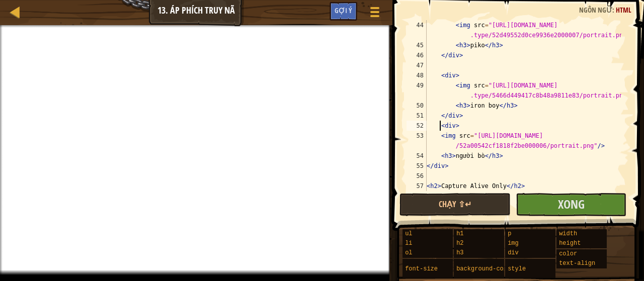
scroll to position [473, 0]
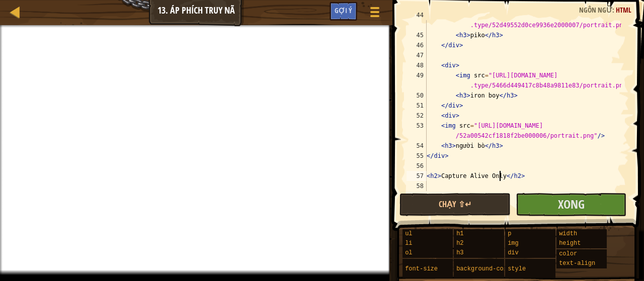
click at [500, 178] on div "< img src = "[URL][DOMAIN_NAME] .type/52d49552d0ce9936e2000007/portrait.png" />…" at bounding box center [523, 110] width 197 height 201
type textarea "<h2>Chỉ được bắt sống</h2>"
click at [443, 187] on div "< img src = "[URL][DOMAIN_NAME] .type/52d49552d0ce9936e2000007/portrait.png" />…" at bounding box center [523, 110] width 197 height 201
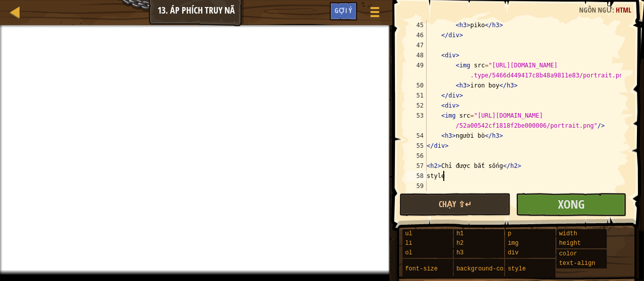
scroll to position [5, 1]
type textarea "style{"
click at [18, 13] on div at bounding box center [15, 12] width 13 height 13
select select "vi"
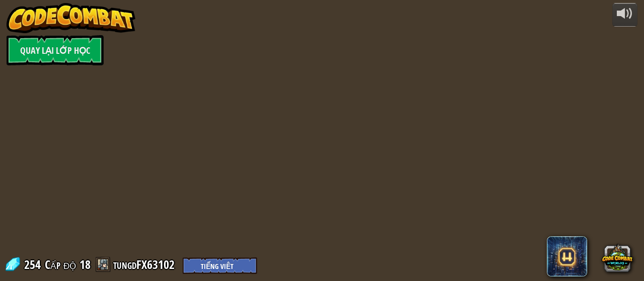
select select "vi"
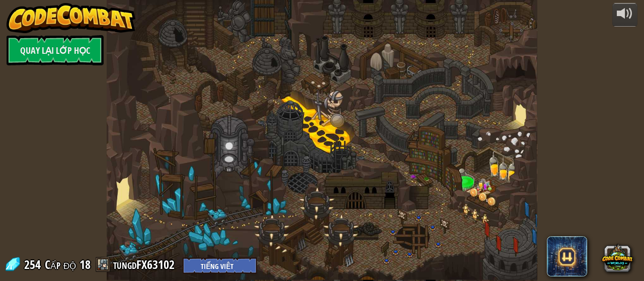
select select "vi"
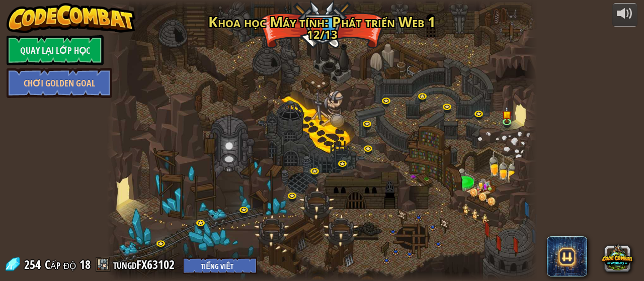
select select "vi"
click at [476, 115] on link at bounding box center [481, 115] width 20 height 20
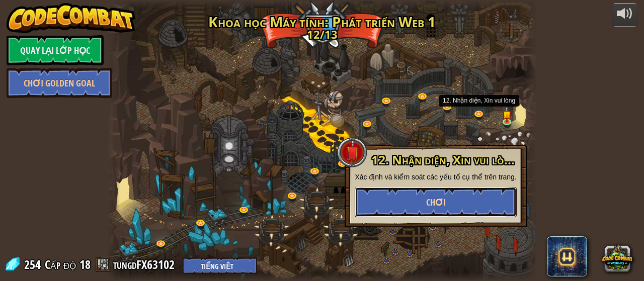
click at [456, 198] on button "Chơi" at bounding box center [436, 202] width 162 height 30
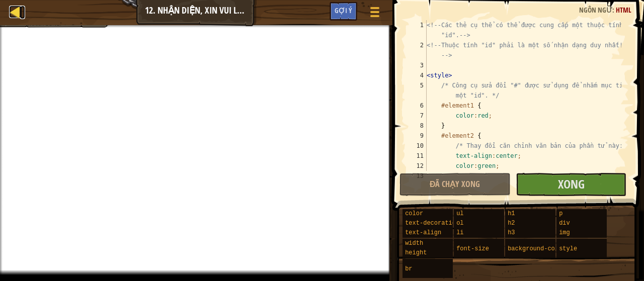
click at [16, 18] on div at bounding box center [15, 12] width 13 height 13
select select "vi"
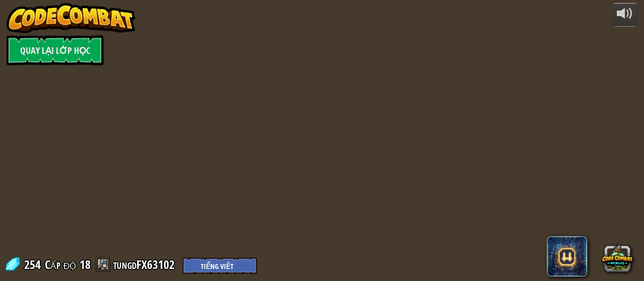
select select "vi"
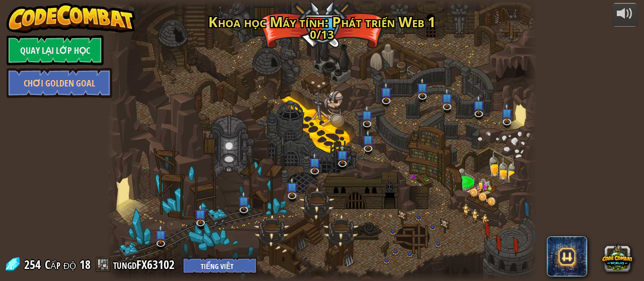
select select "vi"
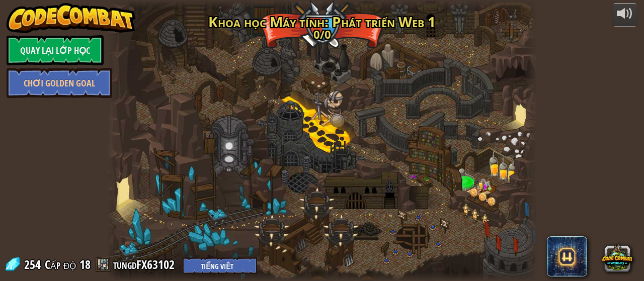
click at [513, 113] on div at bounding box center [322, 140] width 430 height 281
select select "vi"
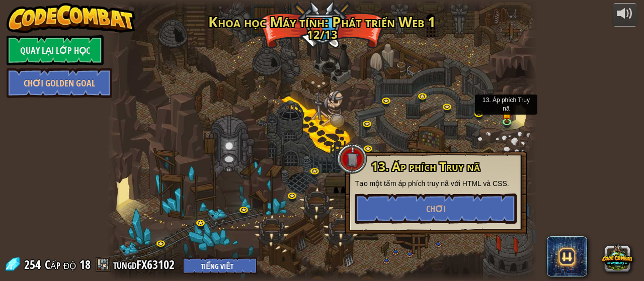
select select "vi"
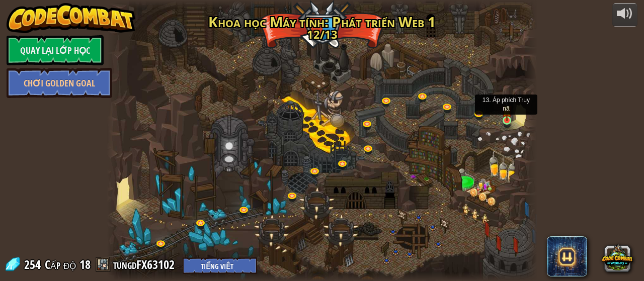
select select "vi"
click at [508, 122] on link at bounding box center [509, 123] width 20 height 20
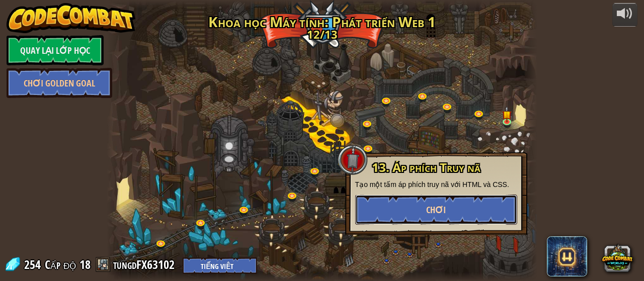
click at [476, 201] on button "Chơi" at bounding box center [436, 210] width 162 height 30
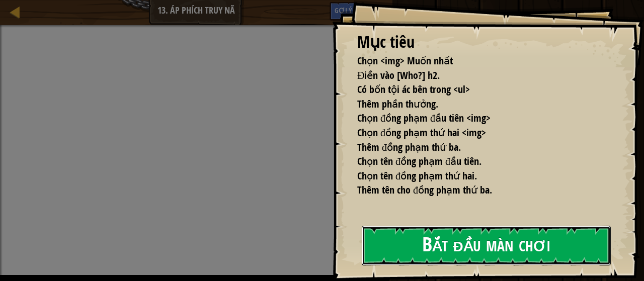
click at [451, 236] on button "Bắt đầu màn chơi" at bounding box center [486, 246] width 249 height 40
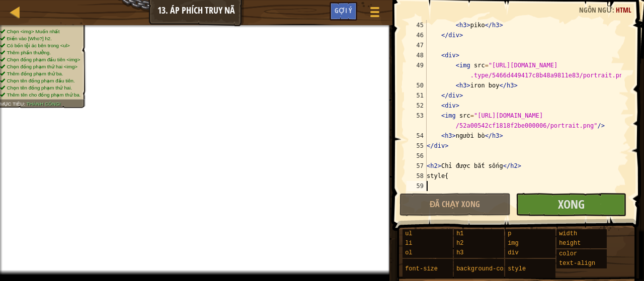
scroll to position [483, 0]
click at [427, 175] on div "< h3 > piko </ h3 > </ div > < div > < img src = "[URL][DOMAIN_NAME] .type/5466…" at bounding box center [523, 115] width 197 height 191
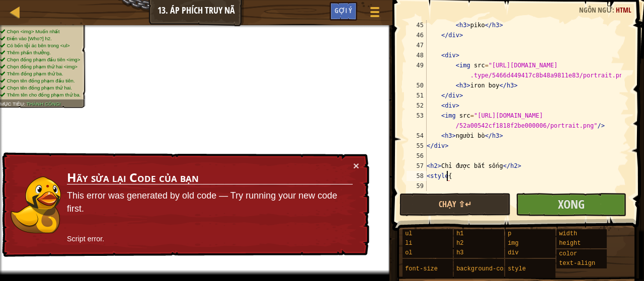
type textarea "<style>{"
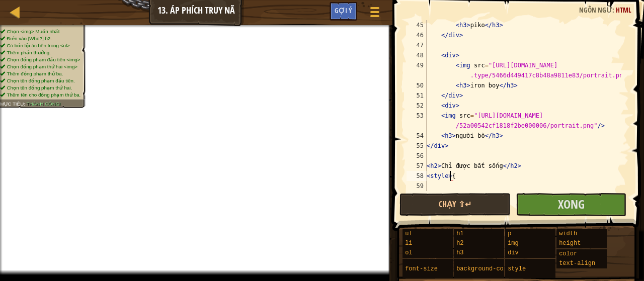
scroll to position [5, 2]
click at [463, 179] on div "< h3 > piko </ h3 > </ div > < div > < img src = "[URL][DOMAIN_NAME] .type/5466…" at bounding box center [523, 115] width 197 height 191
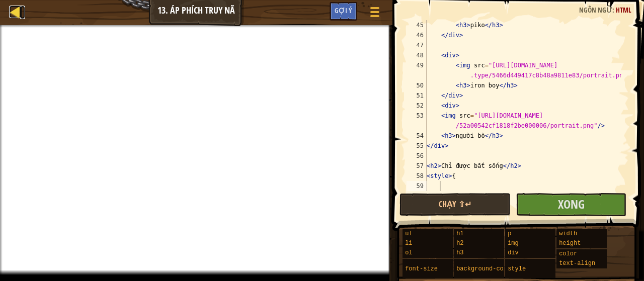
click at [22, 13] on link "Bản đồ" at bounding box center [22, 13] width 5 height 14
select select "vi"
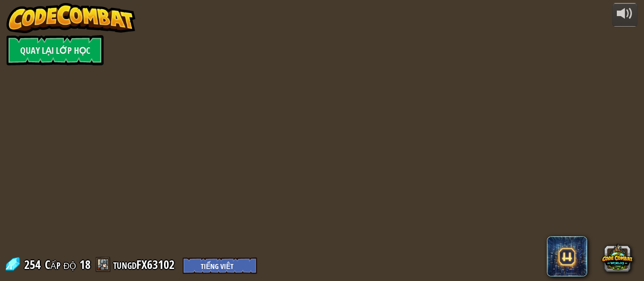
select select "vi"
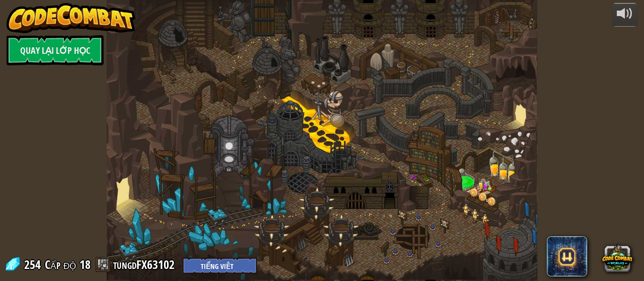
select select "vi"
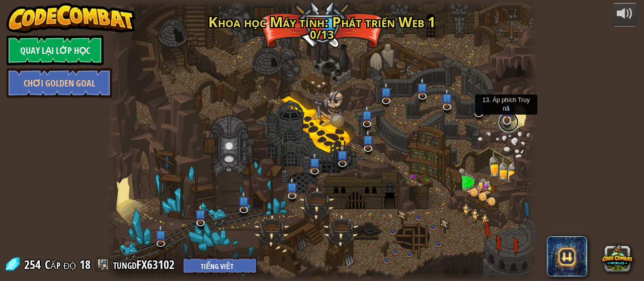
click at [509, 127] on link at bounding box center [509, 122] width 20 height 20
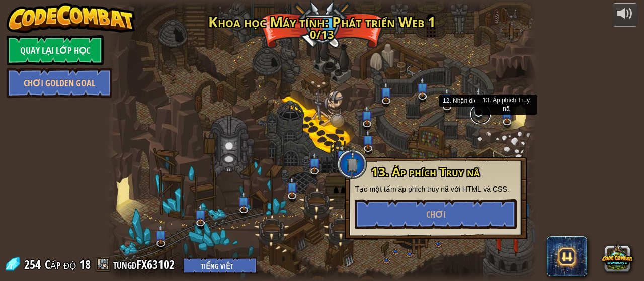
click at [473, 114] on link at bounding box center [480, 114] width 20 height 20
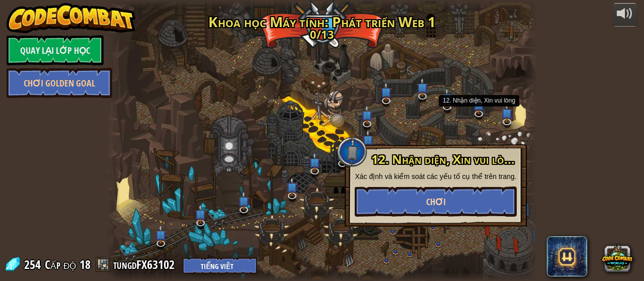
select select "vi"
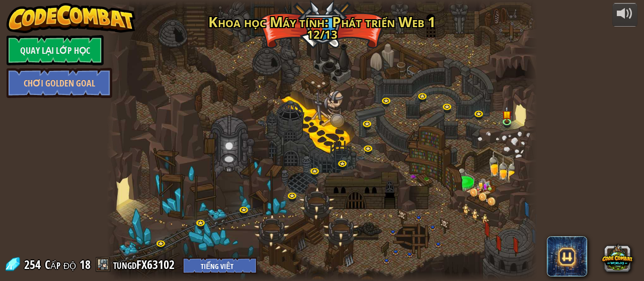
click at [447, 195] on div at bounding box center [322, 140] width 430 height 281
select select "vi"
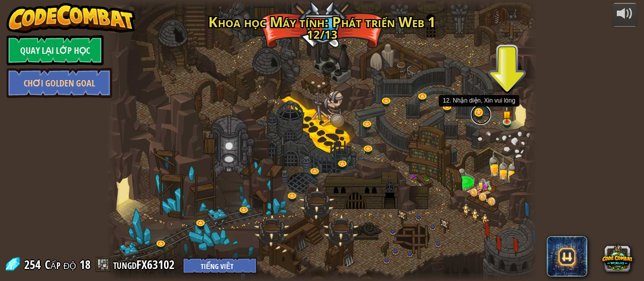
click at [477, 118] on link at bounding box center [481, 115] width 20 height 20
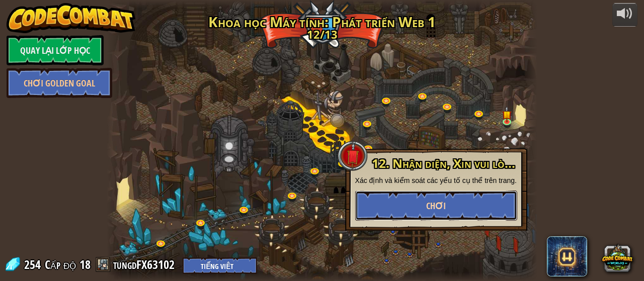
click at [455, 191] on button "Chơi" at bounding box center [436, 206] width 162 height 30
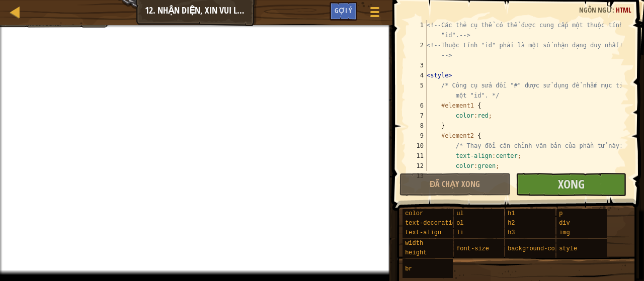
click at [8, 11] on div "Bản đồ Phát triển trang web 1 12. Nhận diện, Xin vui lòng Tuỳ chọn Xong Gợi ý" at bounding box center [196, 12] width 392 height 25
click at [14, 13] on div at bounding box center [15, 12] width 13 height 13
select select "vi"
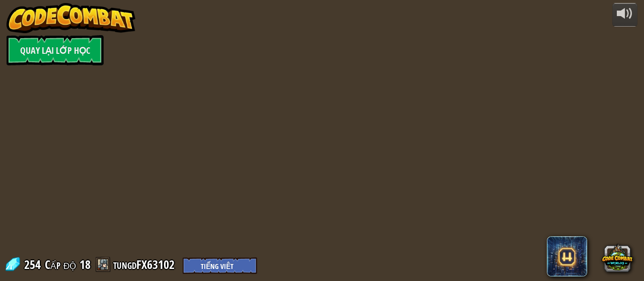
select select "vi"
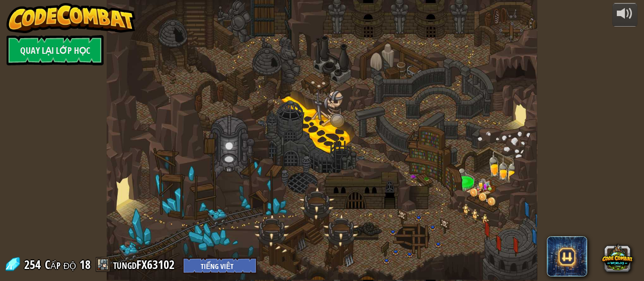
select select "vi"
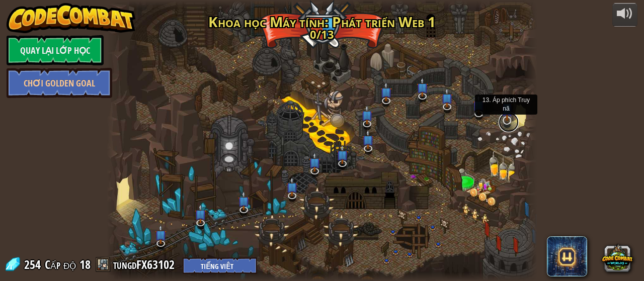
click at [508, 122] on link at bounding box center [509, 122] width 20 height 20
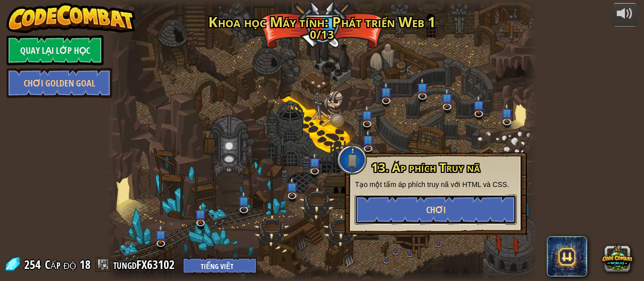
click at [483, 214] on button "Chơi" at bounding box center [436, 210] width 162 height 30
select select "vi"
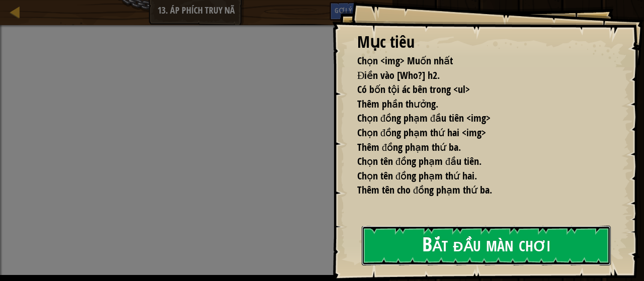
click at [460, 246] on button "Bắt đầu màn chơi" at bounding box center [486, 246] width 249 height 40
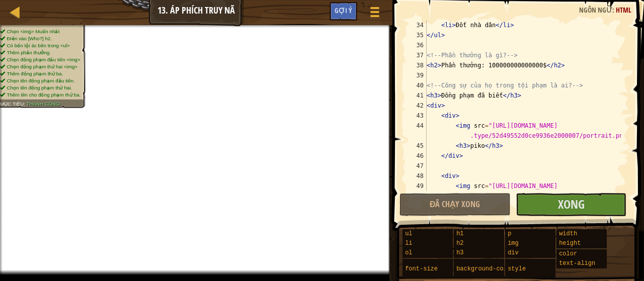
scroll to position [483, 0]
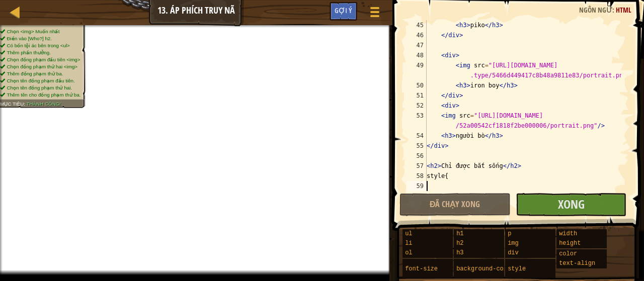
click at [448, 182] on div "< h3 > piko </ h3 > </ div > < div > < img src = "[URL][DOMAIN_NAME] .type/5466…" at bounding box center [523, 115] width 197 height 191
click at [450, 176] on div "< h3 > piko </ h3 > </ div > < div > < img src = "[URL][DOMAIN_NAME] .type/5466…" at bounding box center [523, 115] width 197 height 191
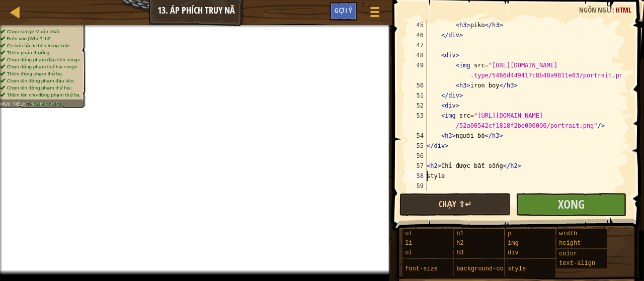
scroll to position [5, 0]
type textarea "<style>"
type textarea "Ơ"
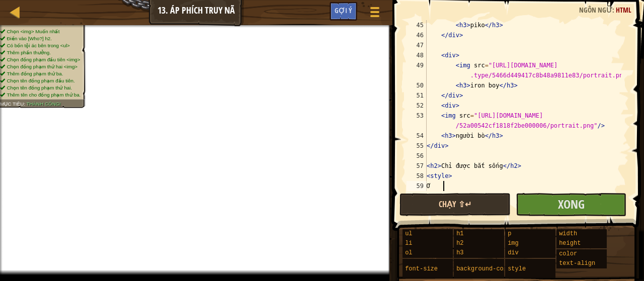
type textarea "{"
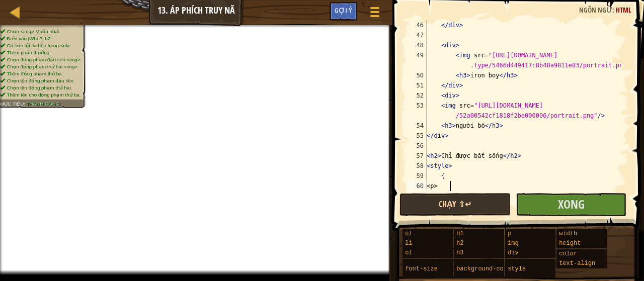
scroll to position [5, 1]
type textarea "<p>"
click at [9, 17] on div at bounding box center [15, 12] width 13 height 13
select select "vi"
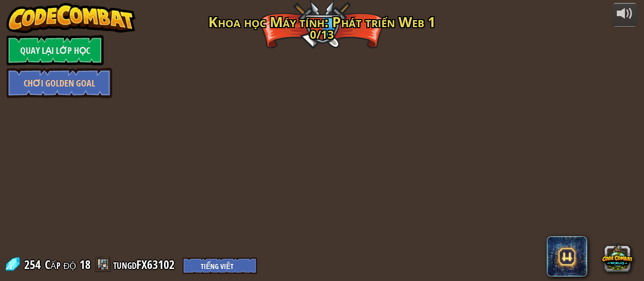
select select "vi"
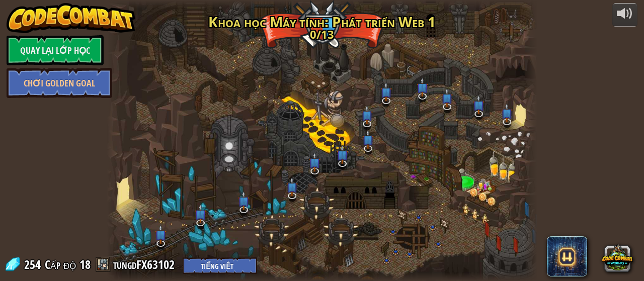
select select "vi"
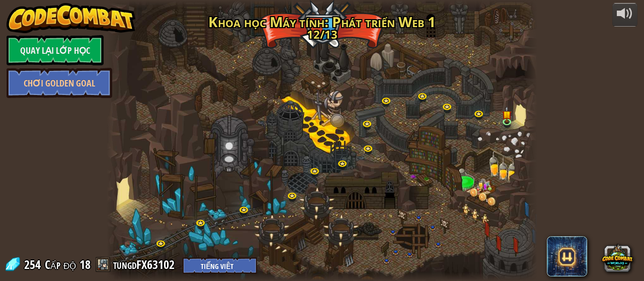
select select "vi"
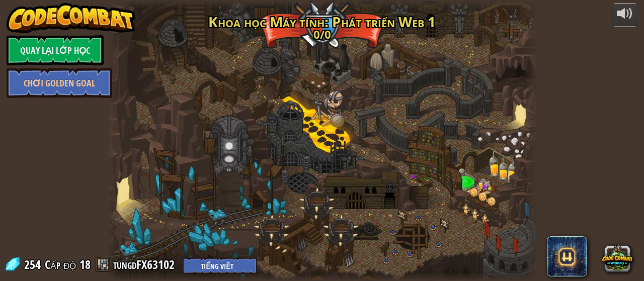
select select "vi"
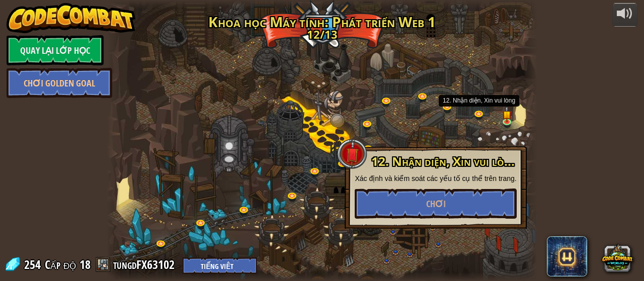
select select "vi"
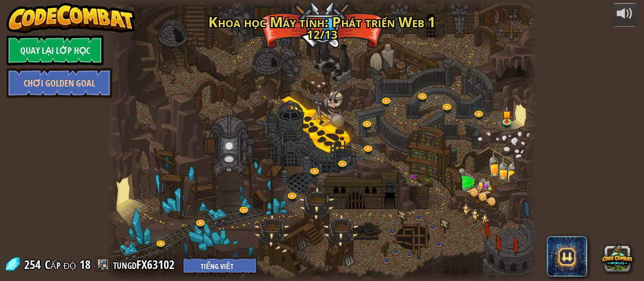
click at [436, 220] on div at bounding box center [322, 140] width 430 height 281
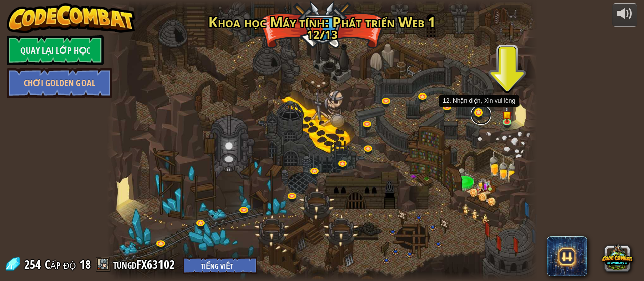
click at [478, 117] on link at bounding box center [481, 115] width 20 height 20
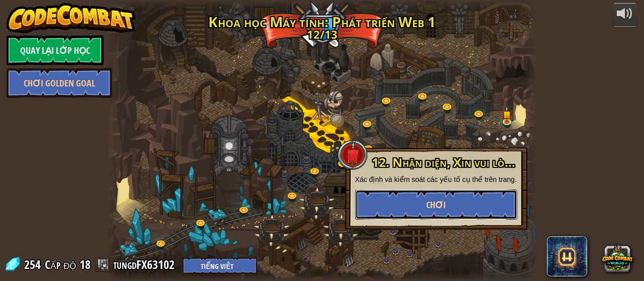
click at [464, 207] on button "Chơi" at bounding box center [436, 205] width 162 height 30
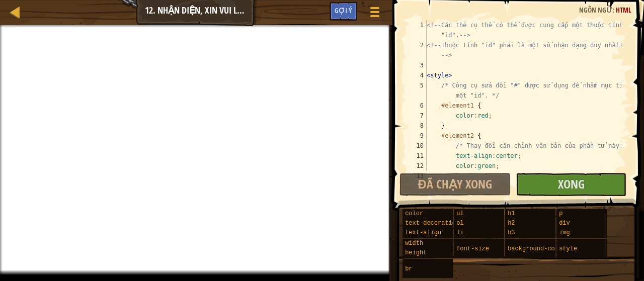
click at [17, 4] on div "Bản đồ Phát triển trang web 1 12. Nhận diện, Xin vui lòng Tuỳ chọn Xong Gợi ý" at bounding box center [196, 12] width 392 height 25
click at [21, 18] on div at bounding box center [15, 12] width 13 height 13
select select "vi"
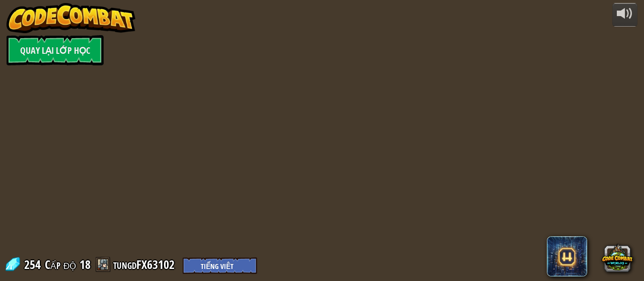
select select "vi"
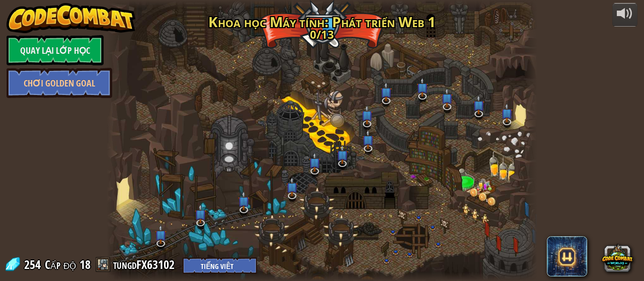
select select "vi"
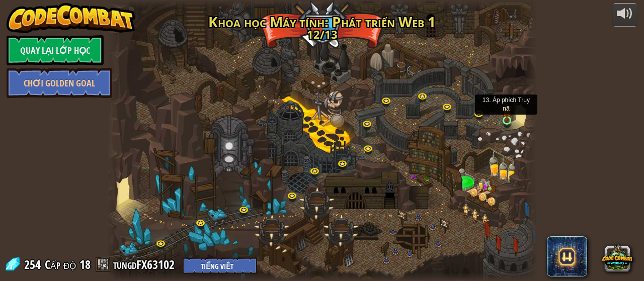
select select "vi"
click at [509, 124] on link at bounding box center [509, 123] width 20 height 20
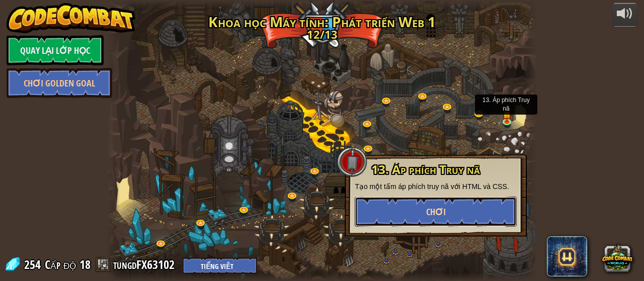
click at [489, 208] on button "Chơi" at bounding box center [436, 212] width 162 height 30
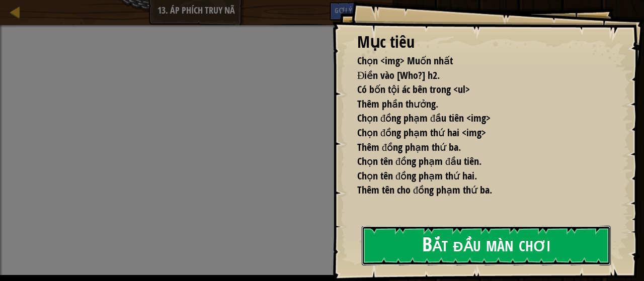
click at [400, 242] on button "Bắt đầu màn chơi" at bounding box center [486, 246] width 249 height 40
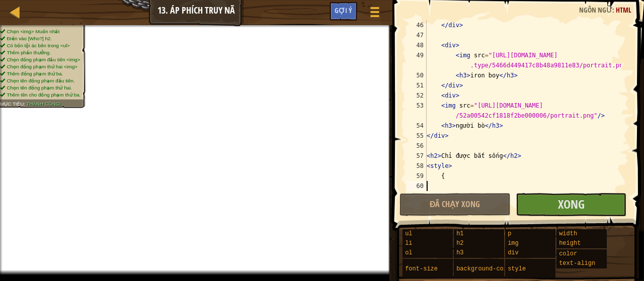
scroll to position [493, 0]
click at [453, 175] on div "</ div > < div > < img src = "[URL][DOMAIN_NAME] .type/5466d449417c8b48a9811e83…" at bounding box center [523, 115] width 197 height 191
type textarea "{"
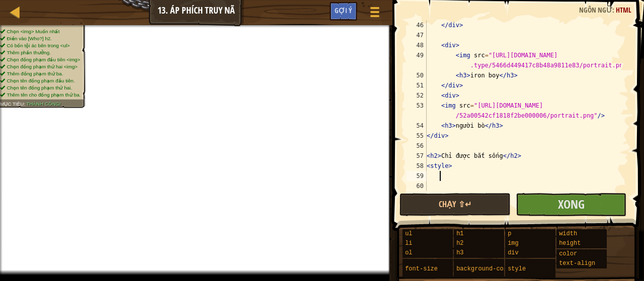
type textarea "<"
type textarea "p"
type textarea "<"
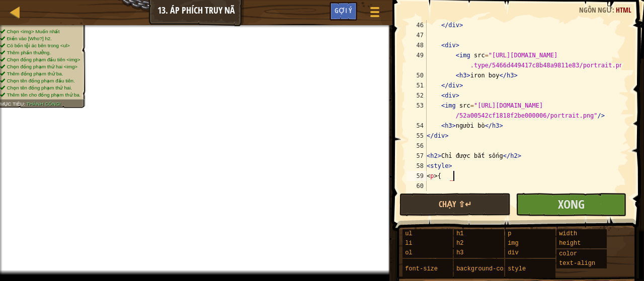
click at [441, 174] on div "</ div > < div > < img src = "[URL][DOMAIN_NAME] .type/5466d449417c8b48a9811e83…" at bounding box center [523, 115] width 197 height 191
click at [442, 174] on div "</ div > < div > < img src = "[URL][DOMAIN_NAME] .type/5466d449417c8b48a9811e83…" at bounding box center [523, 115] width 197 height 191
click at [453, 179] on div "</ div > < div > < img src = "[URL][DOMAIN_NAME] .type/5466d449417c8b48a9811e83…" at bounding box center [523, 115] width 197 height 191
type textarea "p{"
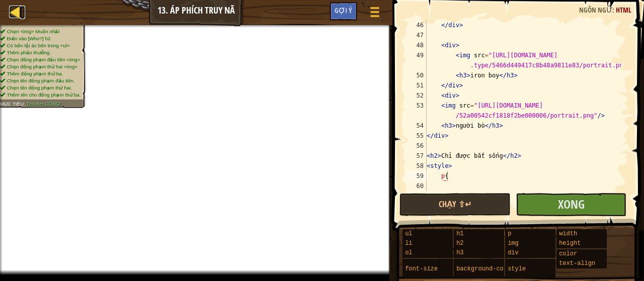
click at [21, 15] on link "Bản đồ" at bounding box center [22, 13] width 5 height 14
select select "vi"
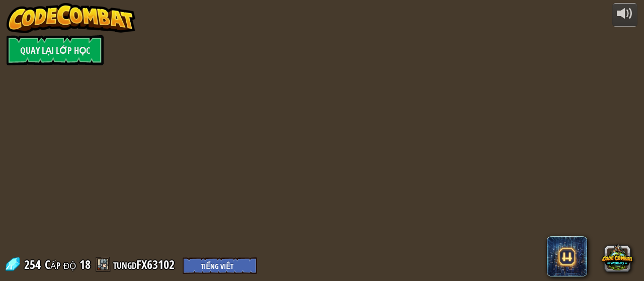
select select "vi"
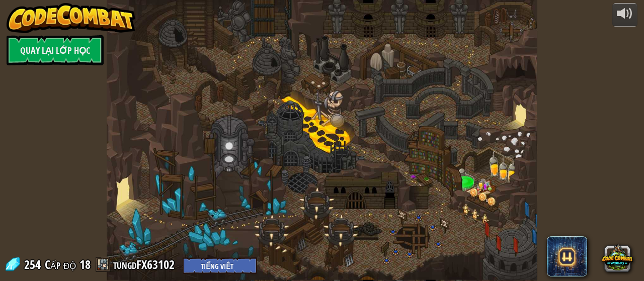
select select "vi"
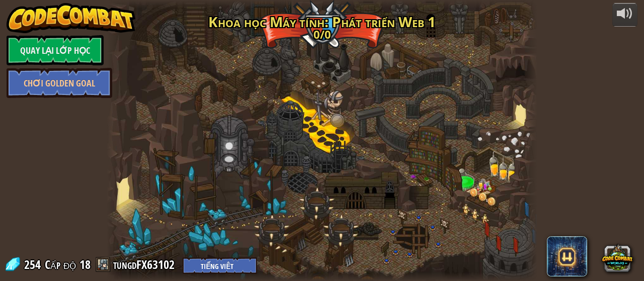
select select "vi"
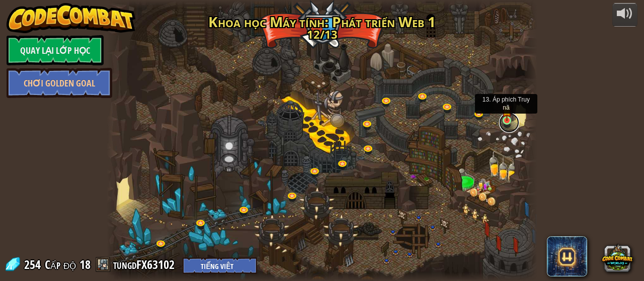
click at [509, 124] on link at bounding box center [509, 123] width 20 height 20
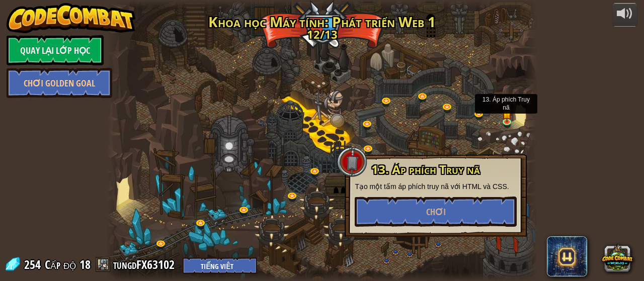
click at [467, 196] on div "13. Áp phích Truy nã Tạo một tấm áp phích truy nã với HTML và CSS. Chơi" at bounding box center [436, 195] width 162 height 64
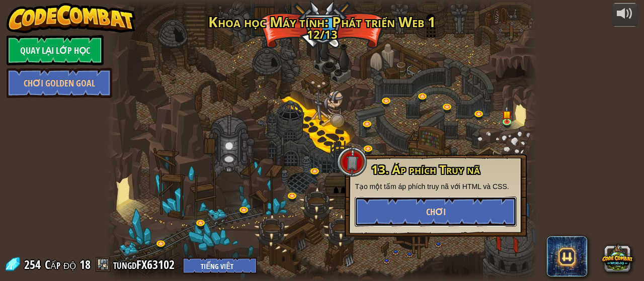
click at [467, 204] on button "Chơi" at bounding box center [436, 212] width 162 height 30
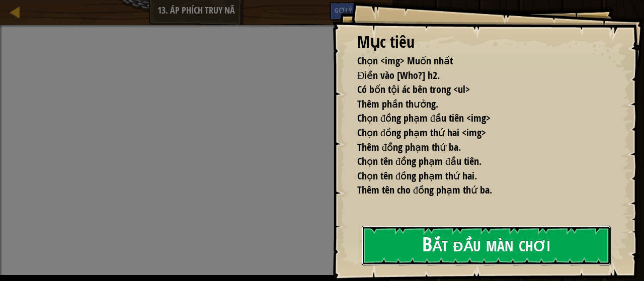
click at [408, 235] on button "Bắt đầu màn chơi" at bounding box center [486, 246] width 249 height 40
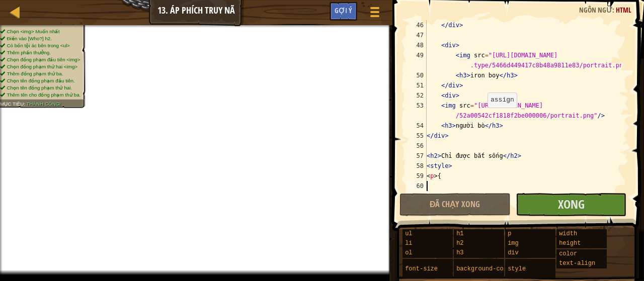
scroll to position [493, 0]
click at [469, 178] on div "</ div > < div > < img src = "[URL][DOMAIN_NAME] .type/5466d449417c8b48a9811e83…" at bounding box center [523, 115] width 197 height 191
click at [450, 179] on div "</ div > < div > < img src = "[URL][DOMAIN_NAME] .type/5466d449417c8b48a9811e83…" at bounding box center [523, 115] width 197 height 191
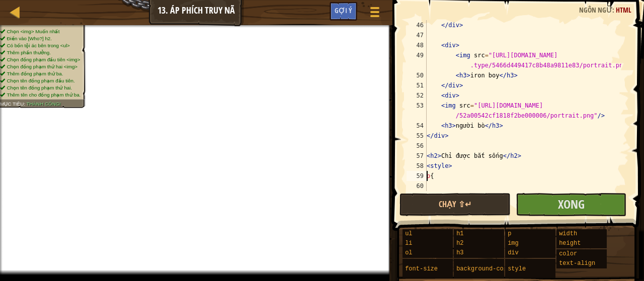
type textarea "p{"
click at [451, 184] on div "</ div > < div > < img src = "[URL][DOMAIN_NAME] .type/5466d449417c8b48a9811e83…" at bounding box center [523, 115] width 197 height 191
type textarea "color:red;"
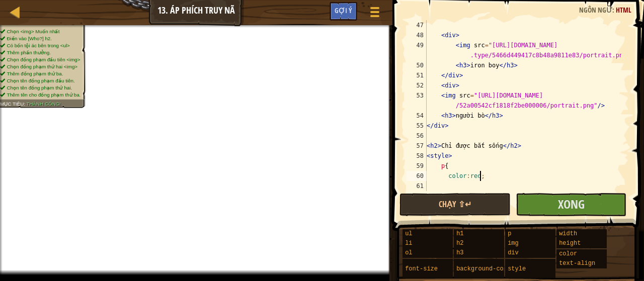
click at [448, 187] on div "< div > < img src = "[URL][DOMAIN_NAME] .type/5466d449417c8b48a9811e83/portrait…" at bounding box center [523, 115] width 197 height 191
type textarea "color:red;"
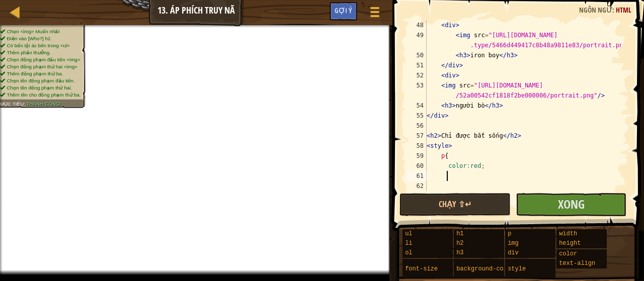
scroll to position [513, 0]
type textarea "Ư"
type textarea "}"
click at [441, 182] on div "< div > < img src = "[URL][DOMAIN_NAME] .type/5466d449417c8b48a9811e83/portrait…" at bounding box center [523, 115] width 197 height 191
type textarea "</style>"
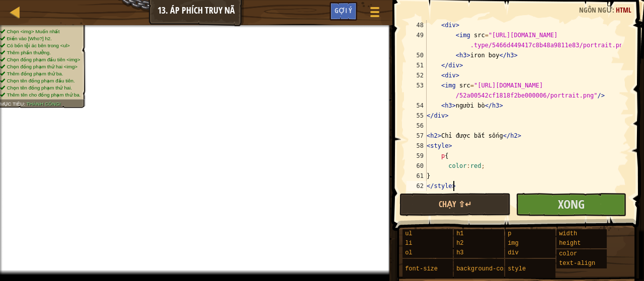
scroll to position [523, 0]
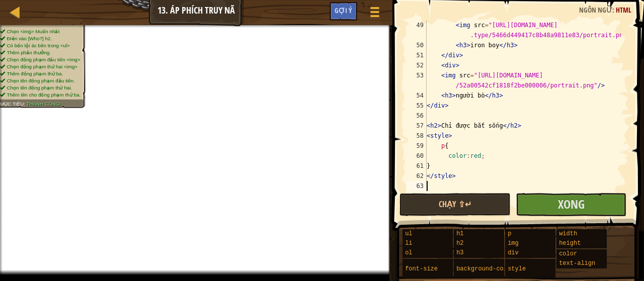
click at [434, 187] on div "< img src = "[URL][DOMAIN_NAME] .type/5466d449417c8b48a9811e83/portrait.png" />…" at bounding box center [523, 120] width 197 height 201
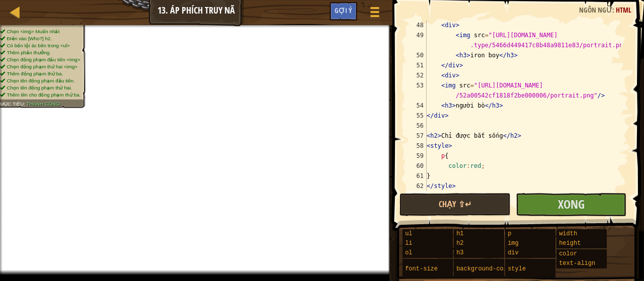
scroll to position [533, 0]
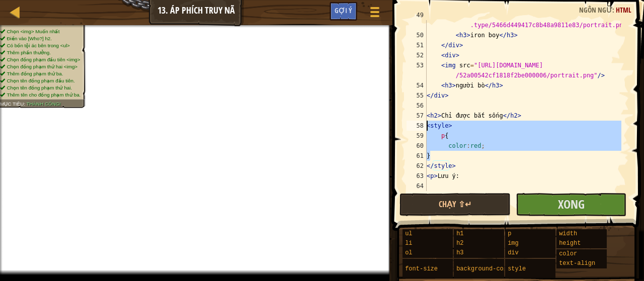
drag, startPoint x: 444, startPoint y: 160, endPoint x: 425, endPoint y: 127, distance: 38.3
click at [425, 127] on div "<p>Lưu ý: 49 50 51 52 53 54 55 56 57 58 59 60 61 62 63 64 < img src = "[URL][DO…" at bounding box center [517, 105] width 224 height 171
type textarea "<style> p{"
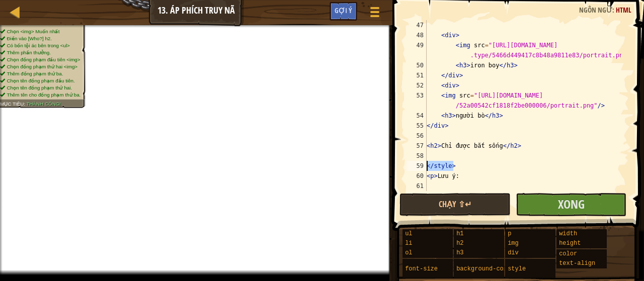
type textarea "</style>"
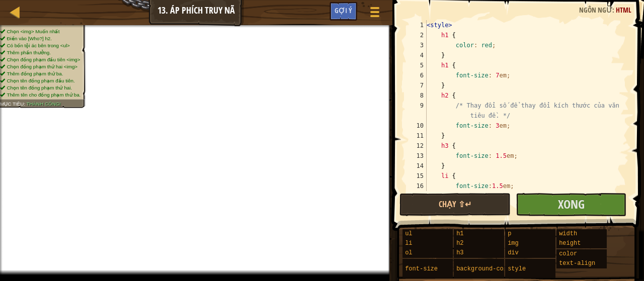
scroll to position [60, 0]
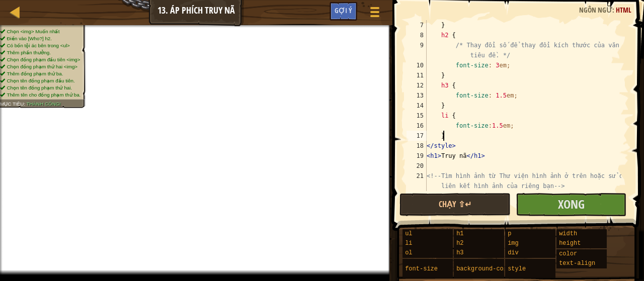
click at [453, 133] on div "} h2 { /* Thay đổi số để thay đổi kích thước của văn bản tiêu đề. */ font-size …" at bounding box center [523, 120] width 197 height 201
type textarea "}"
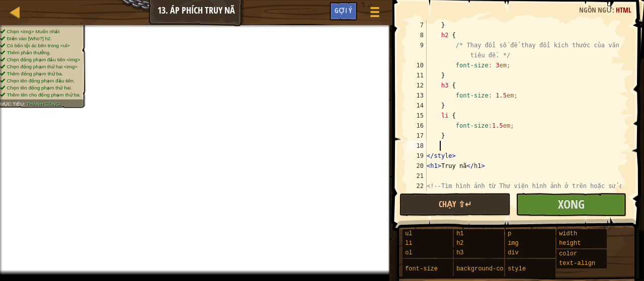
scroll to position [5, 1]
type textarea "p {"
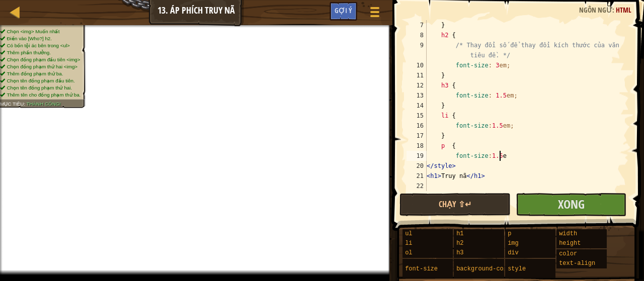
scroll to position [5, 6]
type textarea "font-size:1.5em;"
type textarea "color:red;"
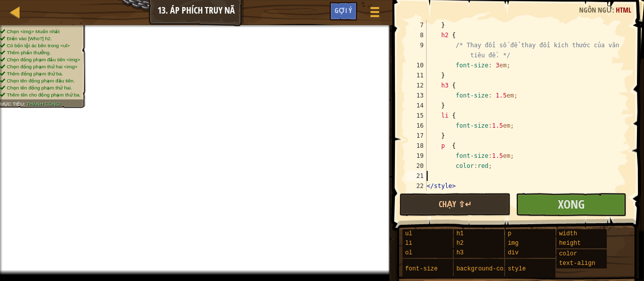
type textarea "Ư"
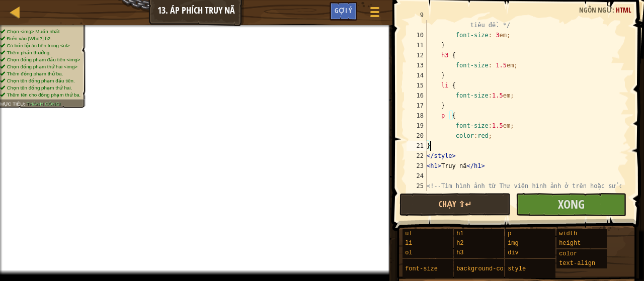
scroll to position [91, 0]
click at [496, 124] on div "/* Thay đổi số để thay đổi kích thước của văn bản tiêu đề. */ font-size : 3 em …" at bounding box center [523, 115] width 197 height 211
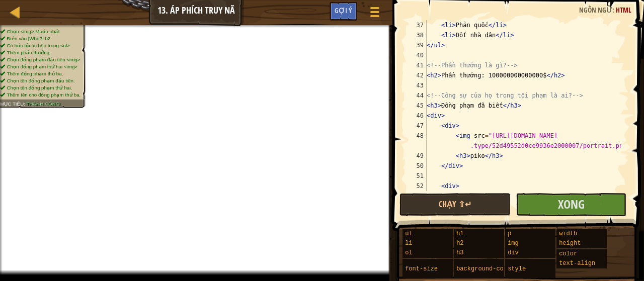
scroll to position [543, 0]
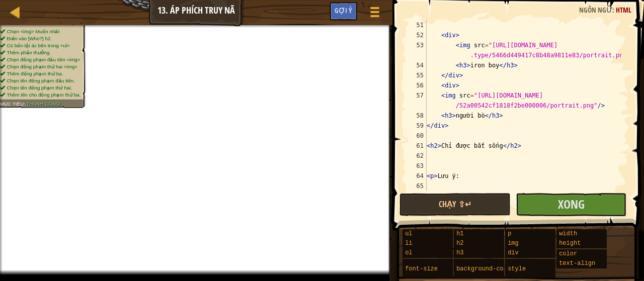
click at [460, 174] on div "< div > < img src = "[URL][DOMAIN_NAME] .type/5466d449417c8b48a9811e83/portrait…" at bounding box center [523, 115] width 197 height 191
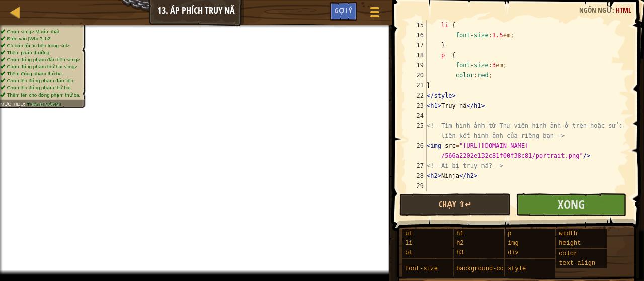
scroll to position [121, 0]
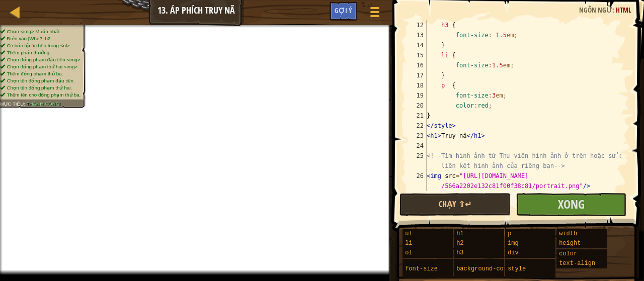
click at [490, 95] on div "h3 { font-size : 1.5 em ; } li { font-size : 1.5 em ; } p { font-size : 3 em ; …" at bounding box center [523, 115] width 197 height 191
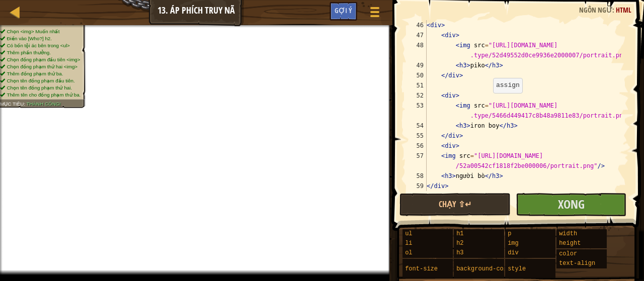
scroll to position [543, 0]
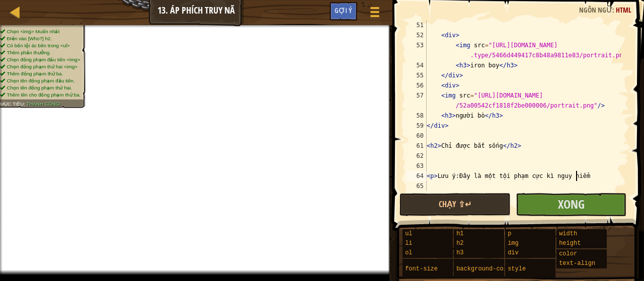
click at [586, 179] on div "< div > < img src = "[URL][DOMAIN_NAME] .type/5466d449417c8b48a9811e83/portrait…" at bounding box center [523, 115] width 197 height 191
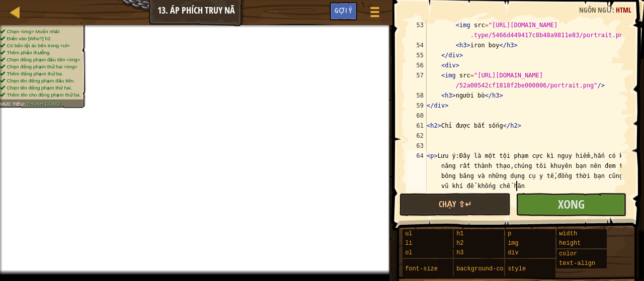
scroll to position [5, 51]
type textarea "<p>[PERSON_NAME] ý:Đây là một tội phạm cực kì nguy hiểm,hắn có kĩ năng rất thàn…"
click at [433, 144] on div "< img src = "[URL][DOMAIN_NAME] .type/5466d449417c8b48a9811e83/portrait.png" />…" at bounding box center [523, 120] width 197 height 201
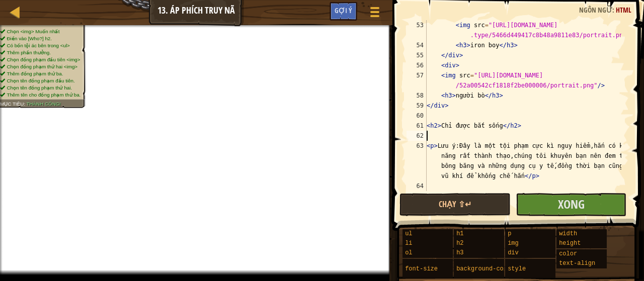
type textarea "<h2>Chỉ được bắt sống</h2>"
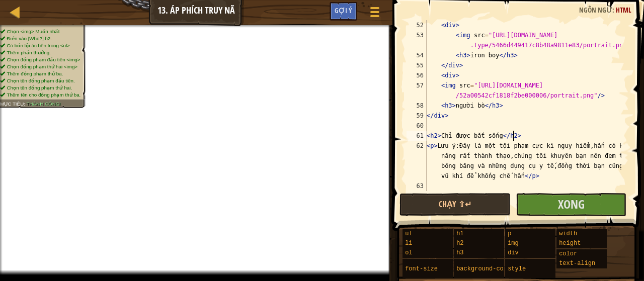
scroll to position [553, 0]
click at [444, 128] on div "< div > < img src = "[URL][DOMAIN_NAME] .type/5466d449417c8b48a9811e83/portrait…" at bounding box center [523, 115] width 197 height 191
type textarea "</div>"
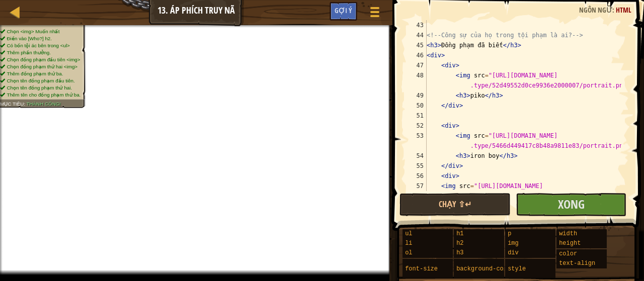
scroll to position [453, 0]
click at [455, 118] on div "<!-- Công sự của họ trong tội phạm là ai? --> < h3 > Đồng phạm đã biết </ h3 > …" at bounding box center [523, 120] width 197 height 201
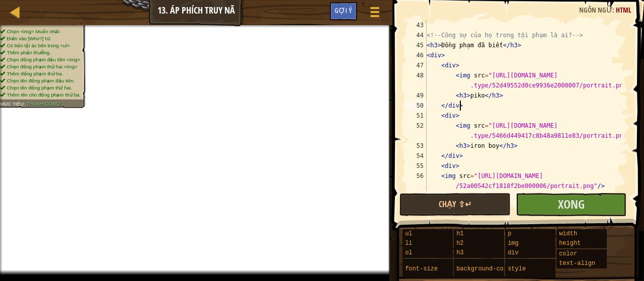
scroll to position [392, 0]
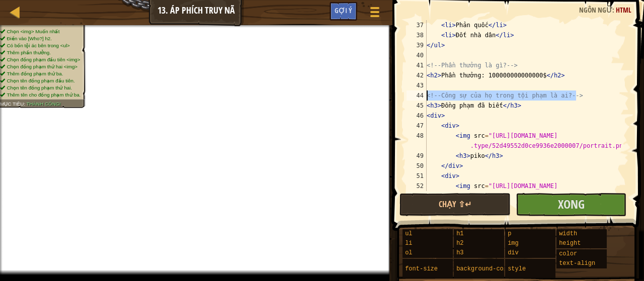
drag, startPoint x: 588, startPoint y: 99, endPoint x: 413, endPoint y: 96, distance: 175.1
click at [413, 96] on div "</div> 37 38 39 40 41 42 43 44 45 46 47 48 49 50 51 52 < li > Phản quốc </ li >…" at bounding box center [517, 105] width 224 height 171
type textarea "<!-- Công sự của họ trong tội phạm là ai? -->"
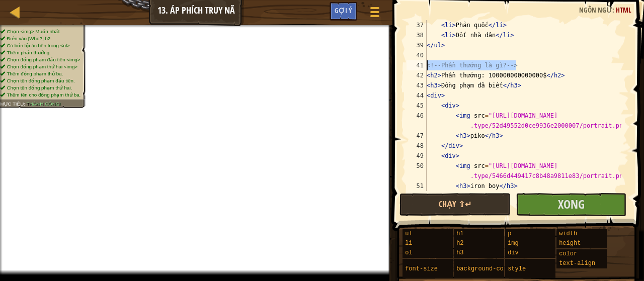
drag, startPoint x: 485, startPoint y: 76, endPoint x: 409, endPoint y: 67, distance: 76.5
click at [409, 67] on div "<h2>Phần thưởng: 100000000000000$</h2> 37 38 39 40 41 42 43 44 45 46 47 48 49 5…" at bounding box center [517, 105] width 224 height 171
type textarea "<!-- Phần thưởng là gì? -->"
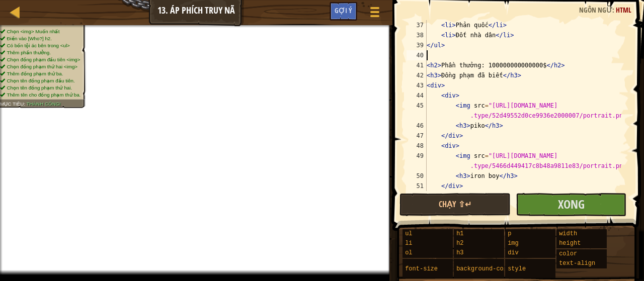
type textarea "ư"
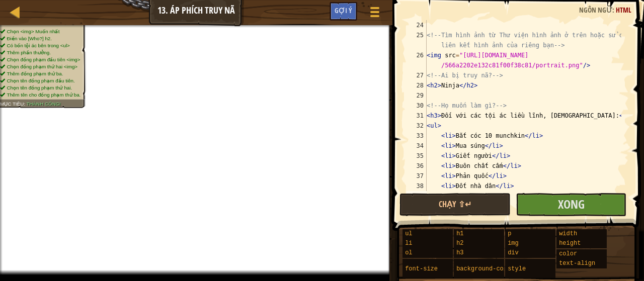
scroll to position [242, 0]
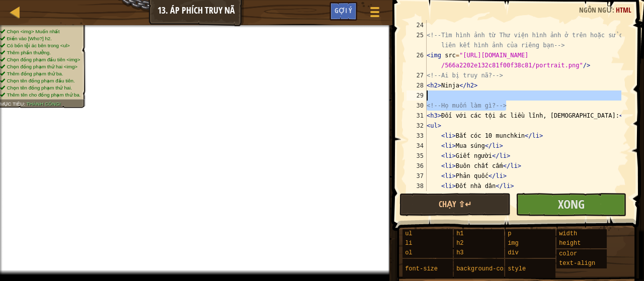
drag, startPoint x: 506, startPoint y: 104, endPoint x: 411, endPoint y: 100, distance: 95.7
click at [411, 100] on div "</ul> 24 25 26 27 28 29 30 31 32 33 34 35 36 37 38 39 <!-- Tìm hình ảnh từ Thư …" at bounding box center [517, 105] width 224 height 171
type textarea "<!-- Họ muốn làm gì? -->"
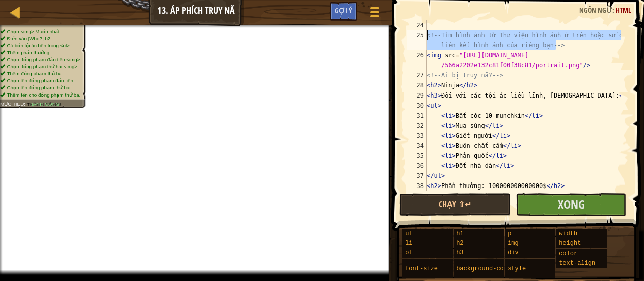
drag, startPoint x: 593, startPoint y: 48, endPoint x: 400, endPoint y: 39, distance: 192.4
click at [400, 39] on div "<h2>Ninja</h2> 24 25 26 27 28 29 30 31 32 33 34 35 36 37 38 39 <!-- Tìm hình ản…" at bounding box center [516, 135] width 255 height 261
type textarea "<!-- Tìm hình ảnh từ Thư viện hình ảnh ở trên hoặc sử dụng liên kết hình ảnh củ…"
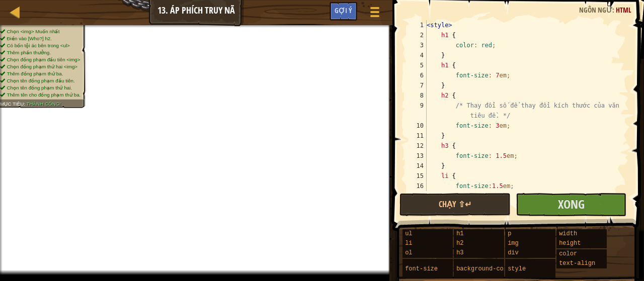
scroll to position [0, 0]
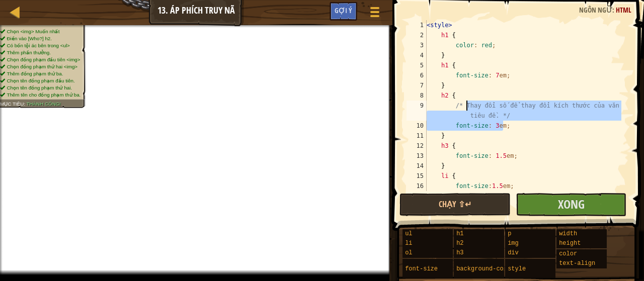
drag, startPoint x: 562, startPoint y: 124, endPoint x: 466, endPoint y: 107, distance: 97.6
click at [466, 107] on div "< style > h1 { color : red ; } h1 { font-size : 7 em ; } h2 { /* Thay đổi số để…" at bounding box center [523, 115] width 197 height 191
click at [516, 118] on div "< style > h1 { color : red ; } h1 { font-size : 7 em ; } h2 { /* Thay đổi số để…" at bounding box center [523, 105] width 197 height 171
type textarea "/* Thay đổi số để thay đổi kích thước của văn bản tiêu đề. */"
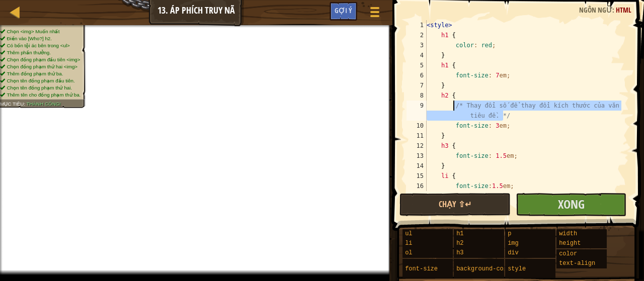
drag, startPoint x: 509, startPoint y: 113, endPoint x: 452, endPoint y: 104, distance: 58.1
click at [452, 104] on div "< style > h1 { color : red ; } h1 { font-size : 7 em ; } h2 { /* Thay đổi số để…" at bounding box center [523, 115] width 197 height 191
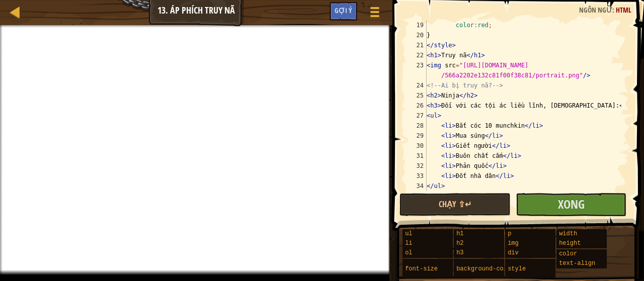
scroll to position [181, 0]
drag, startPoint x: 503, startPoint y: 82, endPoint x: 412, endPoint y: 86, distance: 91.1
click at [412, 86] on div "h2 { 19 20 21 22 23 24 25 26 27 28 29 30 31 32 33 34 35 color : red ; } </ styl…" at bounding box center [517, 105] width 224 height 171
type textarea "<!-- Ai bị truy nã? -->"
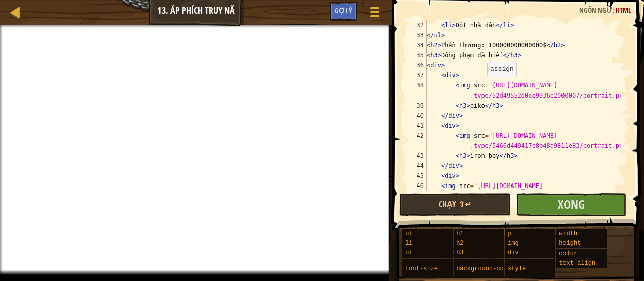
scroll to position [382, 0]
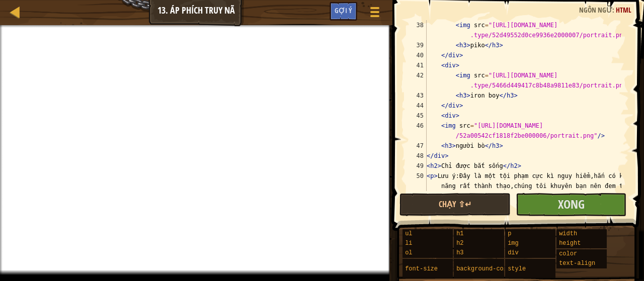
click at [504, 144] on div "< img src = "[URL][DOMAIN_NAME] .type/52d49552d0ce9936e2000007/portrait.png" />…" at bounding box center [523, 135] width 197 height 231
type textarea "<h3>người bò</h3>"
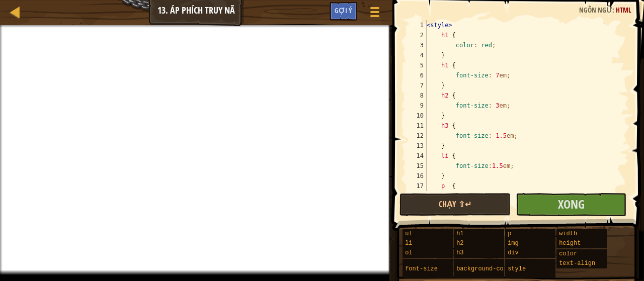
scroll to position [0, 0]
click at [451, 80] on div "< style > h1 { color : red ; } h1 { font-size : 7 em ; } h2 { font-size : 3 em …" at bounding box center [523, 115] width 197 height 191
type textarea "}"
click at [458, 80] on div "< style > h1 { color : red ; } h1 { font-size : 7 em ; } h2 { font-size : 3 em …" at bounding box center [523, 115] width 197 height 191
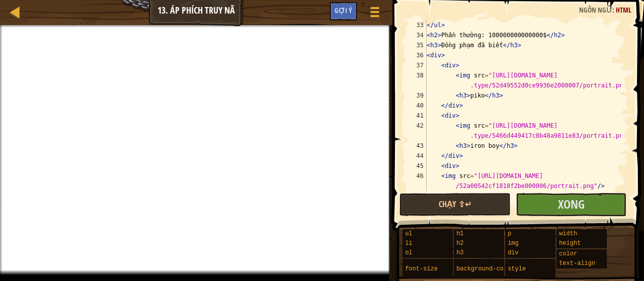
scroll to position [423, 0]
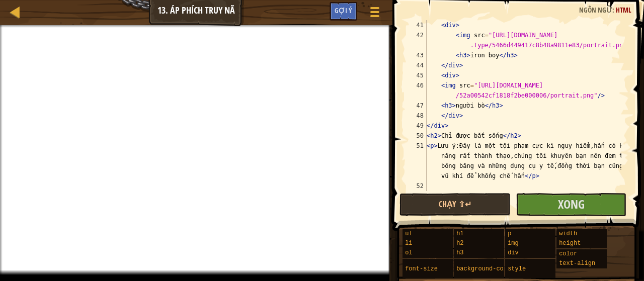
click at [445, 187] on div "< div > < img src = "[URL][DOMAIN_NAME] .type/5466d449417c8b48a9811e83/portrait…" at bounding box center [523, 115] width 197 height 191
type textarea "<p>[PERSON_NAME] ý:Đây là một tội phạm cực kì nguy hiểm,hắn có kĩ năng rất thàn…"
click at [434, 184] on div "< div > < img src = "[URL][DOMAIN_NAME] .type/5466d449417c8b48a9811e83/portrait…" at bounding box center [523, 115] width 197 height 191
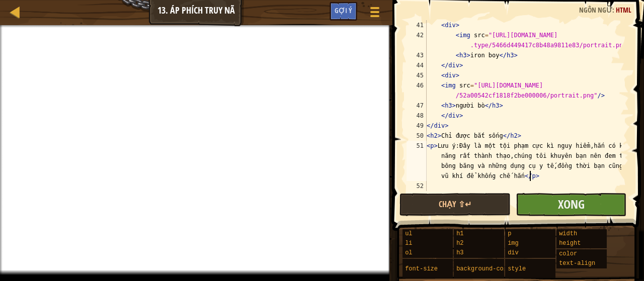
type textarea "<p>[PERSON_NAME] ý:Đây là một tội phạm cực kì nguy hiểm,hắn có kĩ năng rất thàn…"
click at [530, 206] on button "Xong" at bounding box center [571, 204] width 111 height 23
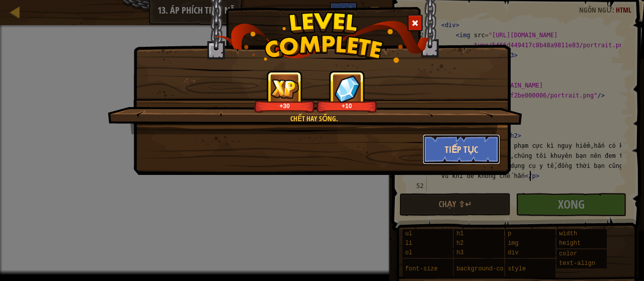
click at [449, 150] on button "Tiếp tục" at bounding box center [462, 149] width 78 height 30
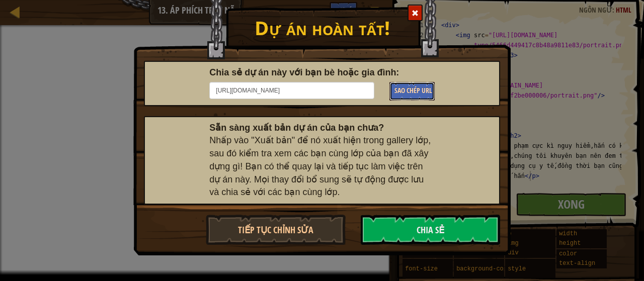
click at [414, 94] on span "Sao chép URL" at bounding box center [413, 91] width 38 height 10
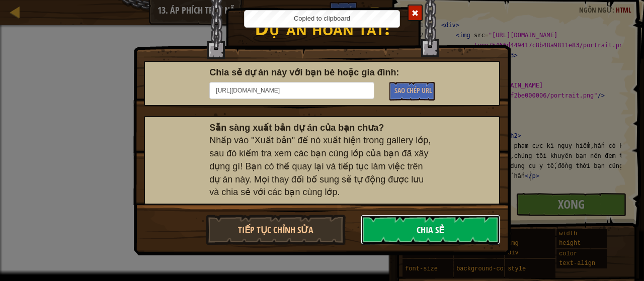
click at [420, 235] on button "Chia sẻ" at bounding box center [431, 230] width 140 height 30
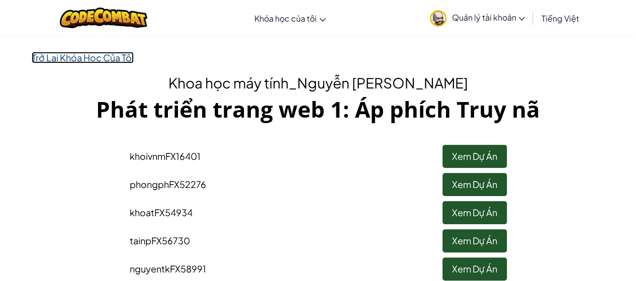
click at [48, 57] on link "Trở Lại Khóa Học Của Tôi" at bounding box center [83, 58] width 102 height 12
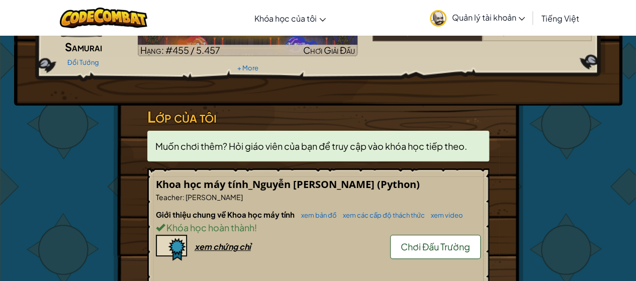
scroll to position [352, 0]
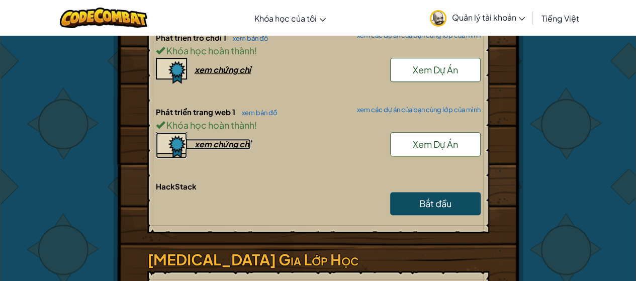
click at [221, 142] on div "xem chứng chỉ" at bounding box center [223, 144] width 56 height 11
click at [446, 138] on span "Xem Dự Án" at bounding box center [435, 144] width 45 height 12
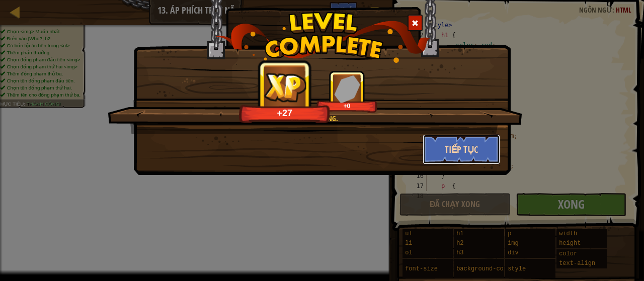
click at [446, 149] on button "Tiếp tục" at bounding box center [462, 149] width 78 height 30
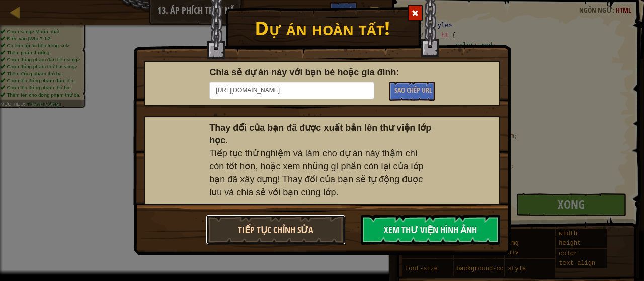
click at [332, 220] on button "Tiếp tục chỉnh sửa" at bounding box center [276, 230] width 140 height 30
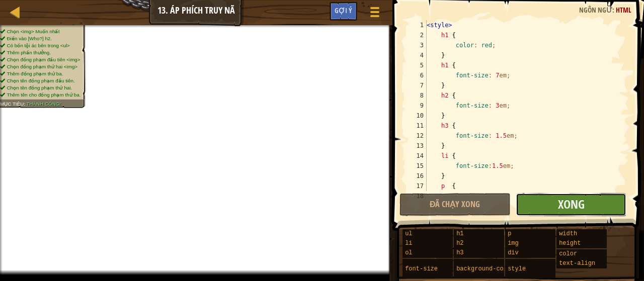
click at [594, 205] on button "Xong" at bounding box center [571, 204] width 111 height 23
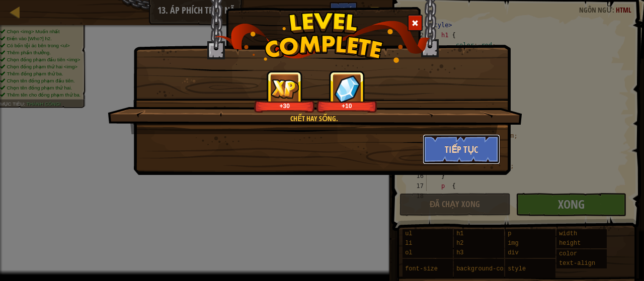
click at [471, 153] on button "Tiếp tục" at bounding box center [462, 149] width 78 height 30
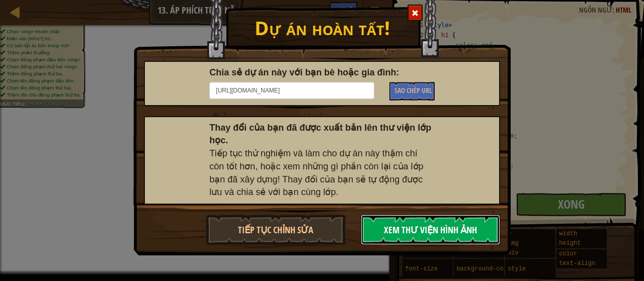
click at [444, 231] on button "Xem Thư Viện Hình Ảnh" at bounding box center [431, 230] width 140 height 30
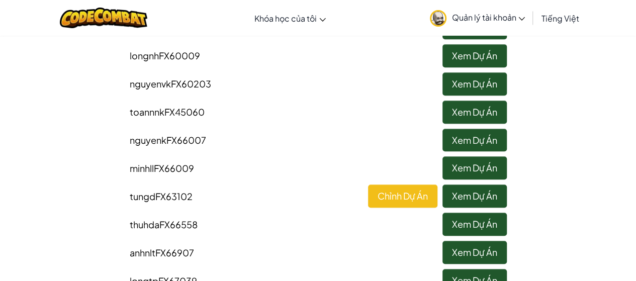
scroll to position [302, 0]
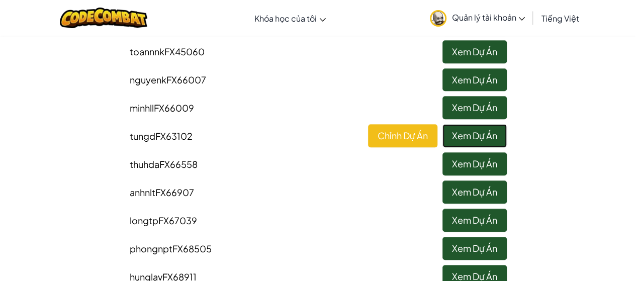
click at [464, 136] on link "Xem Dự Án" at bounding box center [475, 135] width 64 height 23
